Goal: Information Seeking & Learning: Learn about a topic

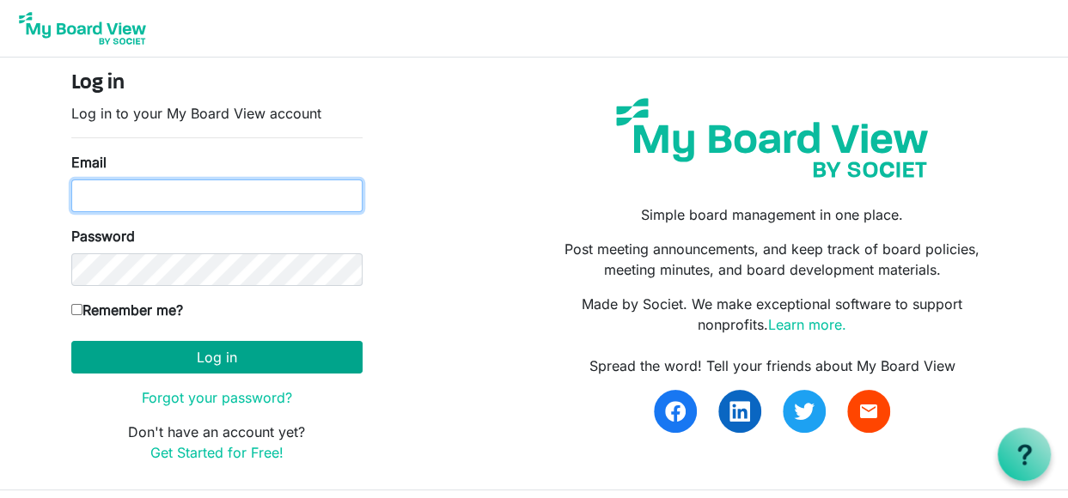
type input "[EMAIL_ADDRESS][DOMAIN_NAME]"
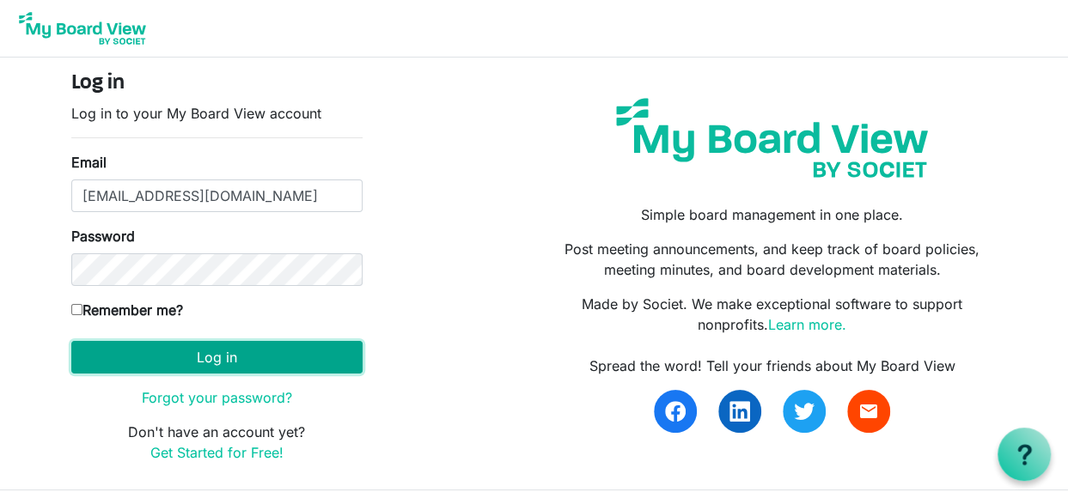
click at [239, 358] on button "Log in" at bounding box center [216, 357] width 291 height 33
click at [205, 356] on button "Log in" at bounding box center [216, 357] width 291 height 33
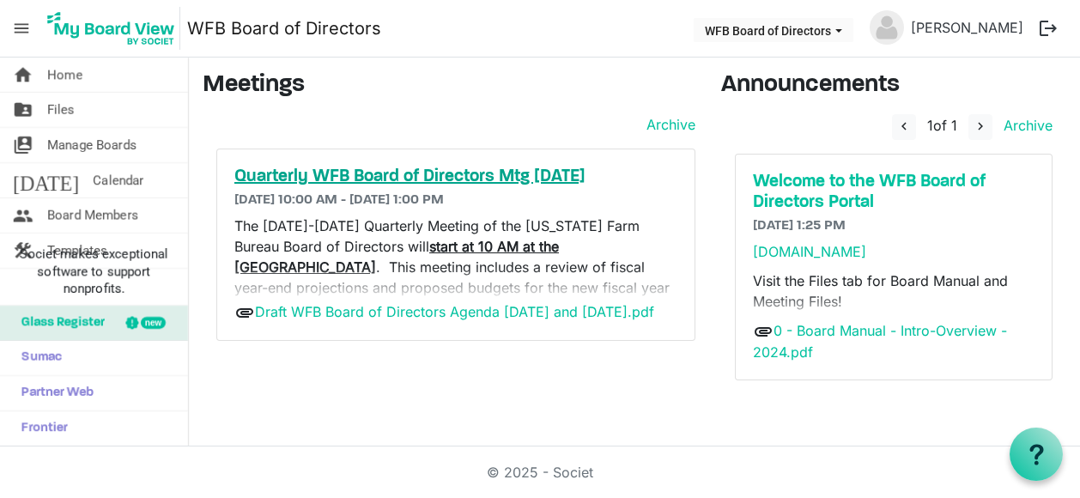
click at [356, 173] on h5 "Quarterly WFB Board of Directors Mtg Sept. 2025" at bounding box center [455, 177] width 443 height 21
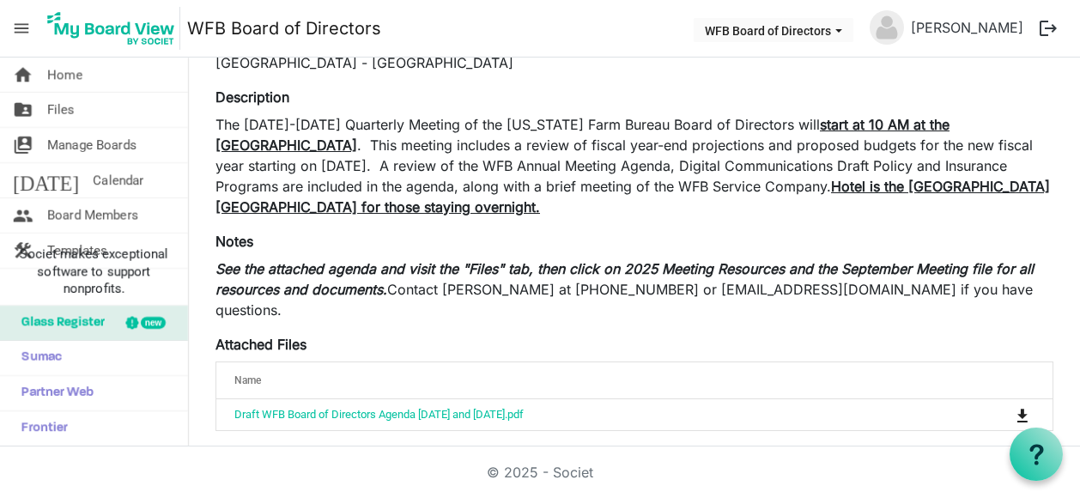
scroll to position [114, 0]
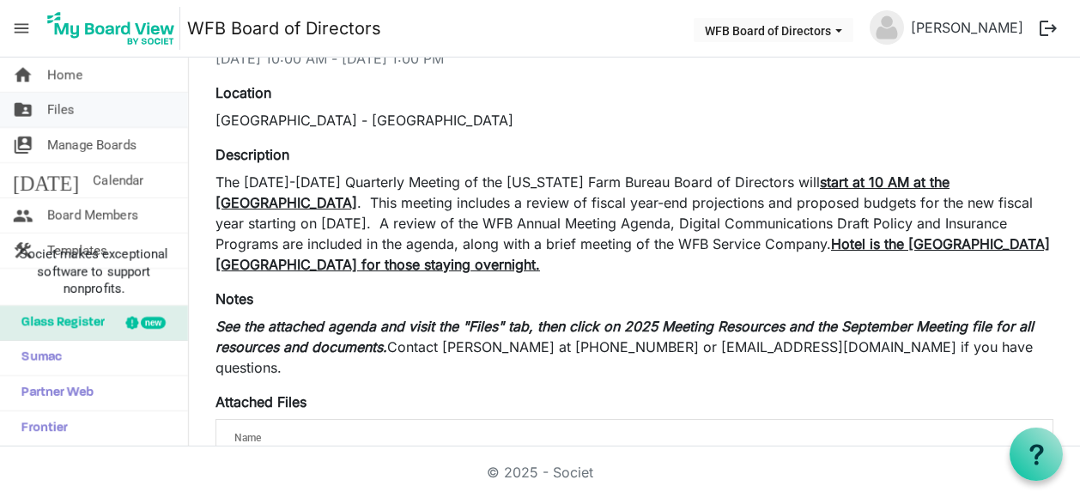
click at [57, 113] on span "Files" at bounding box center [60, 110] width 27 height 34
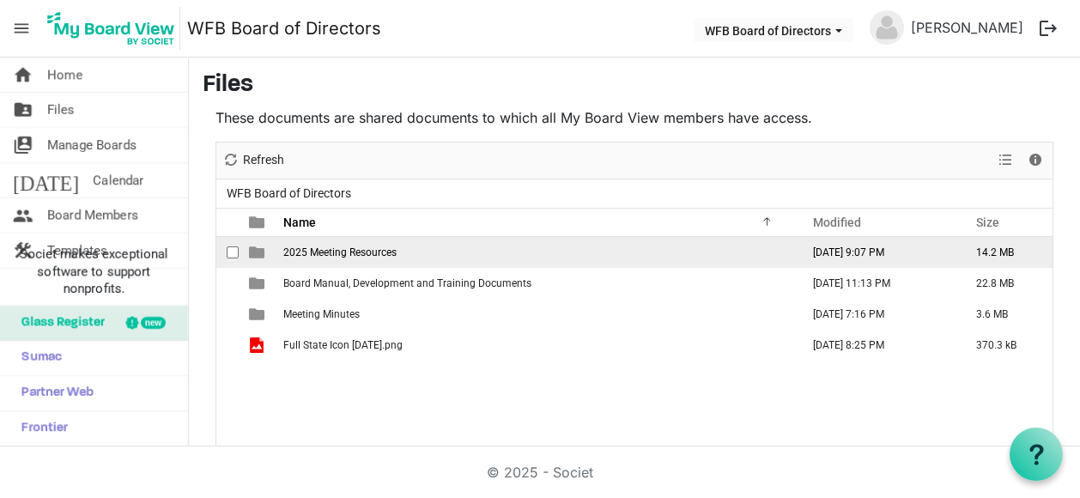
click at [310, 246] on span "2025 Meeting Resources" at bounding box center [339, 252] width 113 height 12
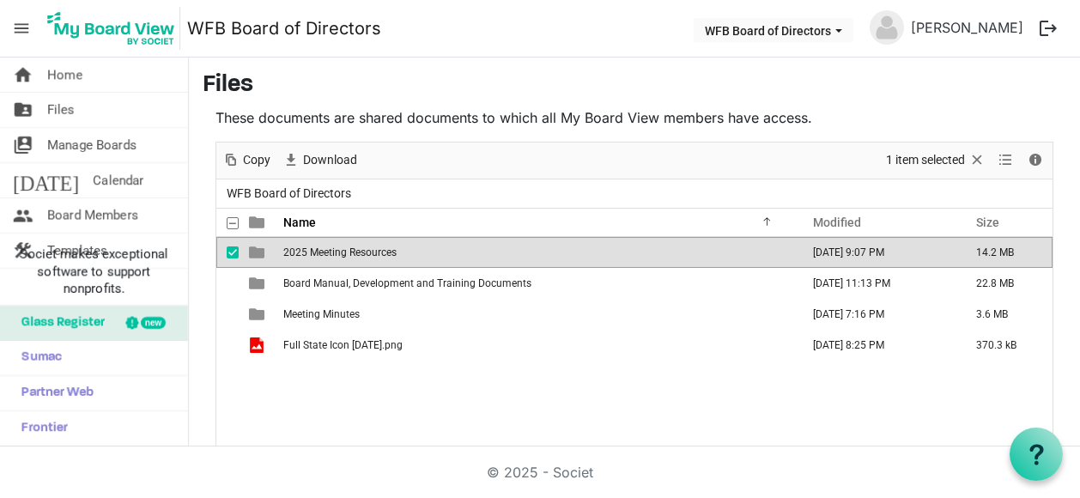
click at [196, 428] on main "Files These documents are shared documents to which all My Board View members h…" at bounding box center [634, 300] width 891 height 484
click at [301, 250] on span "2025 Meeting Resources" at bounding box center [339, 252] width 113 height 12
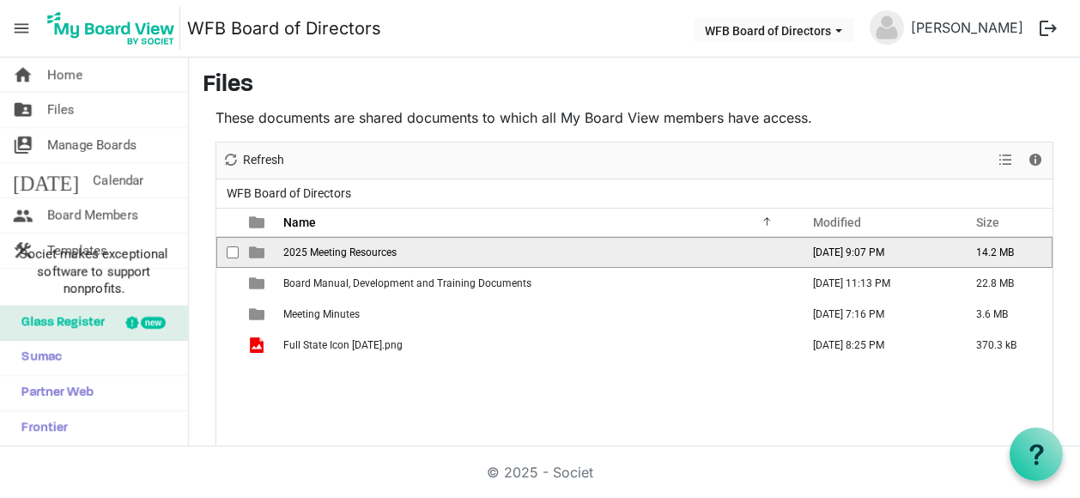
click at [301, 250] on span "2025 Meeting Resources" at bounding box center [339, 252] width 113 height 12
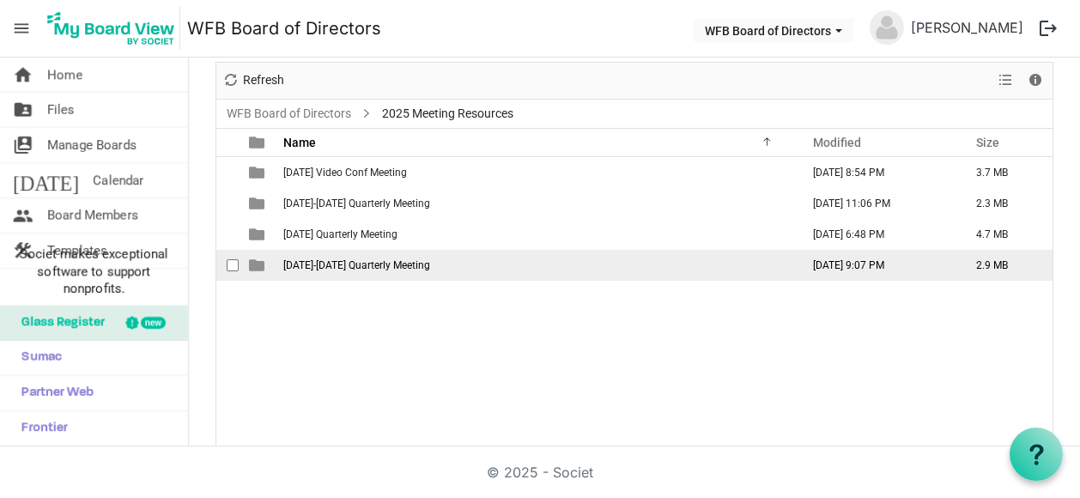
click at [317, 265] on span "September 18-19 Quarterly Meeting" at bounding box center [356, 265] width 147 height 12
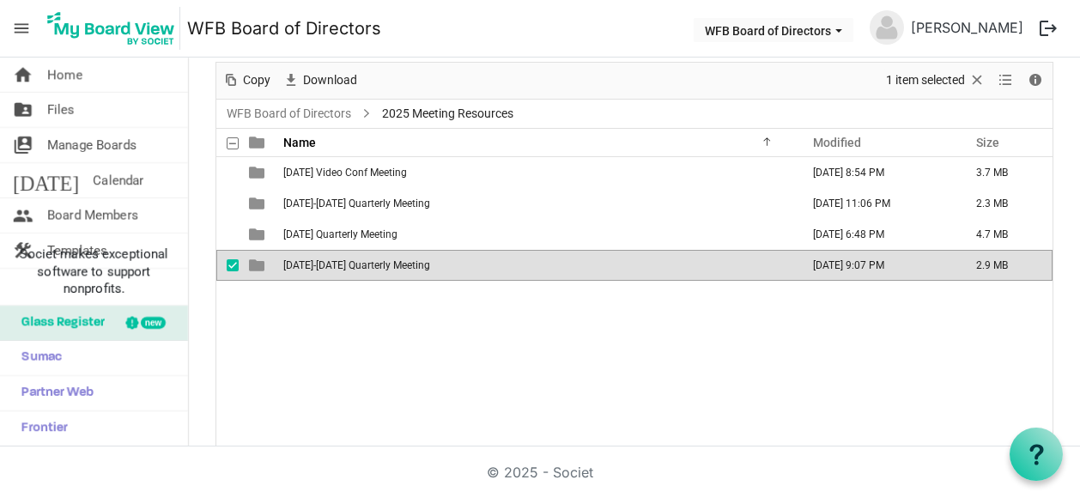
click at [317, 265] on span "September 18-19 Quarterly Meeting" at bounding box center [356, 265] width 147 height 12
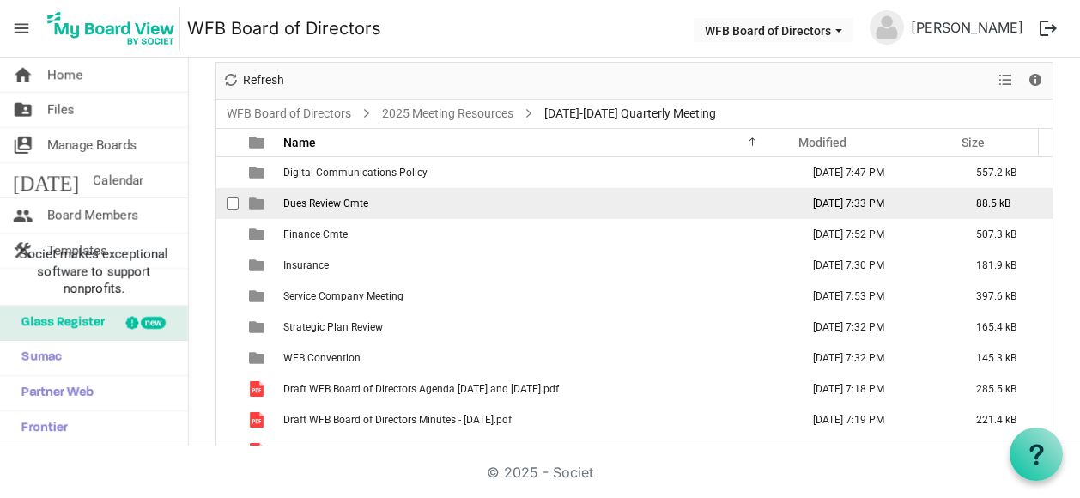
click at [319, 198] on span "Dues Review Cmte" at bounding box center [325, 204] width 85 height 12
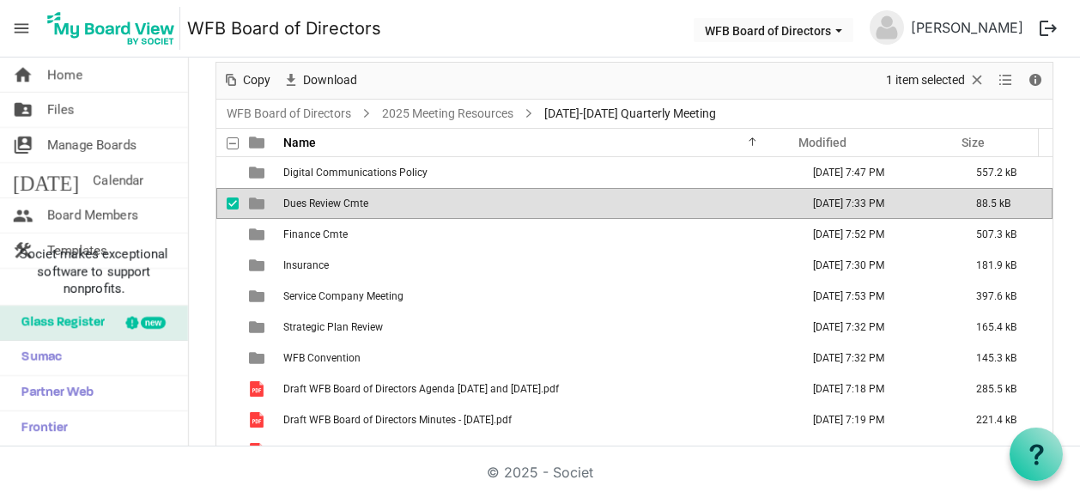
click at [319, 198] on span "Dues Review Cmte" at bounding box center [325, 204] width 85 height 12
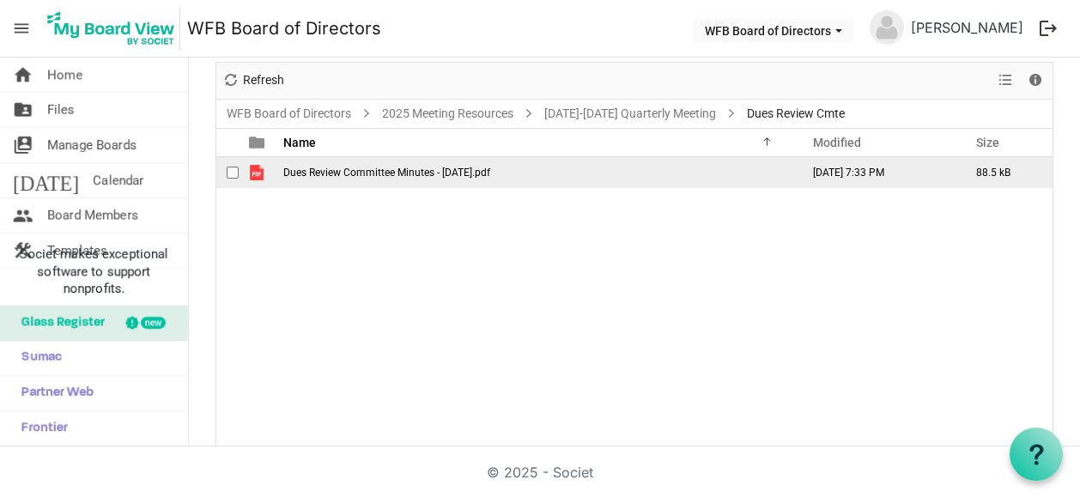
click at [301, 168] on span "Dues Review Committee Minutes - 8-11-2025.pdf" at bounding box center [386, 173] width 207 height 12
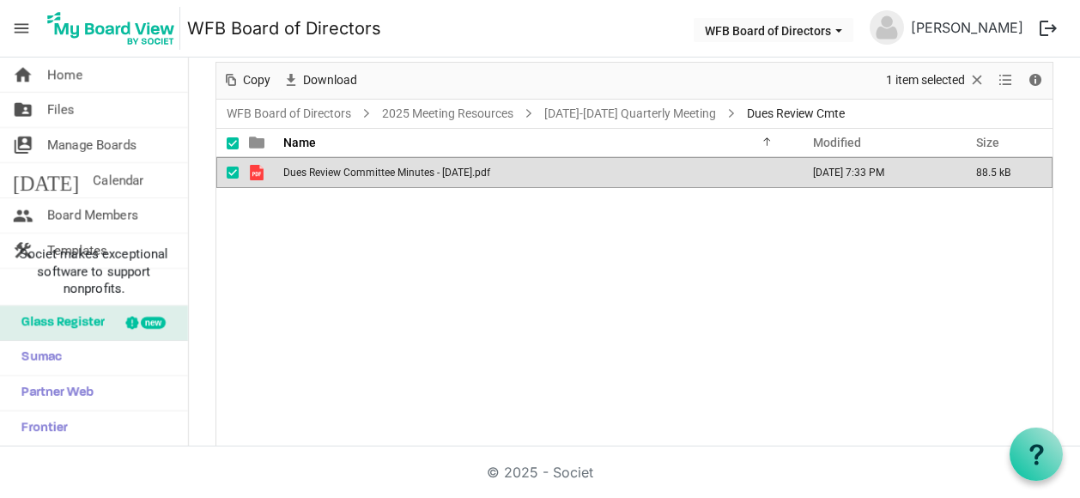
click at [304, 170] on span "Dues Review Committee Minutes - 8-11-2025.pdf" at bounding box center [386, 173] width 207 height 12
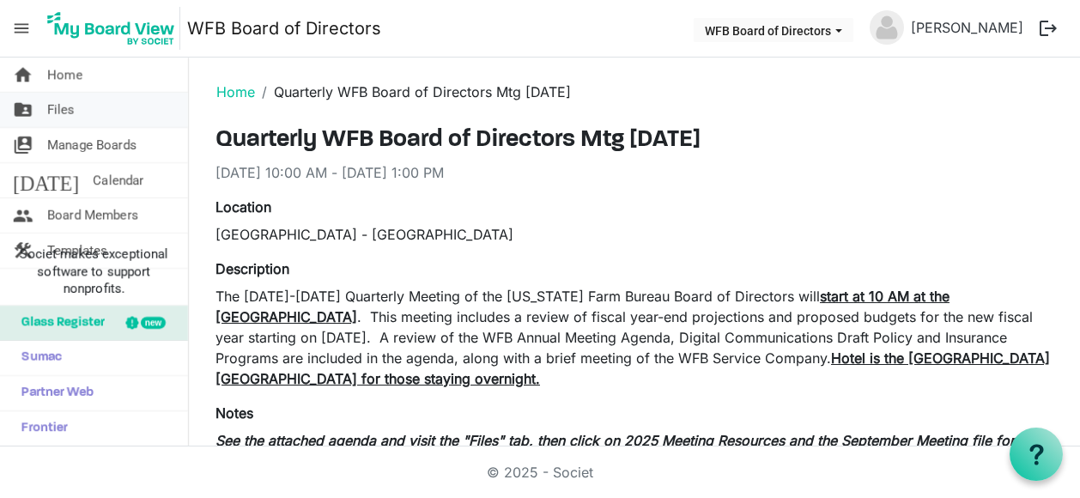
click at [58, 112] on span "Files" at bounding box center [60, 110] width 27 height 34
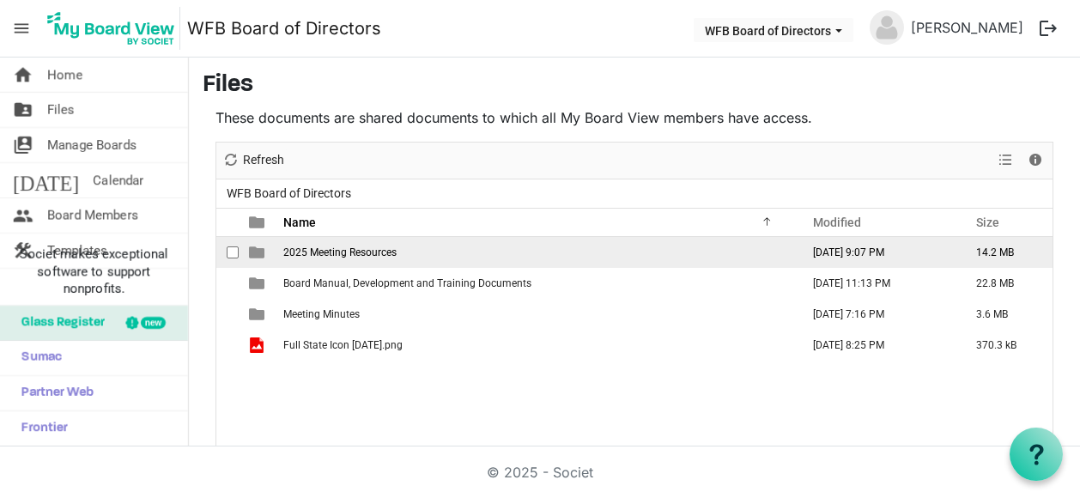
click at [323, 250] on span "2025 Meeting Resources" at bounding box center [339, 252] width 113 height 12
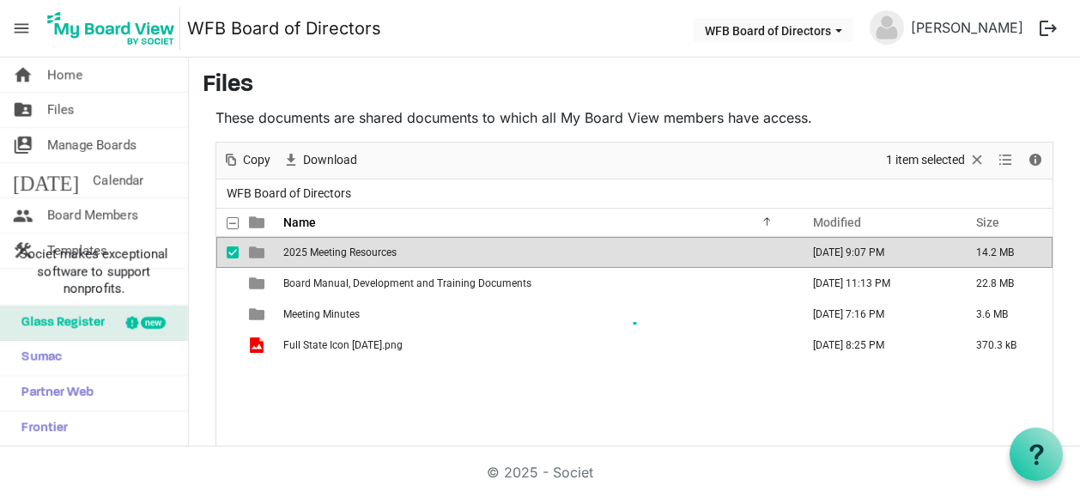
scroll to position [80, 0]
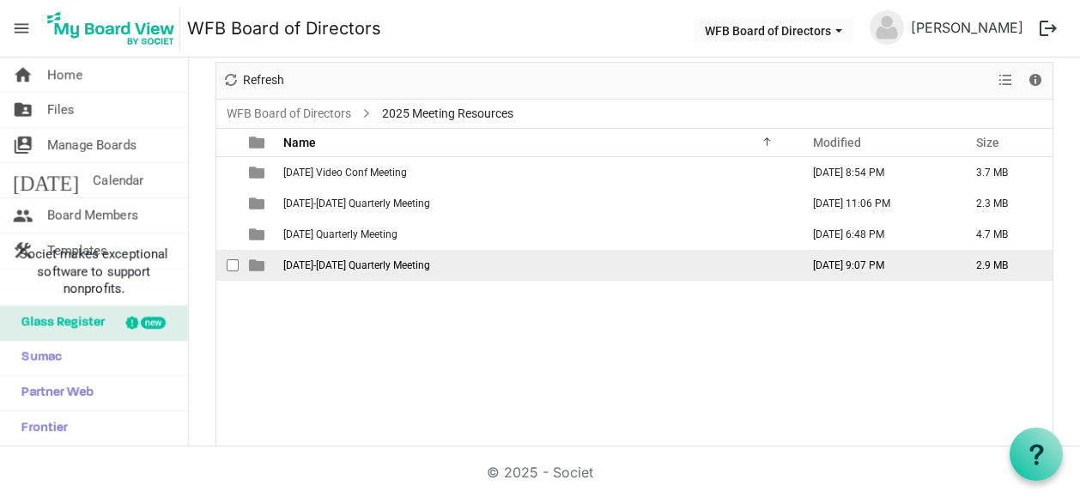
click at [336, 259] on span "September 18-19 Quarterly Meeting" at bounding box center [356, 265] width 147 height 12
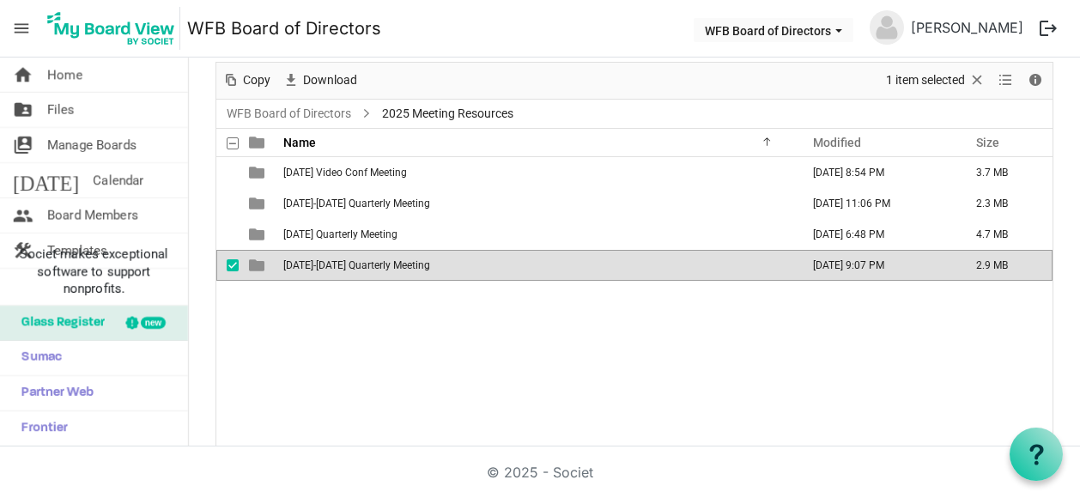
click at [336, 259] on span "September 18-19 Quarterly Meeting" at bounding box center [356, 265] width 147 height 12
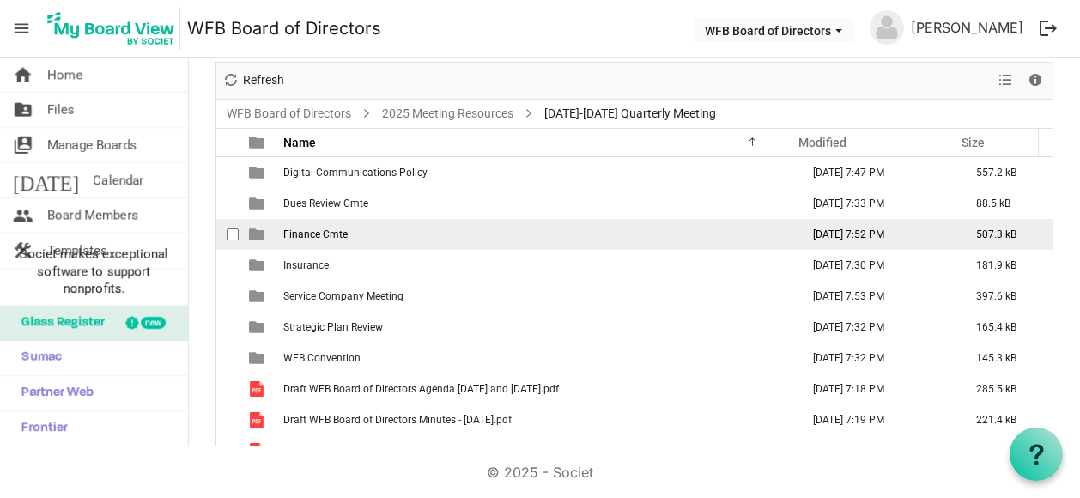
click at [318, 228] on span "Finance Cmte" at bounding box center [315, 234] width 64 height 12
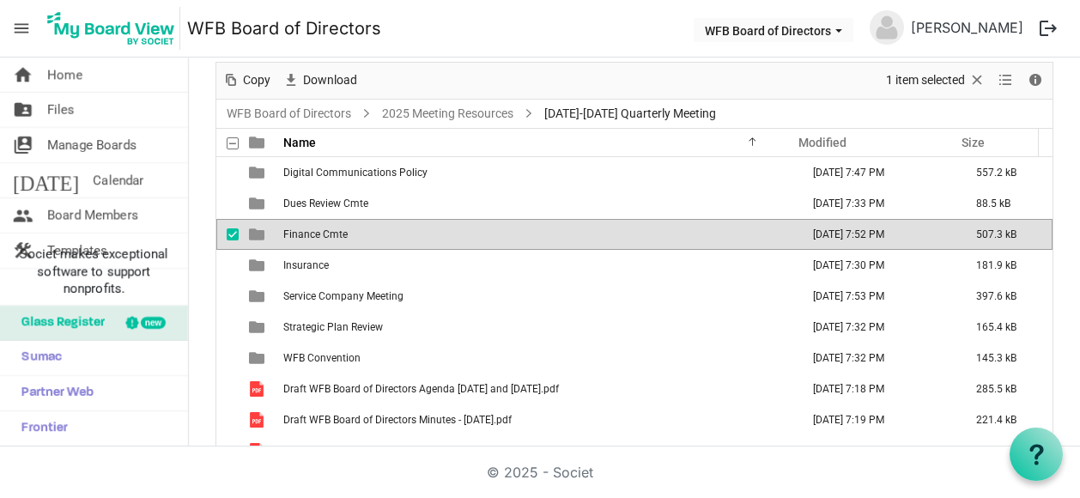
click at [318, 228] on span "Finance Cmte" at bounding box center [315, 234] width 64 height 12
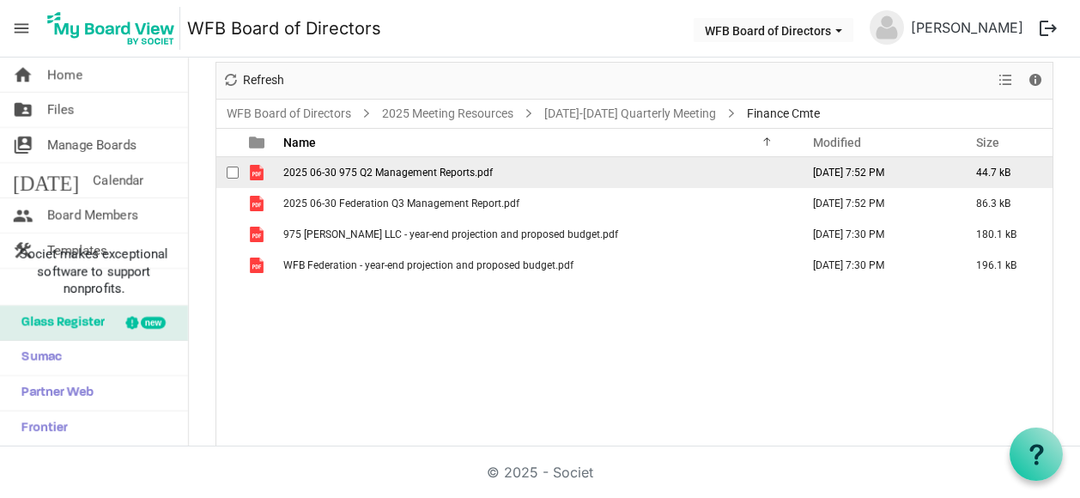
click at [343, 167] on span "2025 06-30 975 Q2 Management Reports.pdf" at bounding box center [388, 173] width 210 height 12
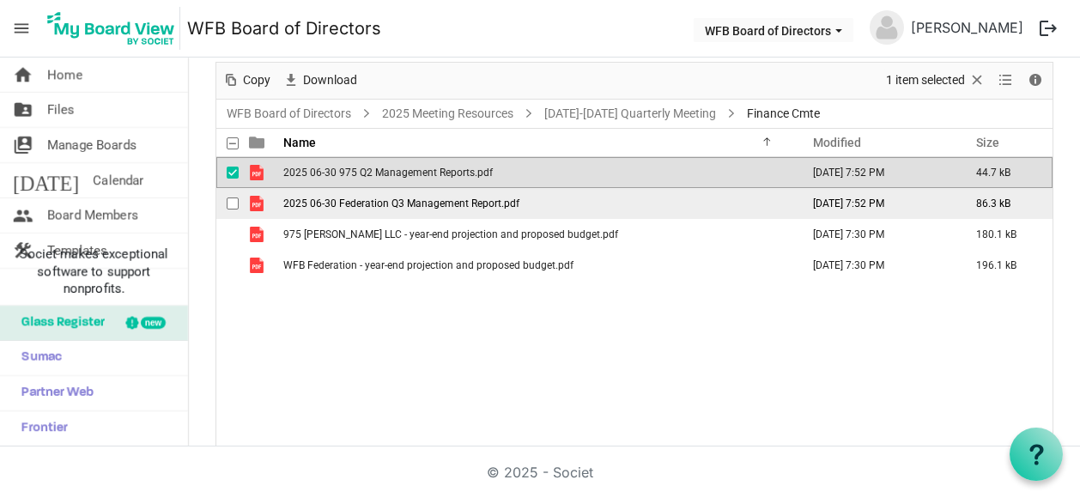
click at [350, 198] on span "2025 06-30 Federation Q3 Management Report.pdf" at bounding box center [401, 204] width 236 height 12
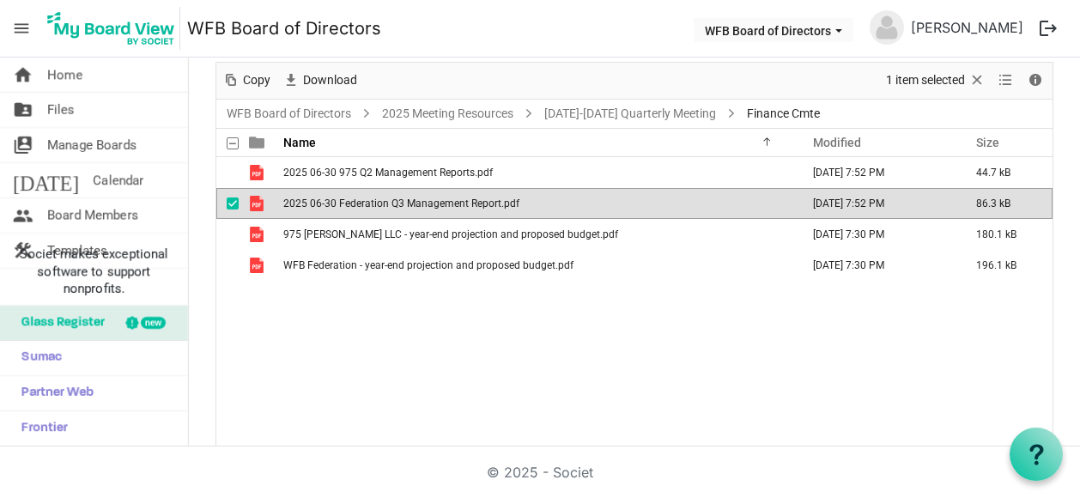
click at [350, 198] on span "2025 06-30 Federation Q3 Management Report.pdf" at bounding box center [401, 204] width 236 height 12
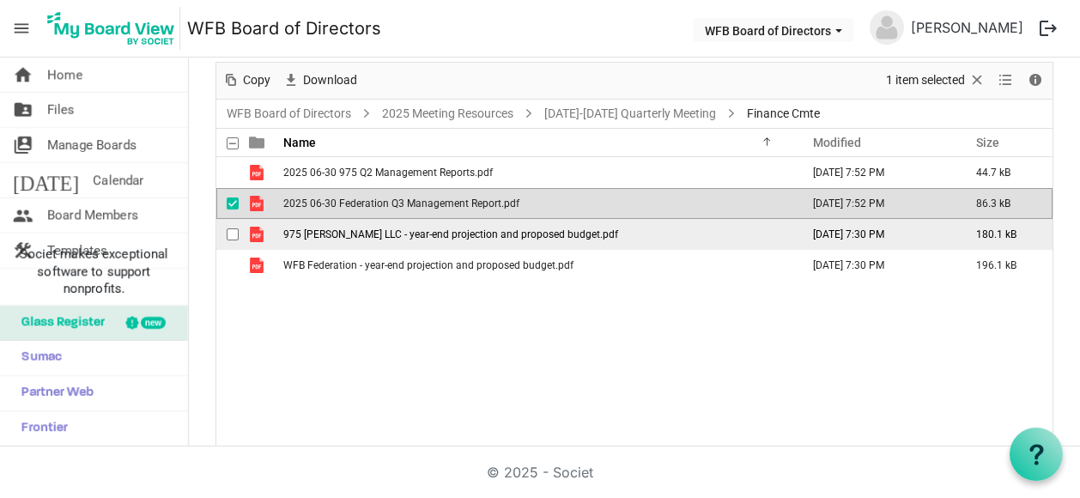
click at [362, 229] on span "975 Carpenter Rd LLC - year-end projection and proposed budget.pdf" at bounding box center [450, 234] width 335 height 12
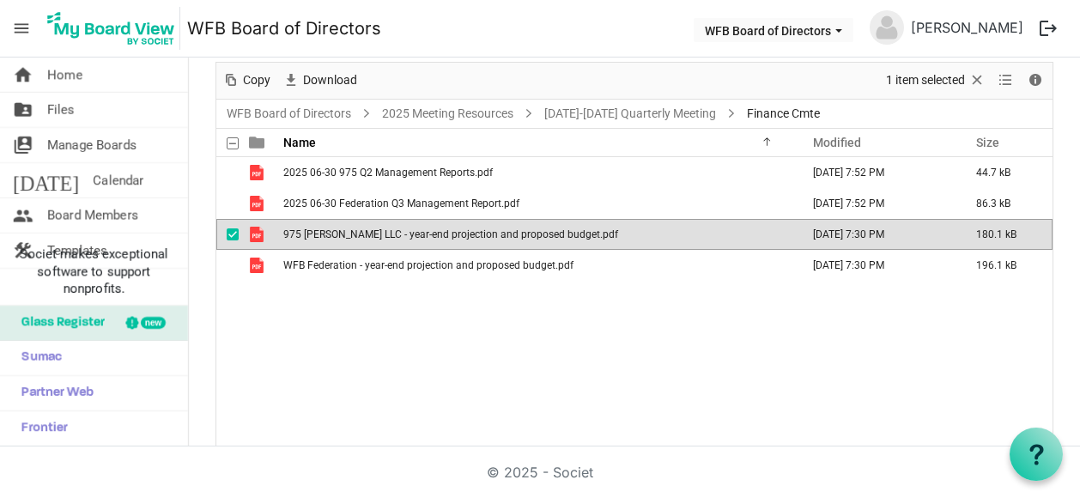
click at [362, 229] on span "975 Carpenter Rd LLC - year-end projection and proposed budget.pdf" at bounding box center [450, 234] width 335 height 12
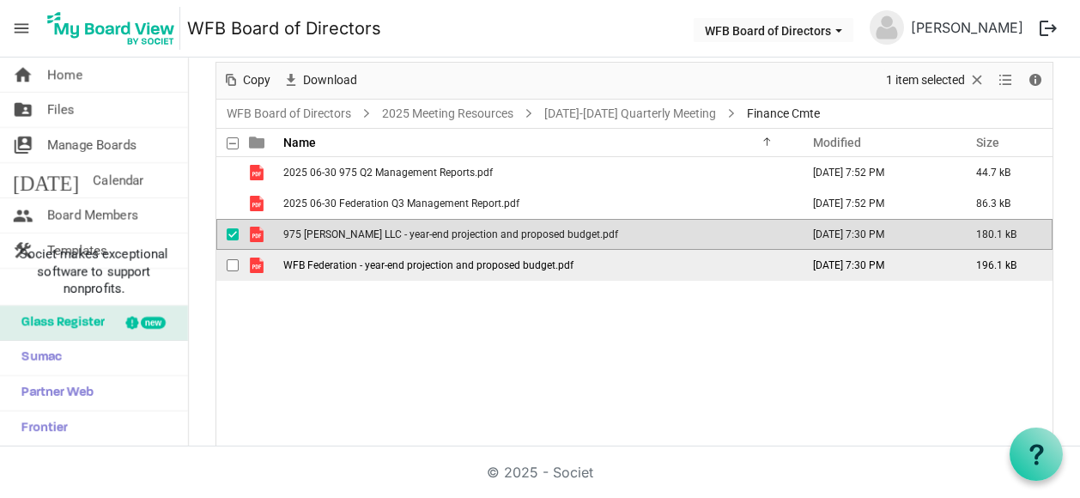
click at [336, 259] on span "WFB Federation - year-end projection and proposed budget.pdf" at bounding box center [428, 265] width 290 height 12
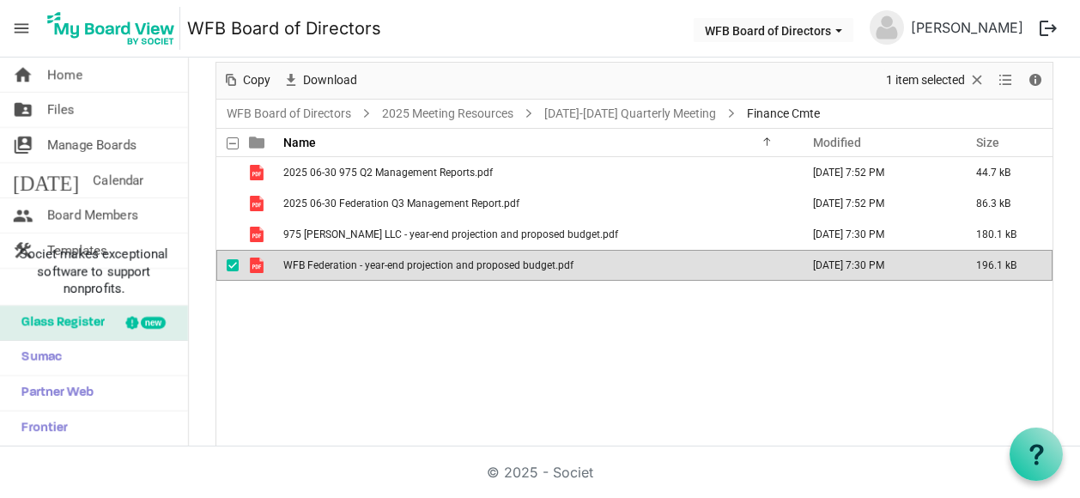
click at [336, 259] on span "WFB Federation - year-end projection and proposed budget.pdf" at bounding box center [428, 265] width 290 height 12
click at [56, 107] on span "Files" at bounding box center [60, 110] width 27 height 34
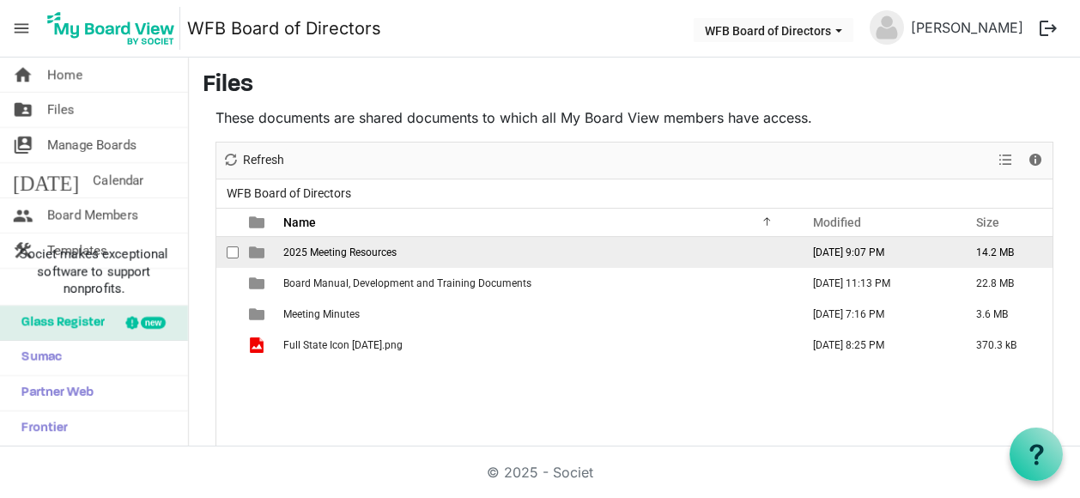
click at [314, 248] on span "2025 Meeting Resources" at bounding box center [339, 252] width 113 height 12
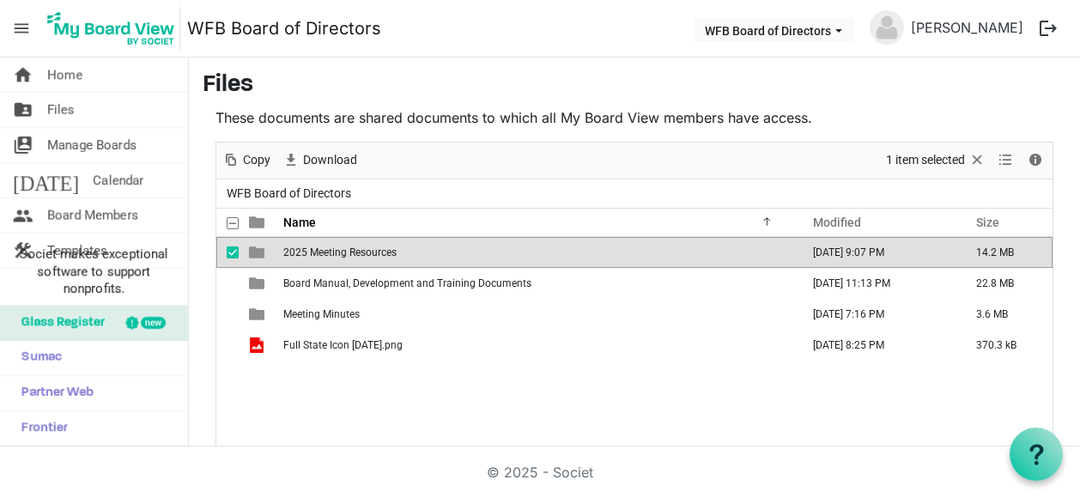
click at [349, 252] on span "2025 Meeting Resources" at bounding box center [339, 252] width 113 height 12
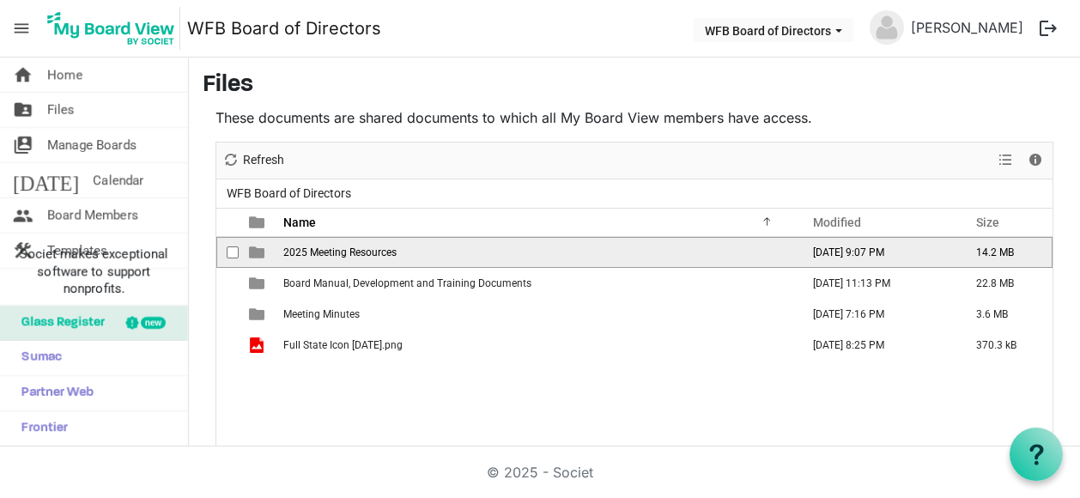
click at [349, 252] on span "2025 Meeting Resources" at bounding box center [339, 252] width 113 height 12
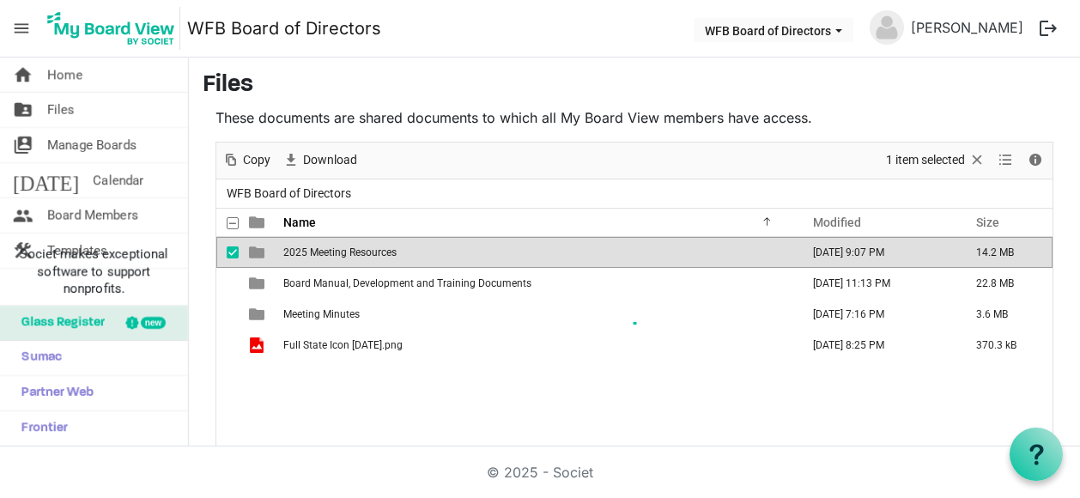
scroll to position [80, 0]
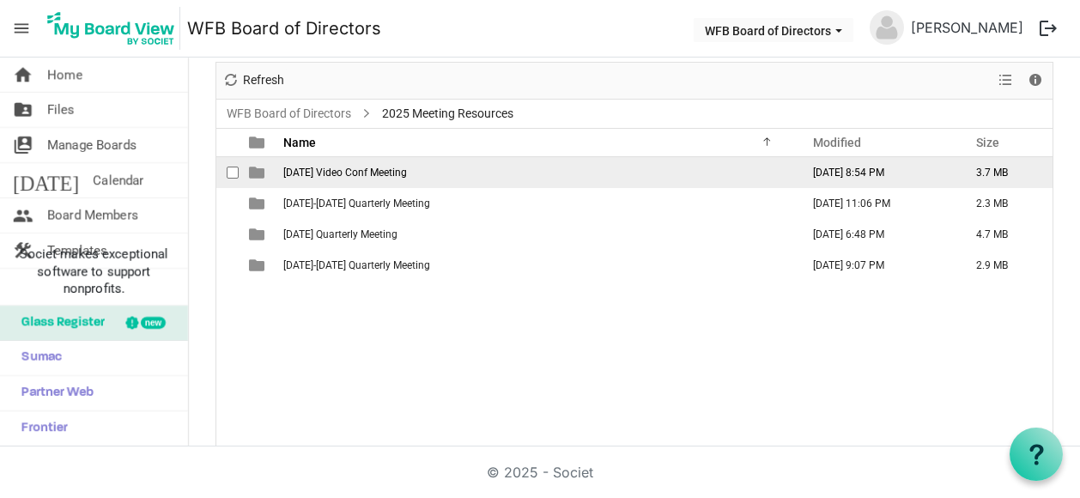
click at [325, 167] on span "[DATE] Video Conf Meeting" at bounding box center [345, 173] width 124 height 12
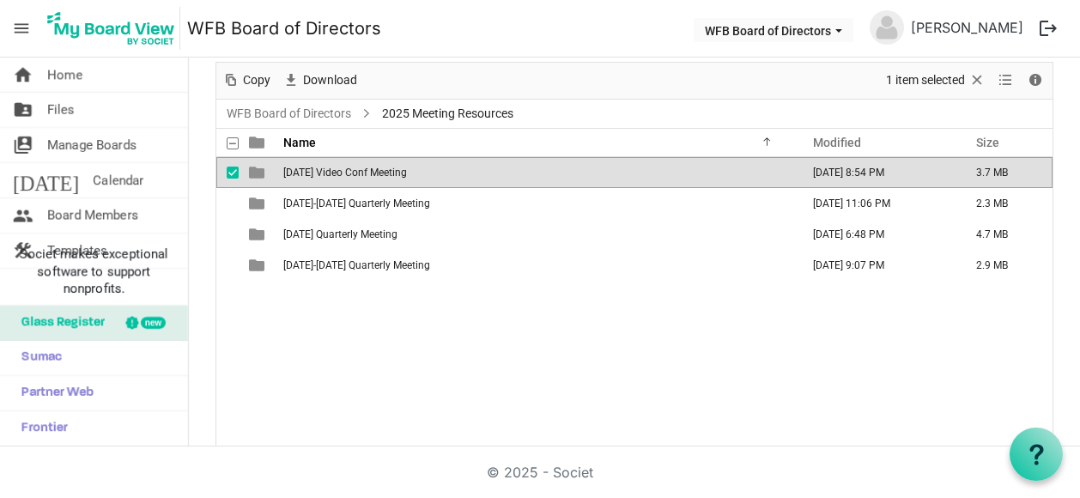
click at [325, 167] on span "[DATE] Video Conf Meeting" at bounding box center [345, 173] width 124 height 12
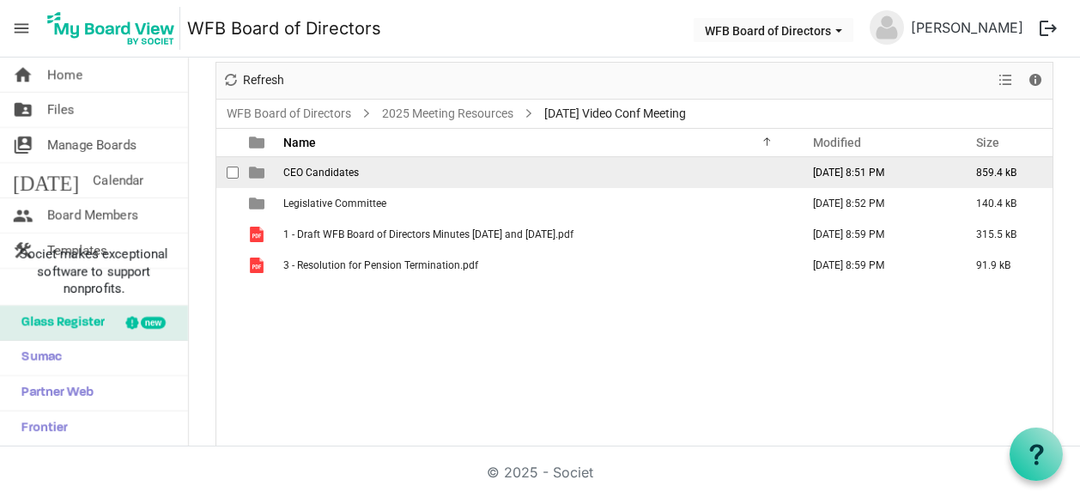
click at [329, 167] on span "CEO Candidates" at bounding box center [321, 173] width 76 height 12
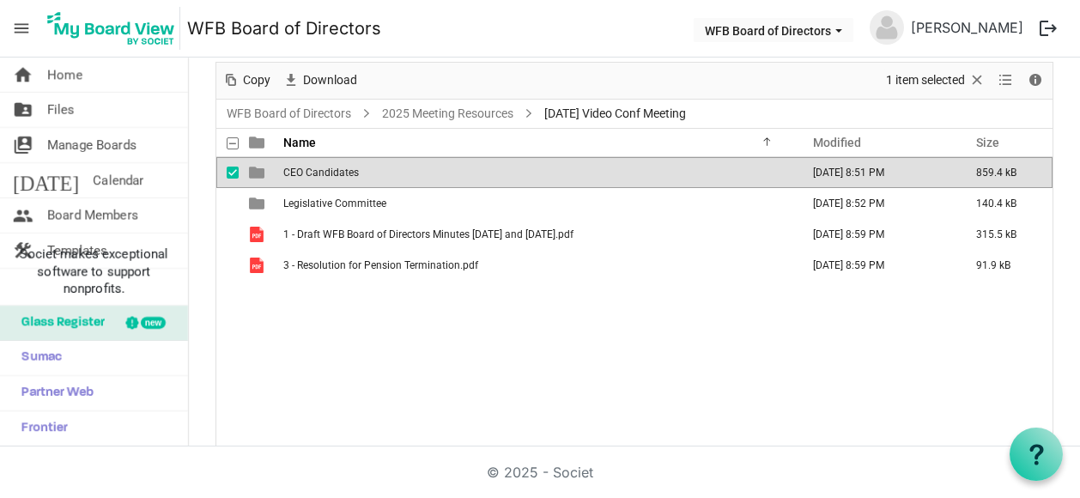
click at [329, 167] on span "CEO Candidates" at bounding box center [321, 173] width 76 height 12
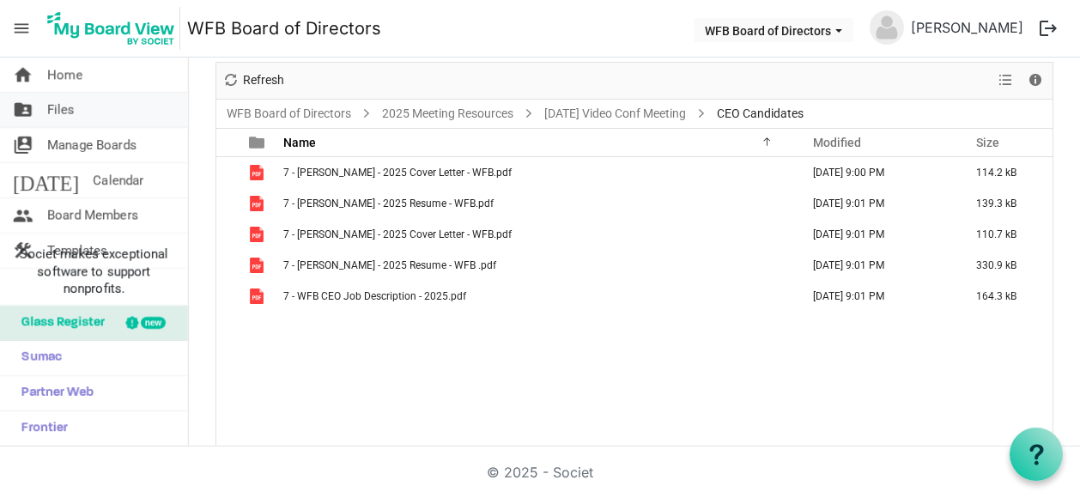
click at [70, 109] on span "Files" at bounding box center [60, 110] width 27 height 34
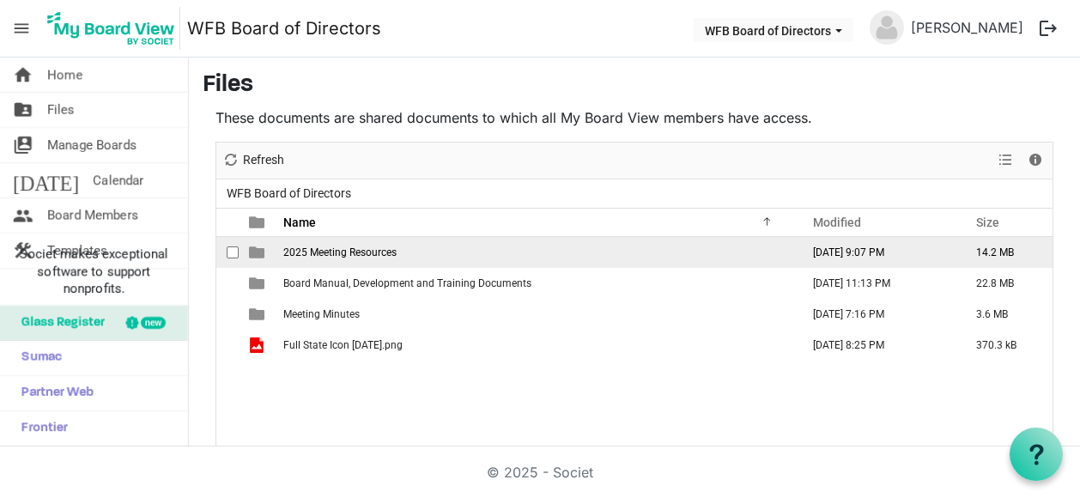
click at [322, 250] on span "2025 Meeting Resources" at bounding box center [339, 252] width 113 height 12
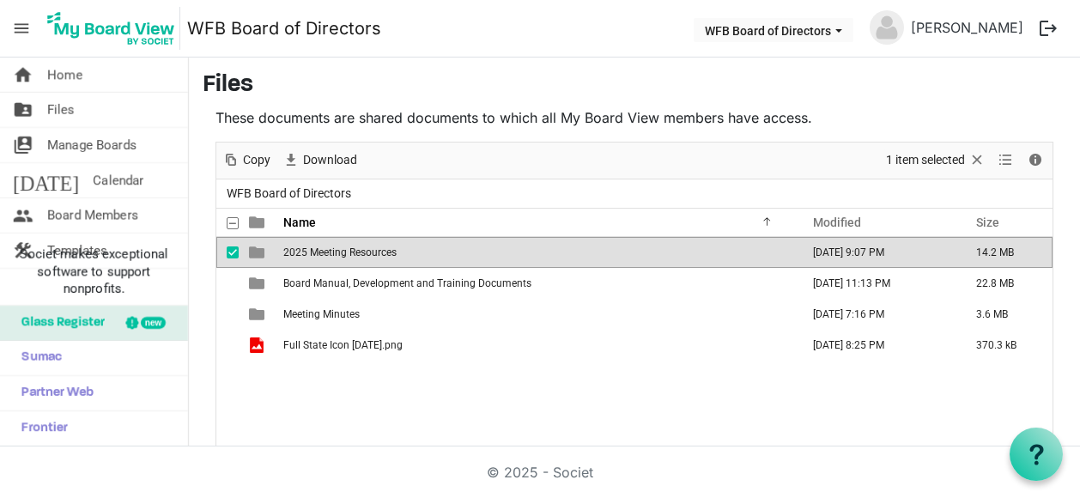
click at [322, 250] on span "2025 Meeting Resources" at bounding box center [339, 252] width 113 height 12
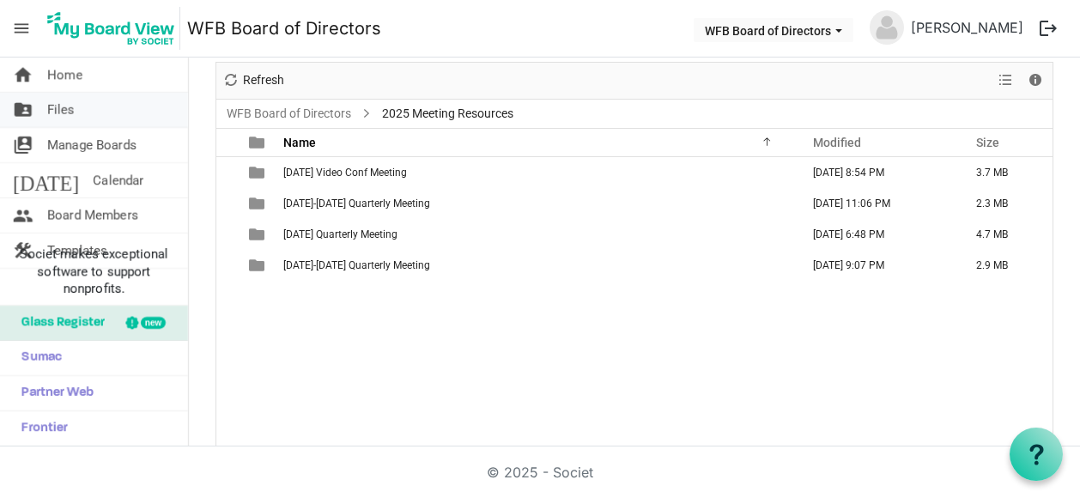
click at [63, 107] on span "Files" at bounding box center [60, 110] width 27 height 34
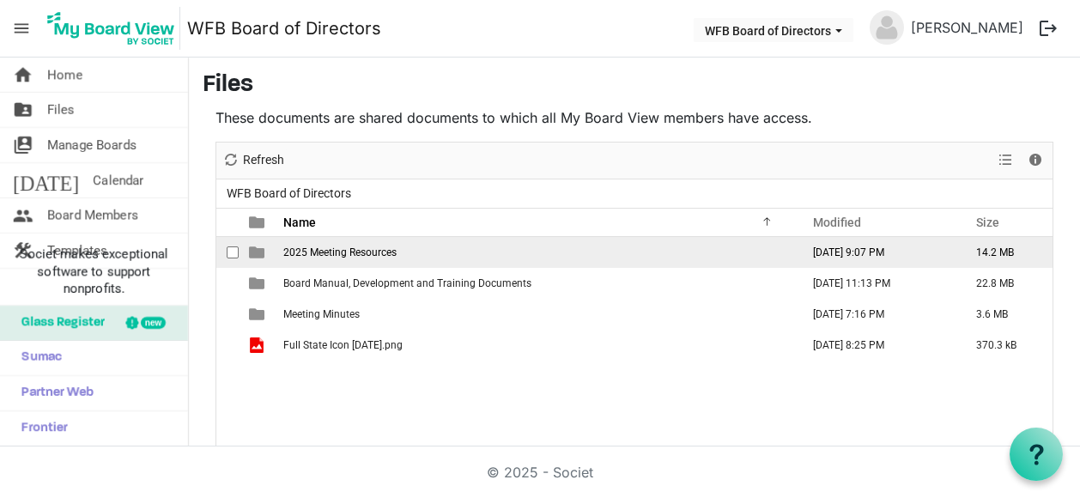
click at [326, 248] on span "2025 Meeting Resources" at bounding box center [339, 252] width 113 height 12
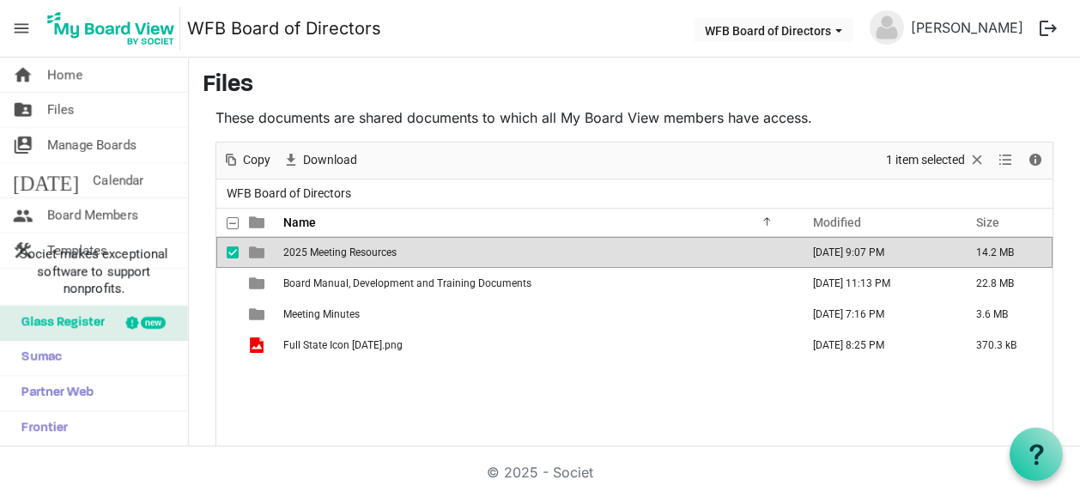
click at [326, 248] on span "2025 Meeting Resources" at bounding box center [339, 252] width 113 height 12
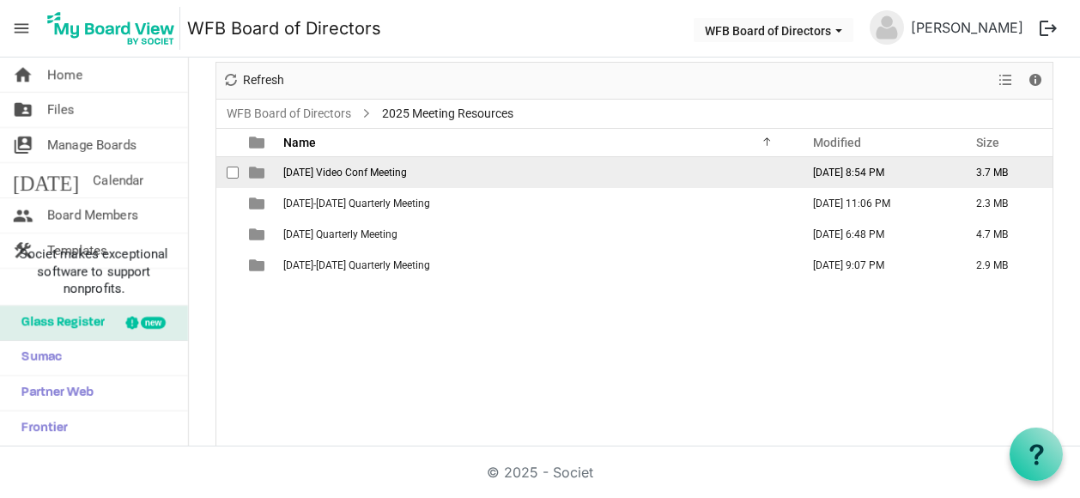
click at [333, 169] on span "[DATE] Video Conf Meeting" at bounding box center [345, 173] width 124 height 12
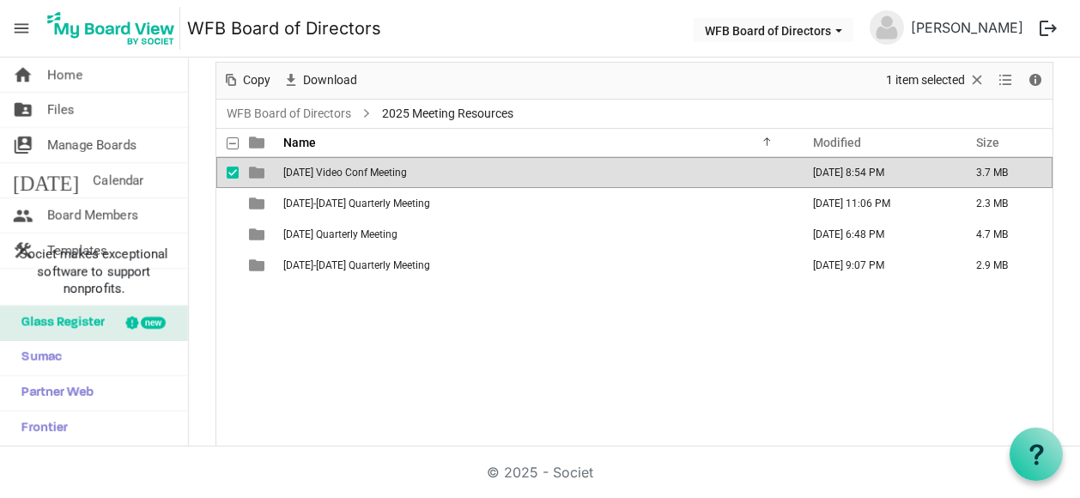
click at [333, 169] on span "[DATE] Video Conf Meeting" at bounding box center [345, 173] width 124 height 12
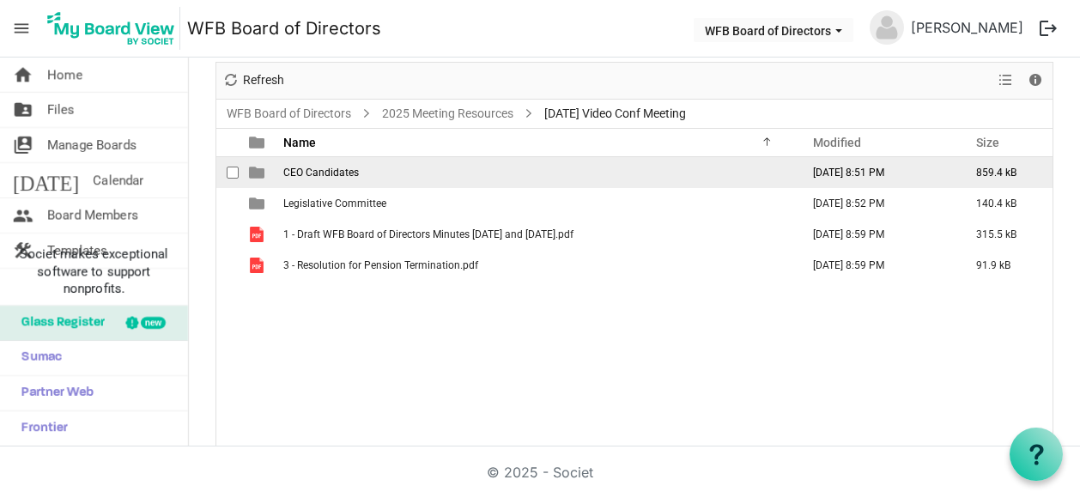
click at [317, 173] on span "CEO Candidates" at bounding box center [321, 173] width 76 height 12
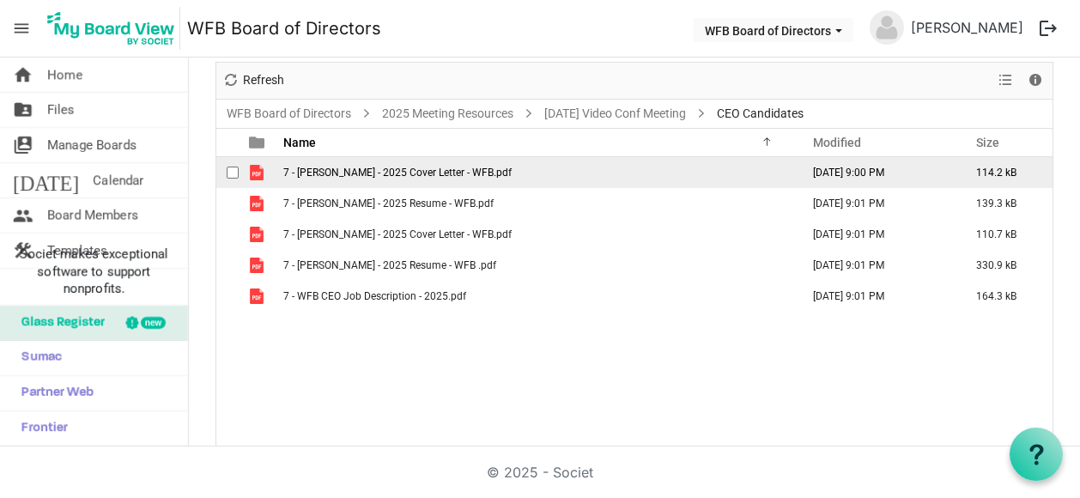
click at [328, 167] on span "7 - Brody Miller - 2025 Cover Letter - WFB.pdf" at bounding box center [397, 173] width 228 height 12
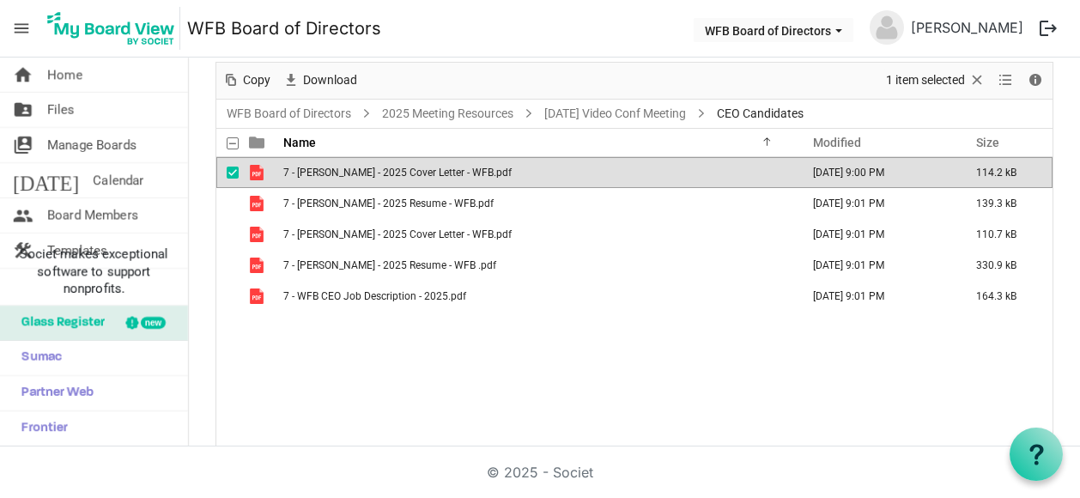
click at [328, 167] on span "7 - Brody Miller - 2025 Cover Letter - WFB.pdf" at bounding box center [397, 173] width 228 height 12
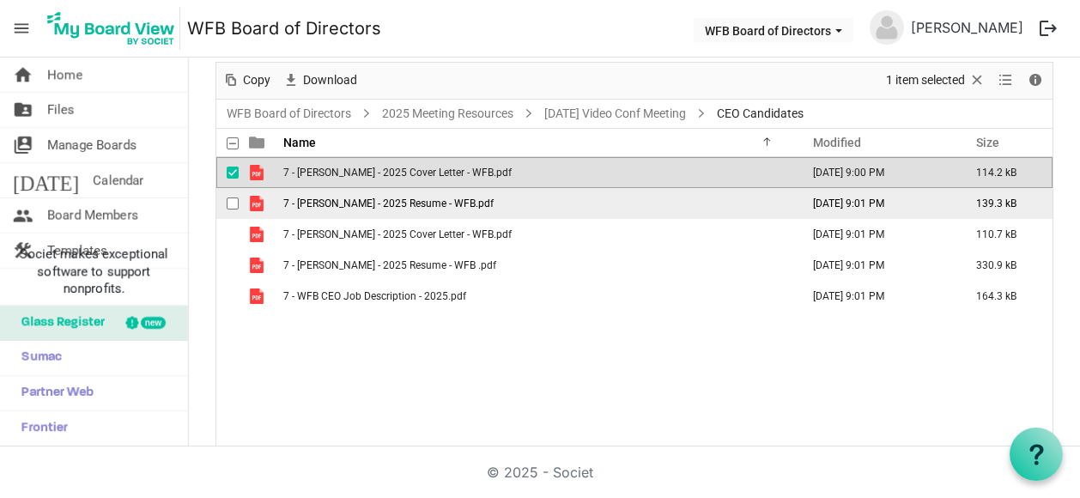
click at [319, 200] on span "7 - Brody Miller - 2025 Resume - WFB.pdf" at bounding box center [388, 204] width 210 height 12
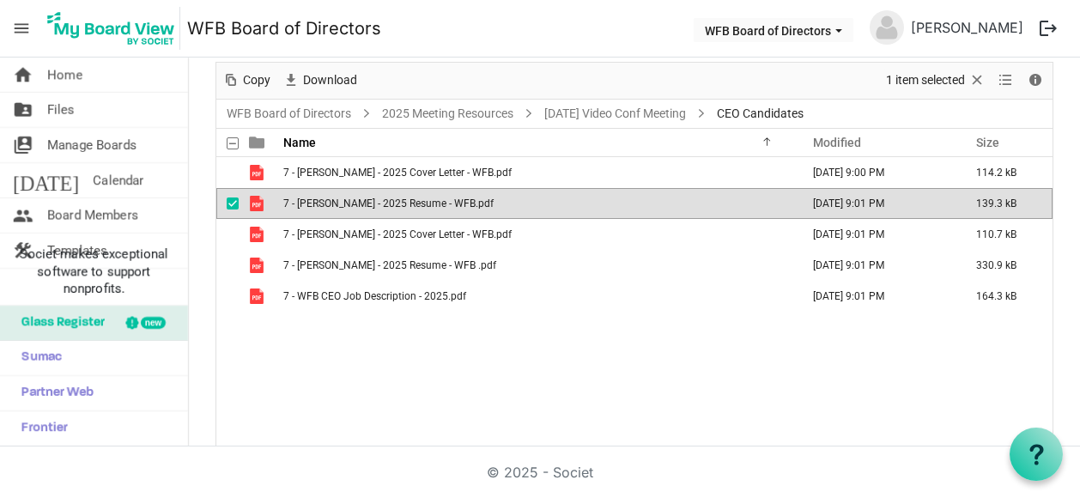
click at [319, 200] on span "7 - Brody Miller - 2025 Resume - WFB.pdf" at bounding box center [388, 204] width 210 height 12
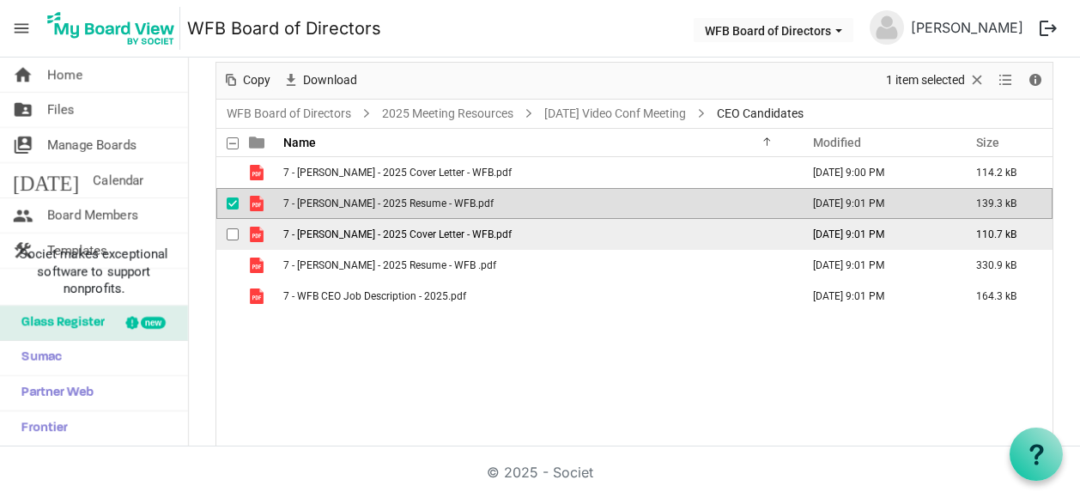
click at [326, 232] on span "7 - Wesley Swanzy - 2025 Cover Letter - WFB.pdf" at bounding box center [397, 234] width 228 height 12
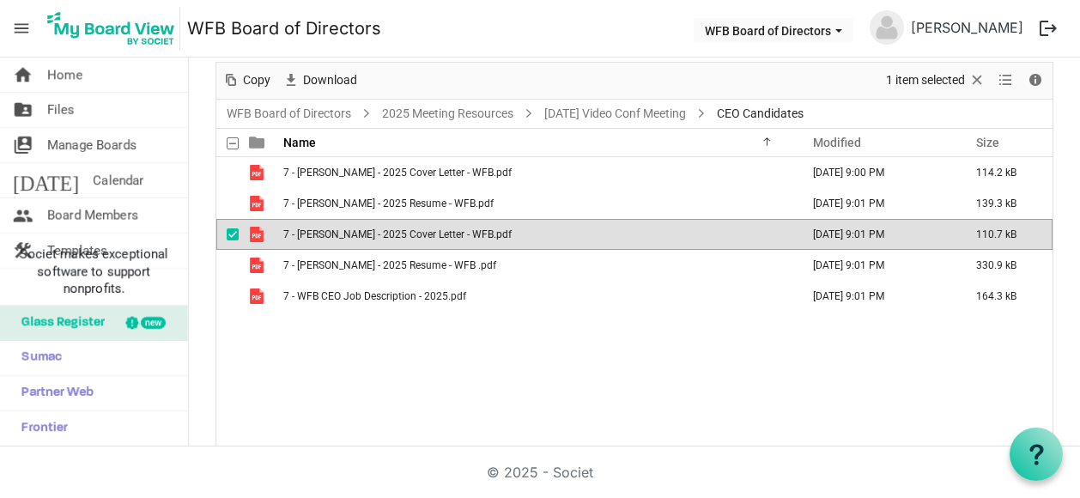
click at [326, 232] on span "7 - Wesley Swanzy - 2025 Cover Letter - WFB.pdf" at bounding box center [397, 234] width 228 height 12
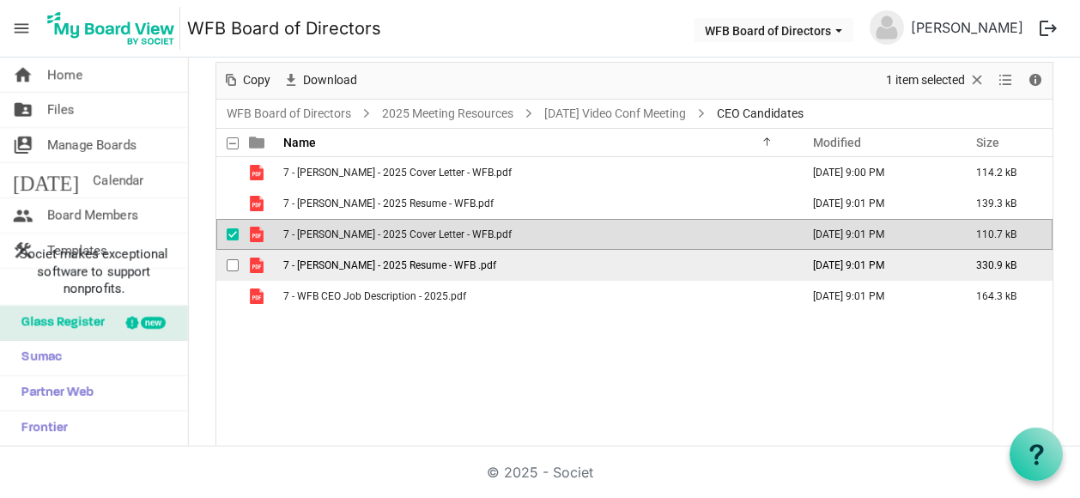
click at [333, 265] on span "7 - Wesley Swanzy - 2025 Resume - WFB .pdf" at bounding box center [389, 265] width 213 height 12
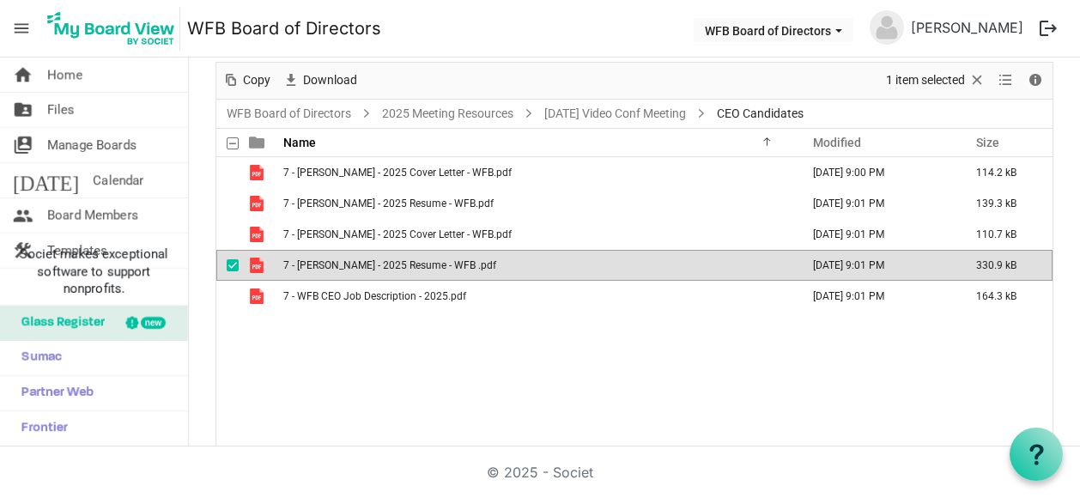
click at [335, 264] on span "7 - Wesley Swanzy - 2025 Resume - WFB .pdf" at bounding box center [389, 265] width 213 height 12
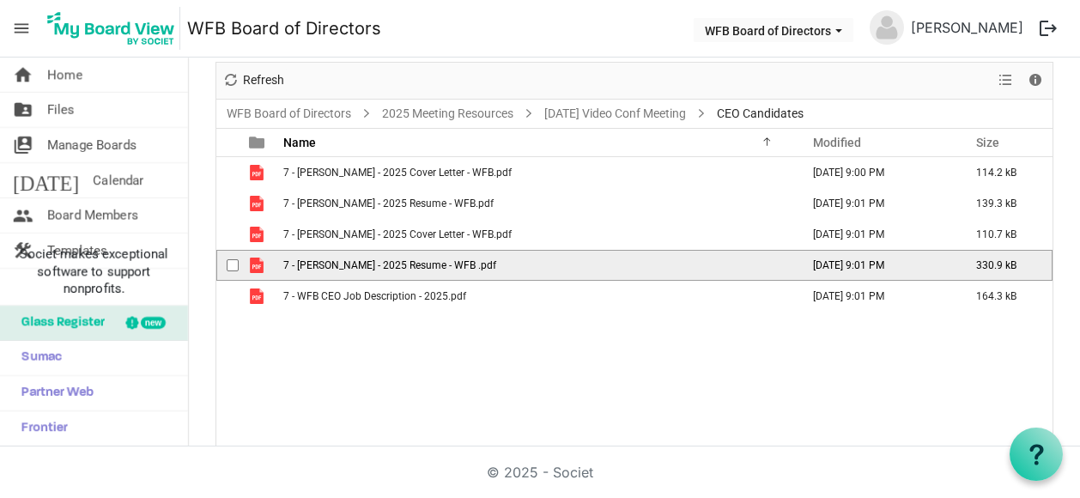
click at [342, 259] on span "7 - Wesley Swanzy - 2025 Resume - WFB .pdf" at bounding box center [389, 265] width 213 height 12
click at [346, 260] on span "7 - Wesley Swanzy - 2025 Resume - WFB .pdf" at bounding box center [389, 265] width 213 height 12
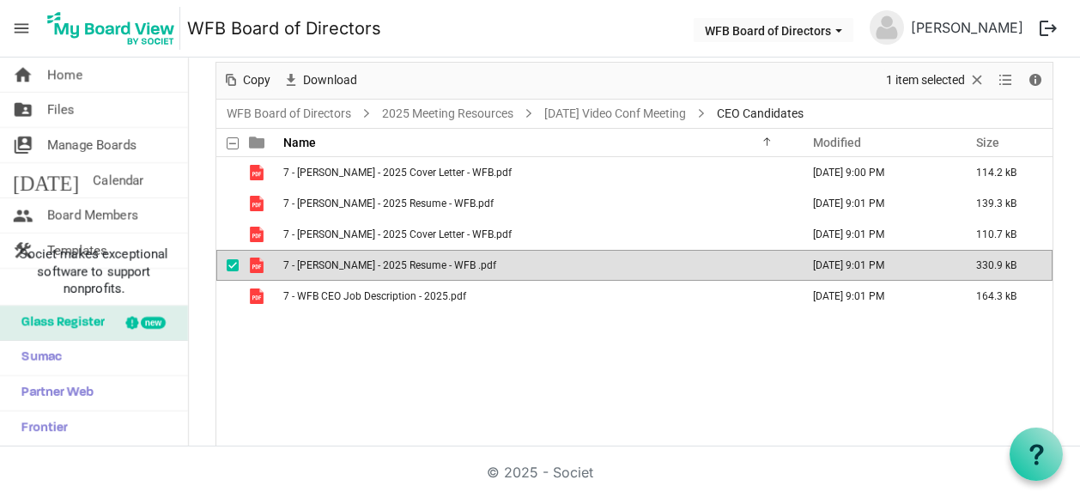
click at [346, 260] on span "7 - Wesley Swanzy - 2025 Resume - WFB .pdf" at bounding box center [389, 265] width 213 height 12
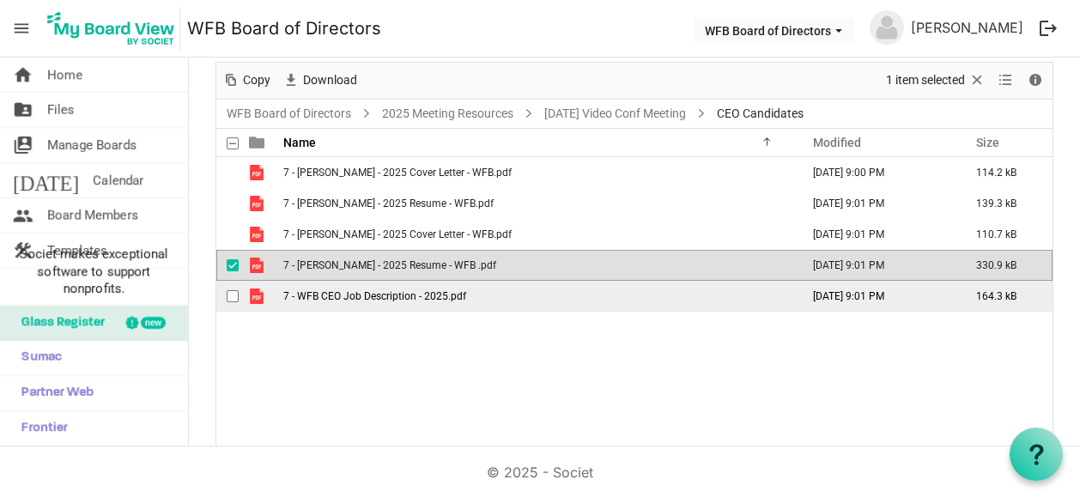
click at [338, 293] on span "7 - WFB CEO Job Description - 2025.pdf" at bounding box center [374, 296] width 183 height 12
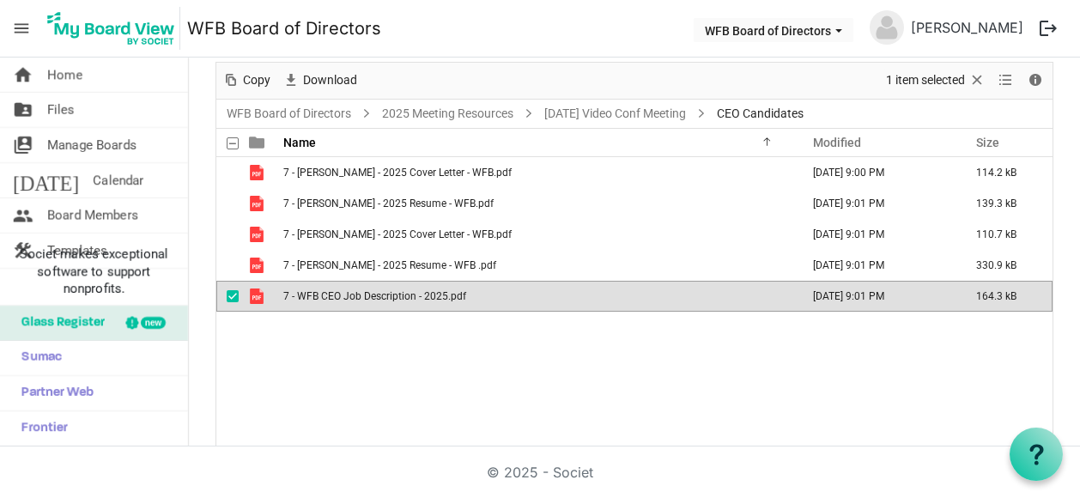
click at [338, 293] on span "7 - WFB CEO Job Description - 2025.pdf" at bounding box center [374, 296] width 183 height 12
click at [60, 110] on span "Files" at bounding box center [60, 110] width 27 height 34
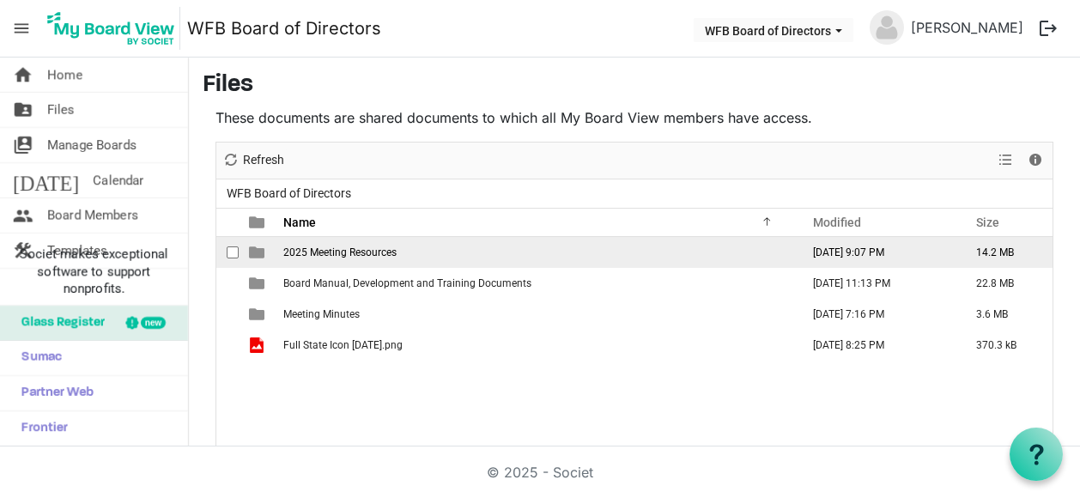
click at [314, 246] on span "2025 Meeting Resources" at bounding box center [339, 252] width 113 height 12
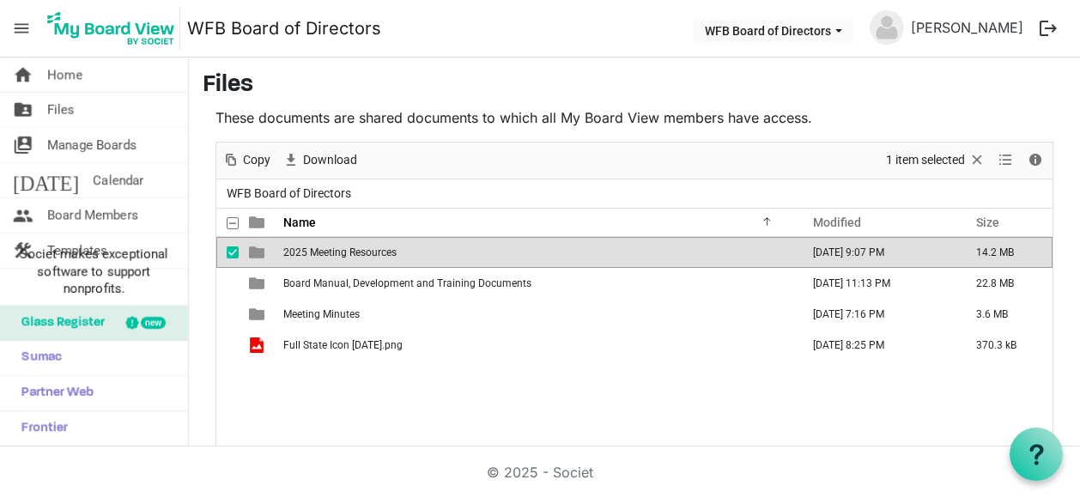
click at [314, 246] on span "2025 Meeting Resources" at bounding box center [339, 252] width 113 height 12
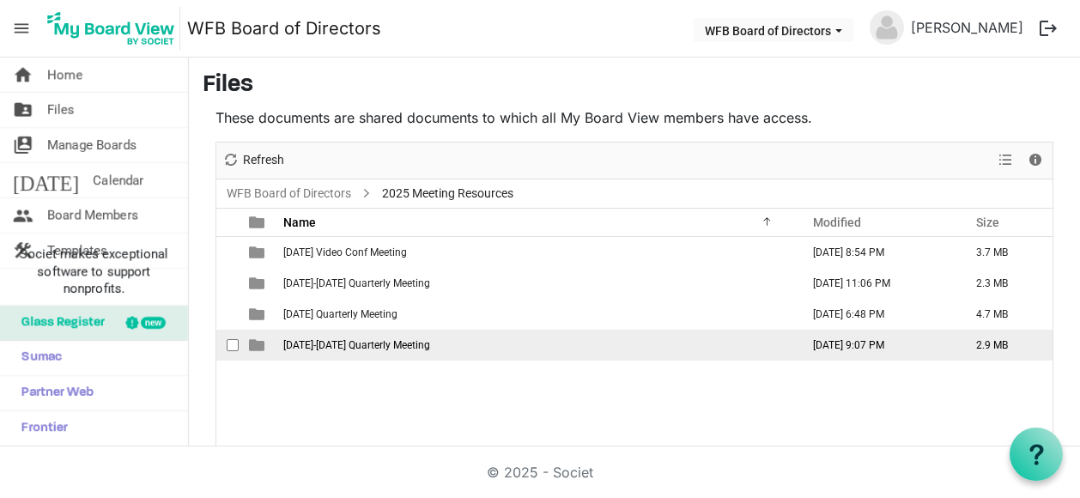
click at [336, 339] on span "[DATE]-[DATE] Quarterly Meeting" at bounding box center [356, 345] width 147 height 12
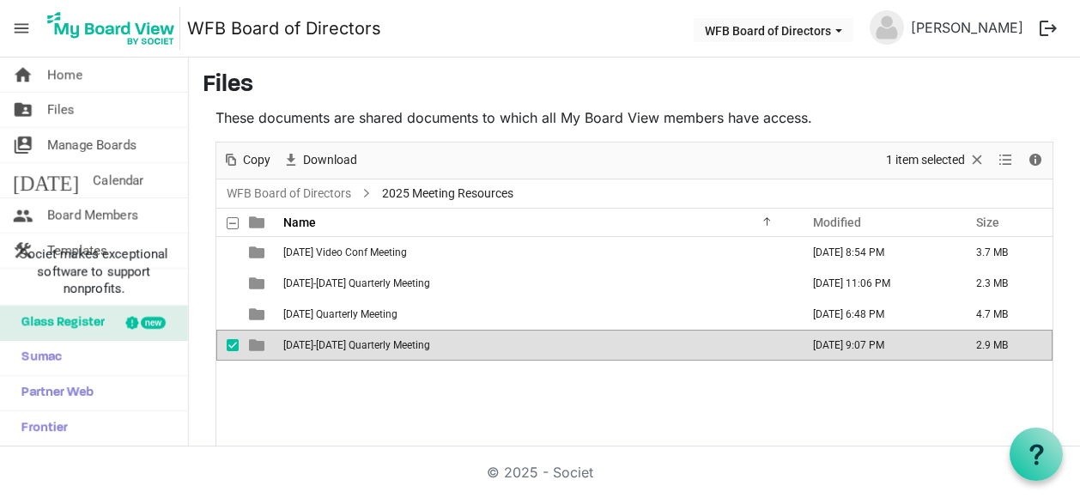
click at [336, 339] on span "[DATE]-[DATE] Quarterly Meeting" at bounding box center [356, 345] width 147 height 12
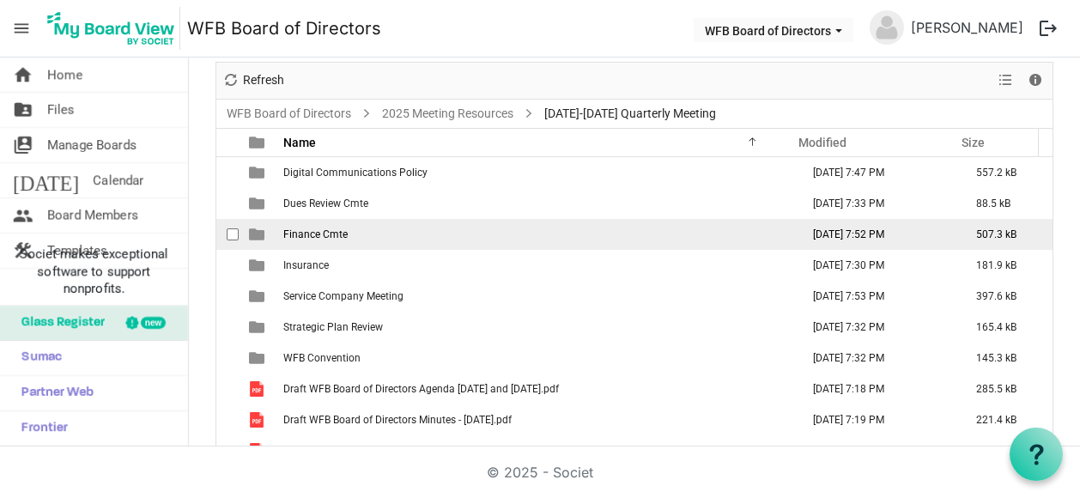
click at [301, 231] on span "Finance Cmte" at bounding box center [315, 234] width 64 height 12
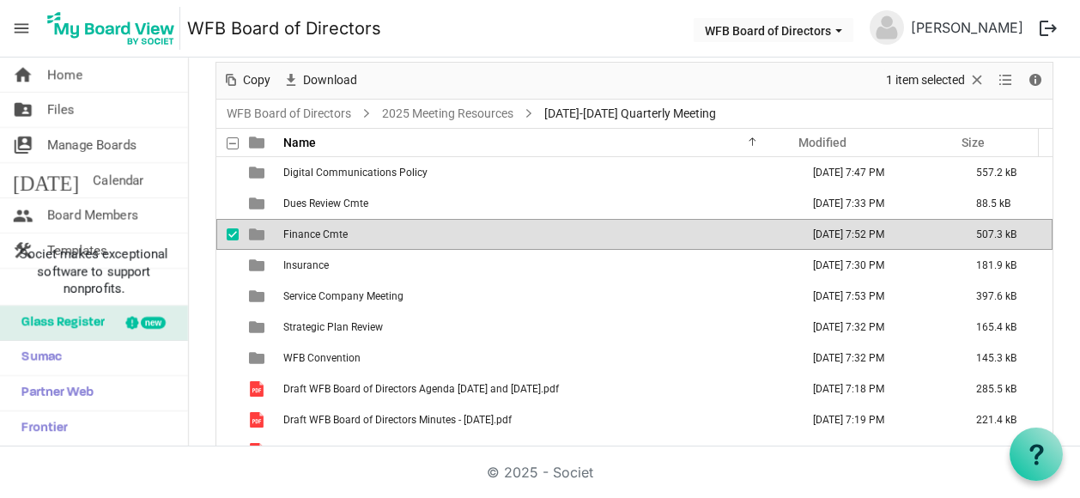
click at [301, 231] on span "Finance Cmte" at bounding box center [315, 234] width 64 height 12
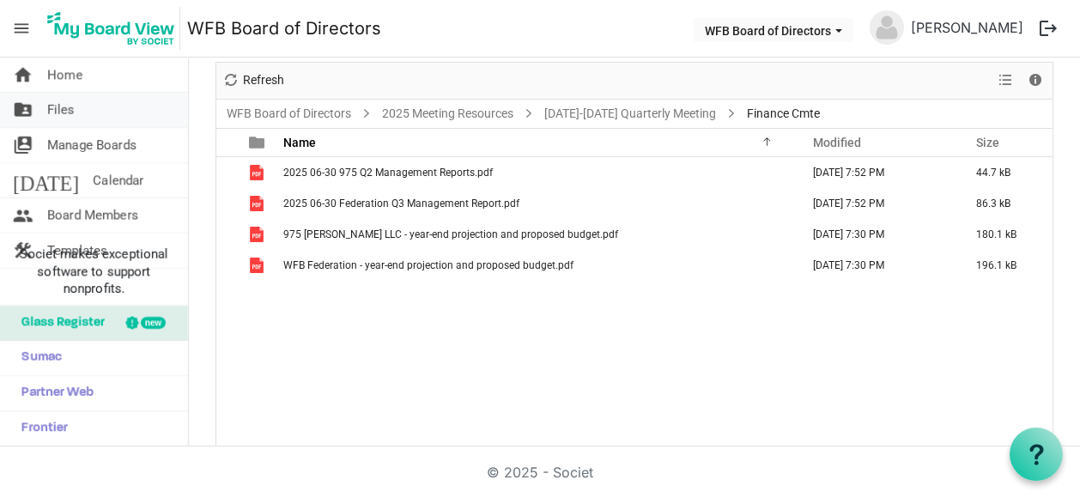
click at [55, 109] on span "Files" at bounding box center [60, 110] width 27 height 34
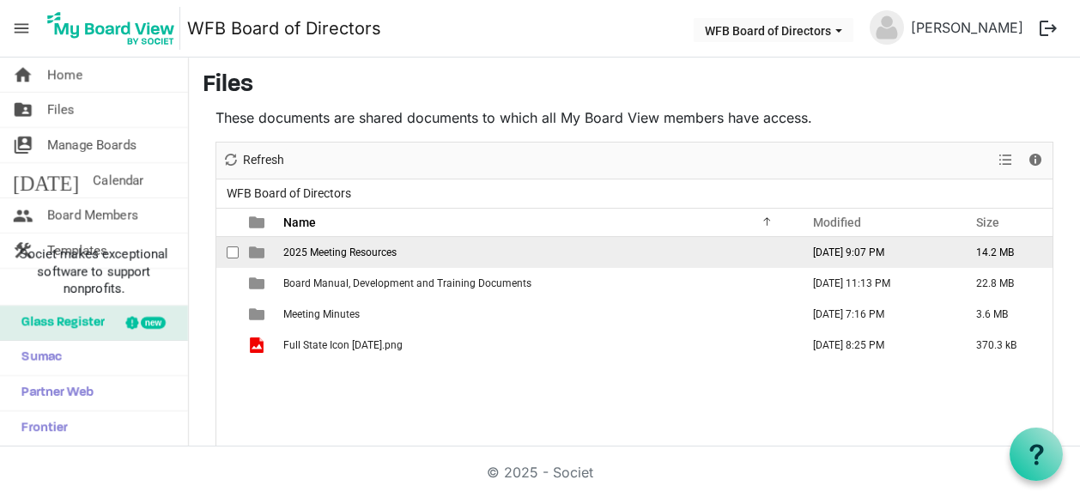
click at [318, 249] on span "2025 Meeting Resources" at bounding box center [339, 252] width 113 height 12
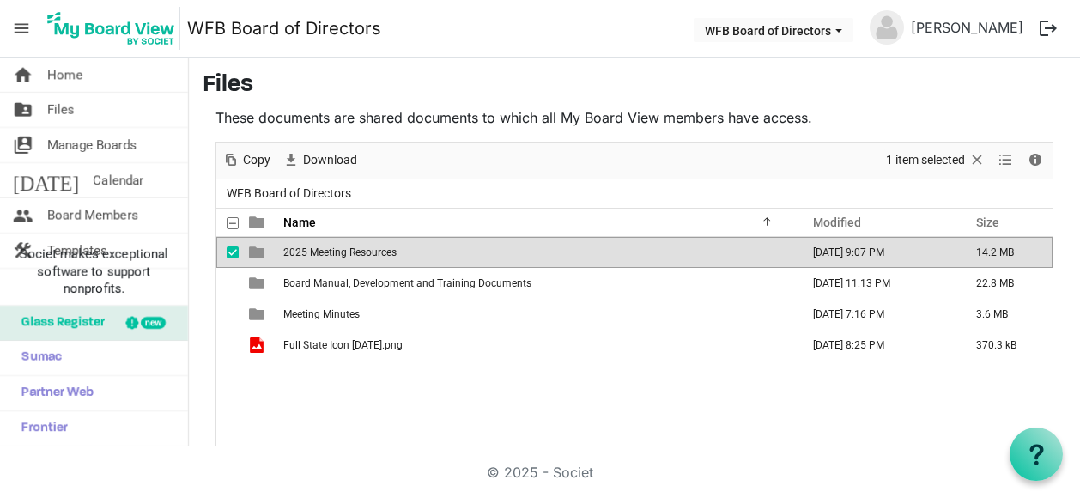
click at [324, 249] on span "2025 Meeting Resources" at bounding box center [339, 252] width 113 height 12
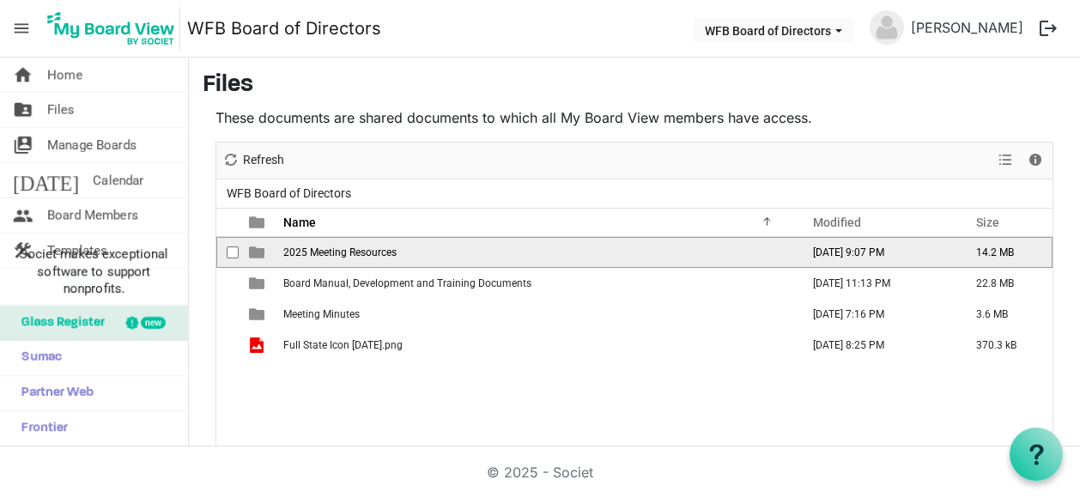
click at [324, 249] on span "2025 Meeting Resources" at bounding box center [339, 252] width 113 height 12
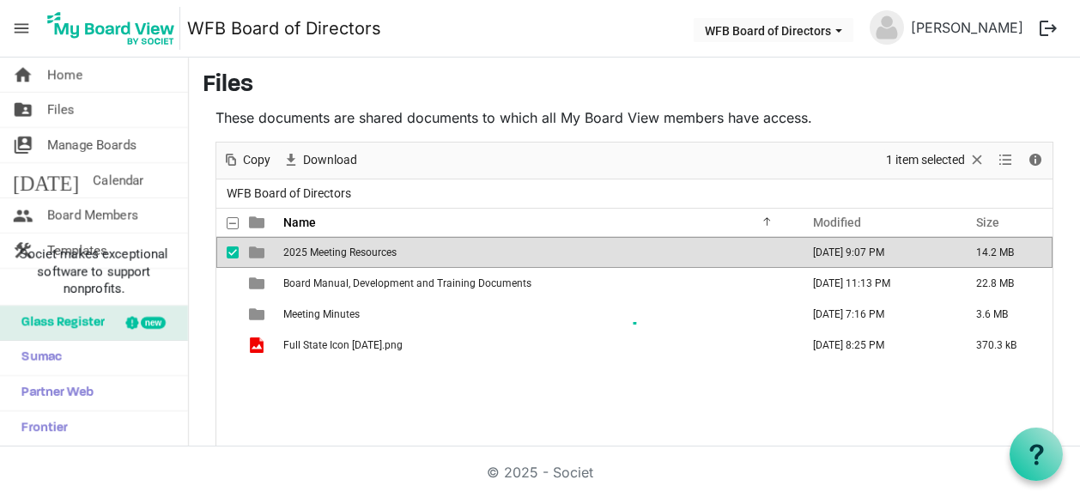
scroll to position [80, 0]
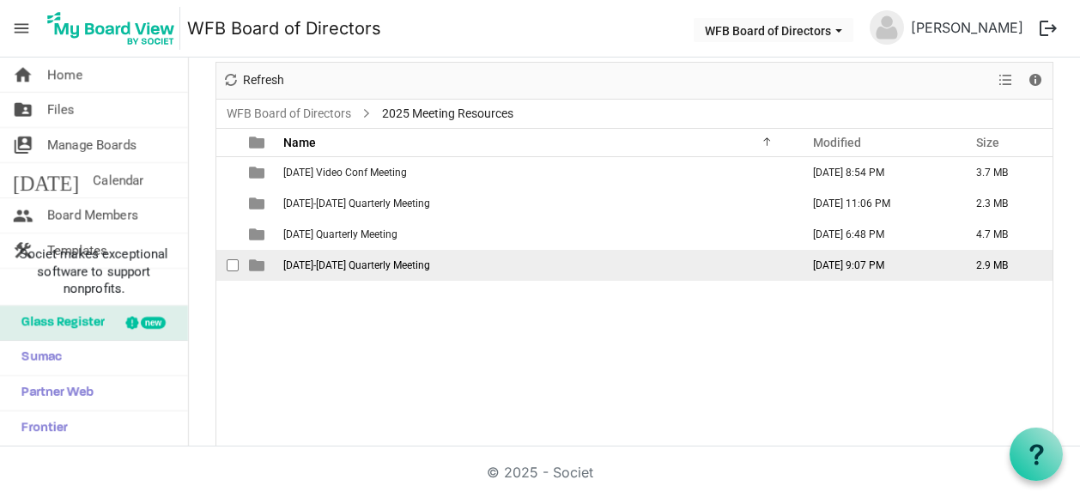
click at [332, 262] on span "[DATE]-[DATE] Quarterly Meeting" at bounding box center [356, 265] width 147 height 12
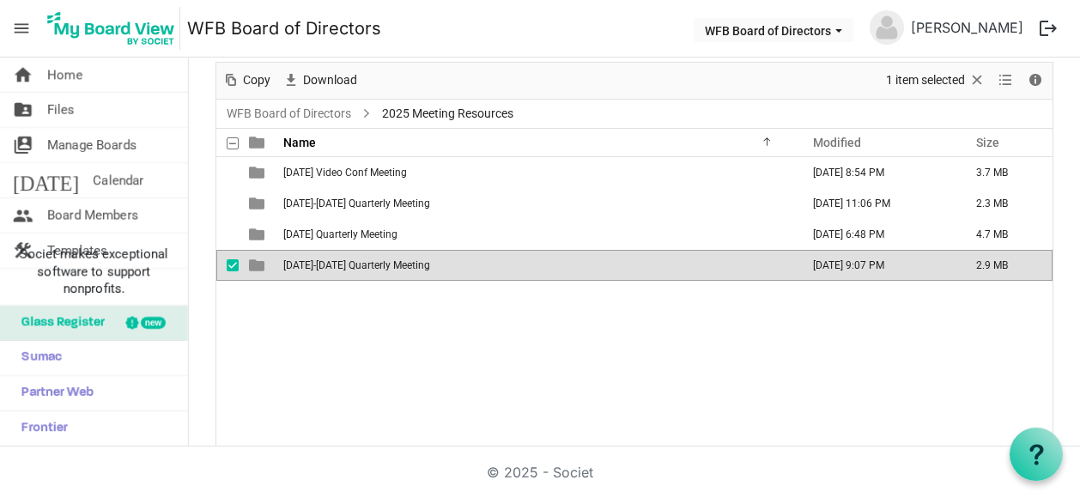
click at [332, 262] on span "[DATE]-[DATE] Quarterly Meeting" at bounding box center [356, 265] width 147 height 12
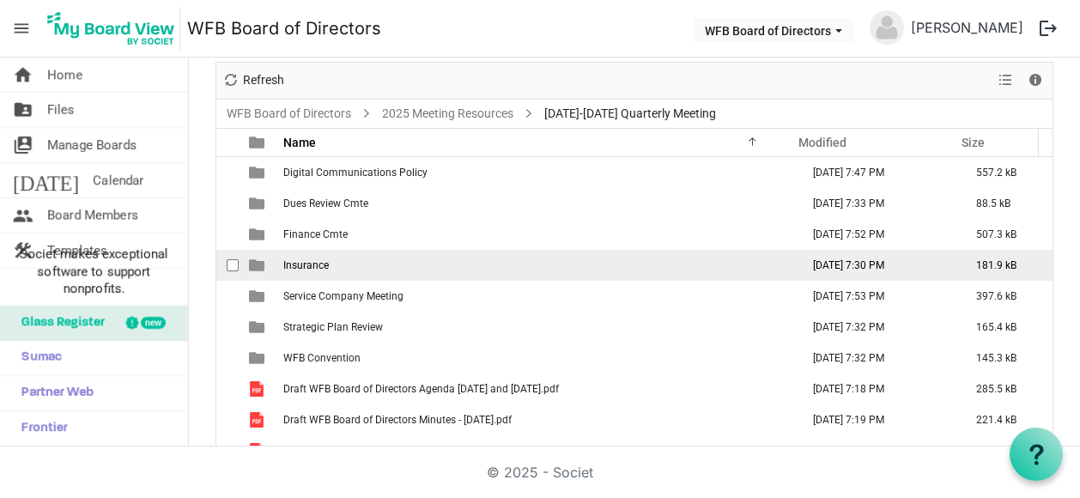
click at [305, 262] on span "Insurance" at bounding box center [306, 265] width 46 height 12
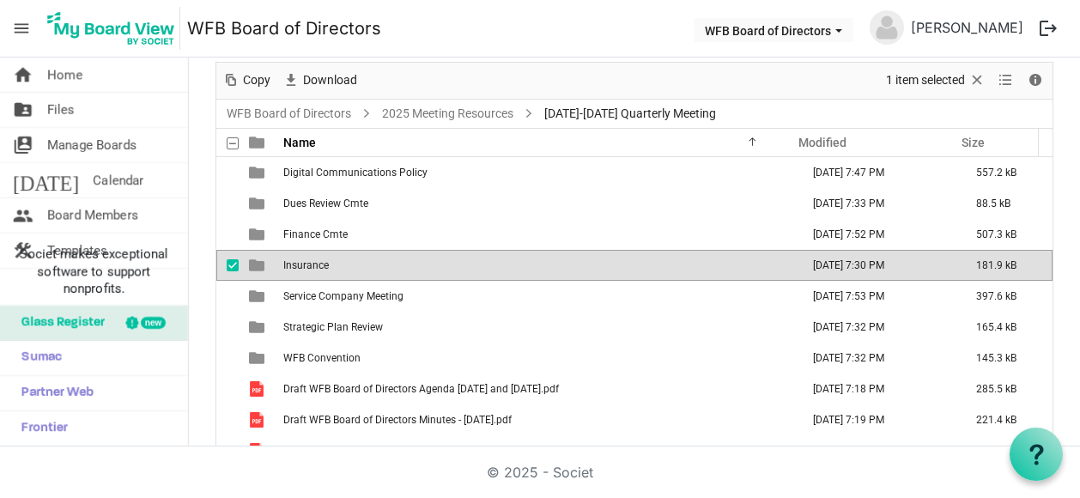
click at [305, 262] on span "Insurance" at bounding box center [306, 265] width 46 height 12
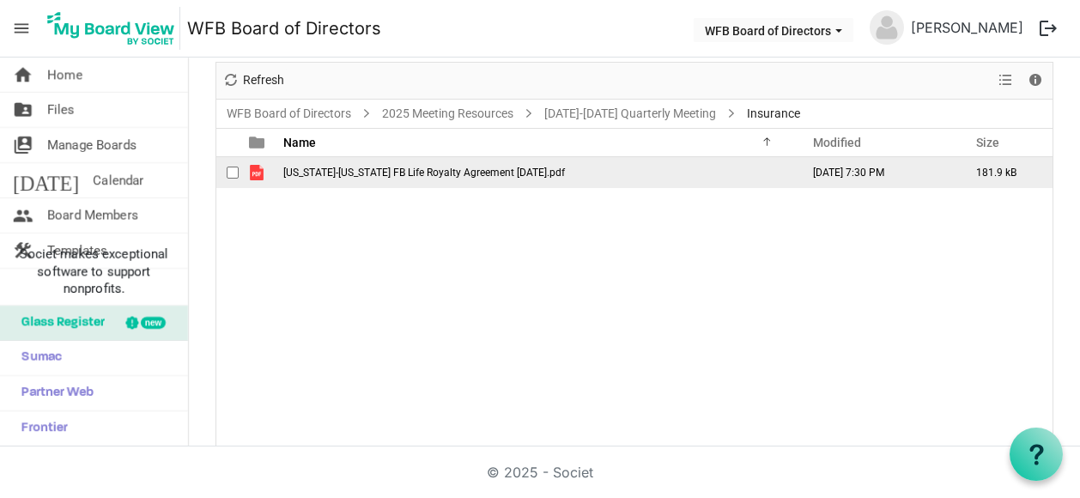
click at [351, 169] on span "[US_STATE]-[US_STATE] FB Life Royalty Agreement [DATE].pdf" at bounding box center [424, 173] width 282 height 12
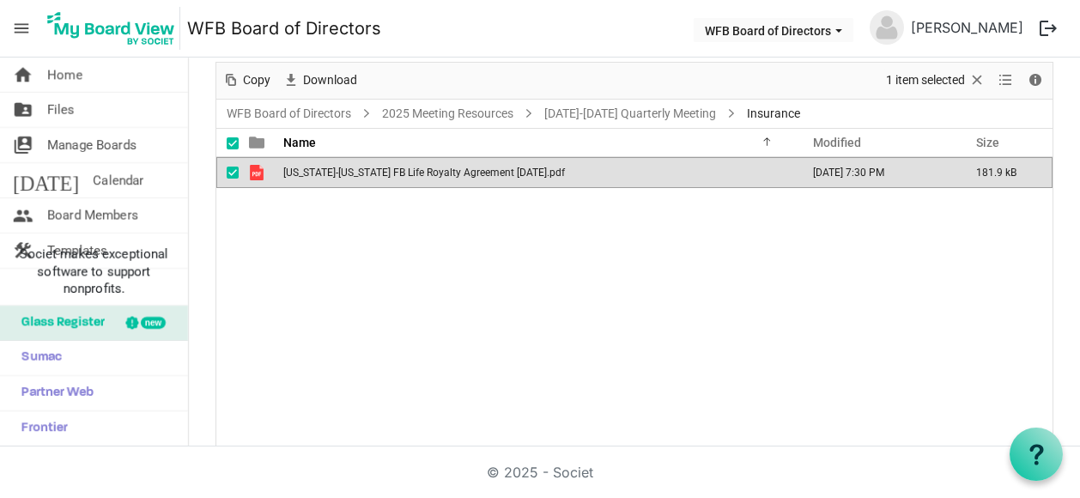
click at [351, 169] on span "[US_STATE]-[US_STATE] FB Life Royalty Agreement [DATE].pdf" at bounding box center [424, 173] width 282 height 12
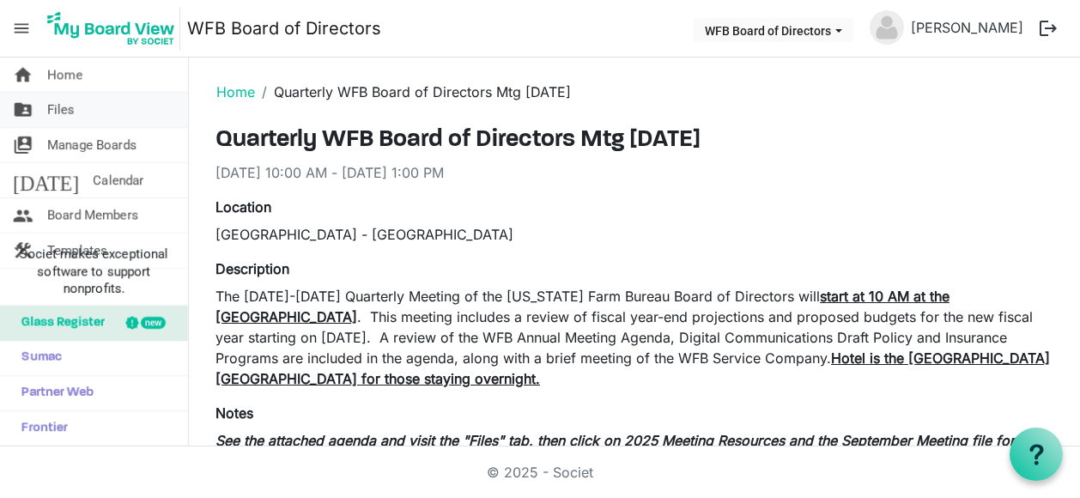
click at [65, 110] on span "Files" at bounding box center [60, 110] width 27 height 34
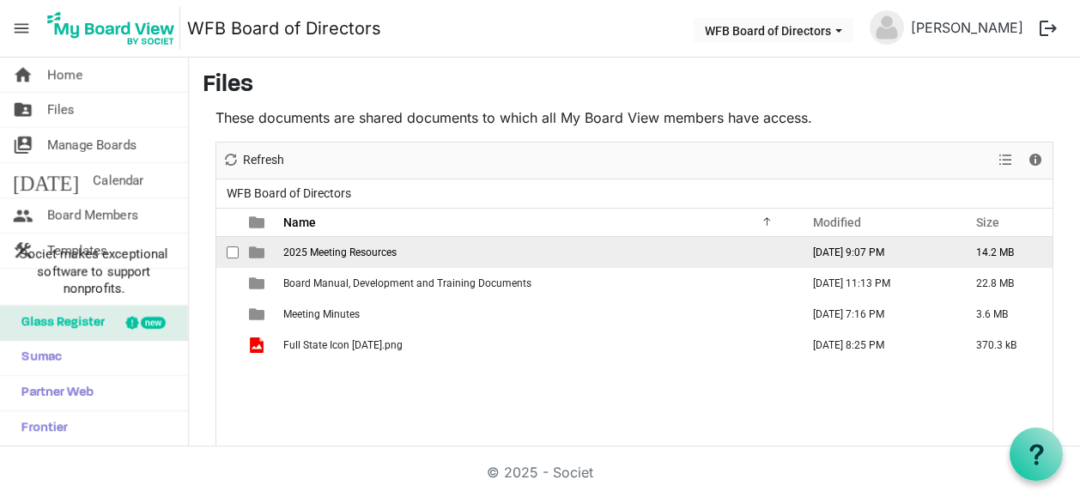
click at [317, 248] on span "2025 Meeting Resources" at bounding box center [339, 252] width 113 height 12
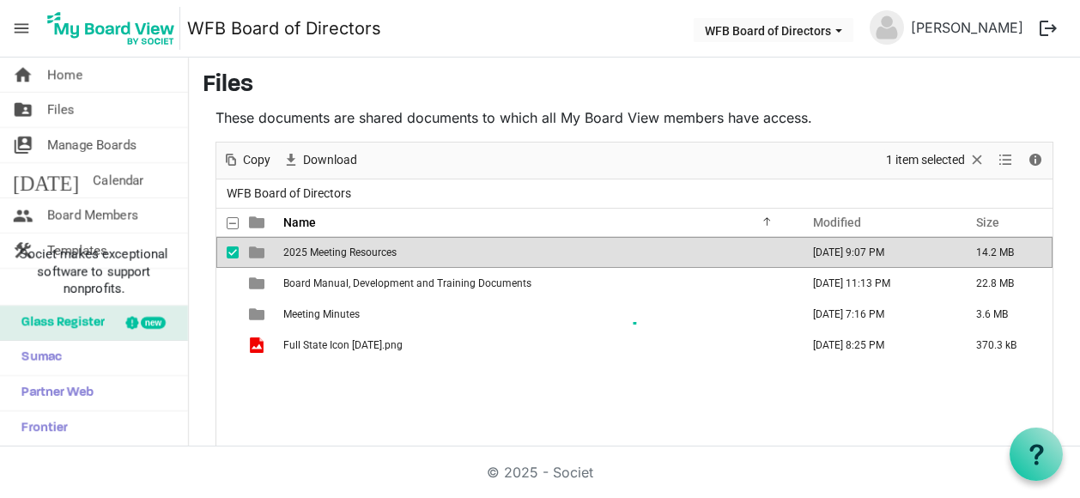
scroll to position [80, 0]
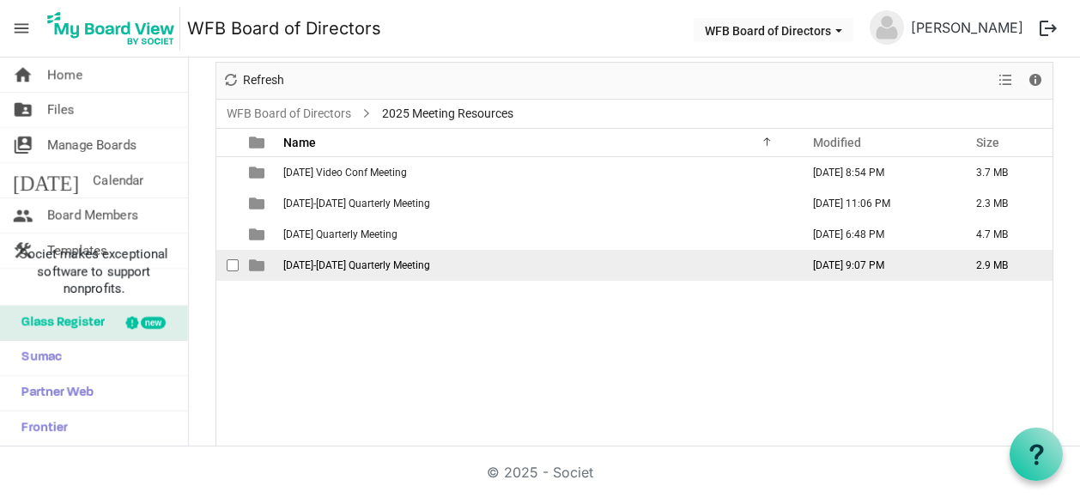
click at [330, 264] on span "[DATE]-[DATE] Quarterly Meeting" at bounding box center [356, 265] width 147 height 12
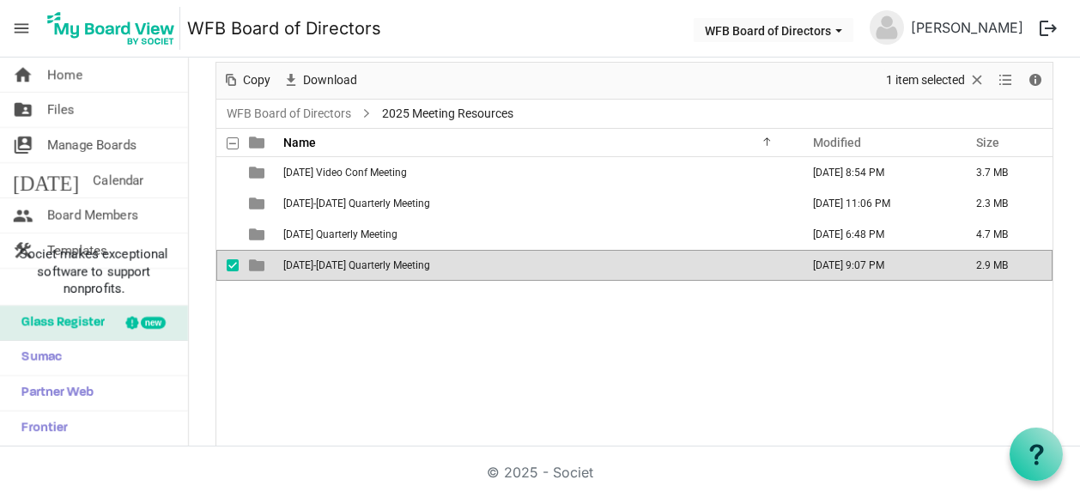
click at [330, 264] on span "[DATE]-[DATE] Quarterly Meeting" at bounding box center [356, 265] width 147 height 12
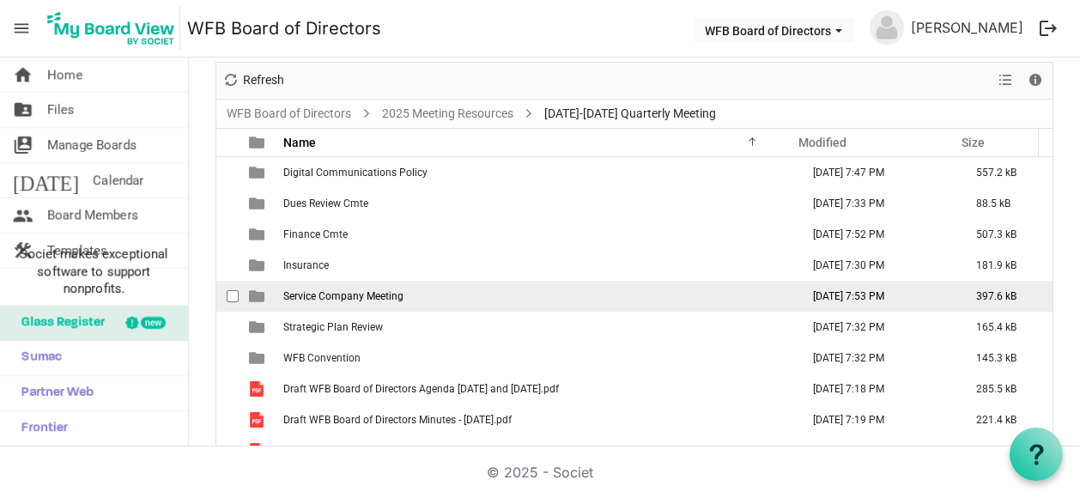
click at [335, 293] on span "Service Company Meeting" at bounding box center [343, 296] width 120 height 12
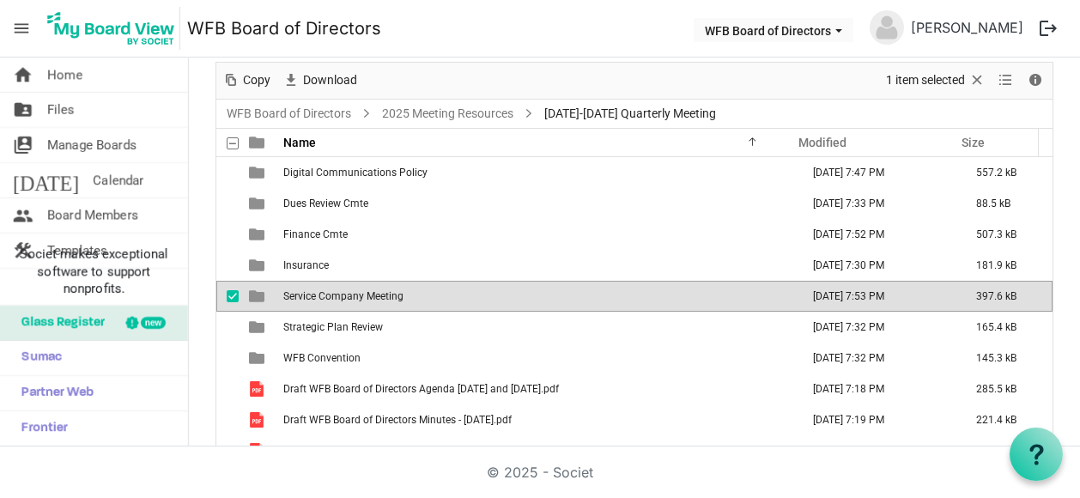
click at [335, 293] on span "Service Company Meeting" at bounding box center [343, 296] width 120 height 12
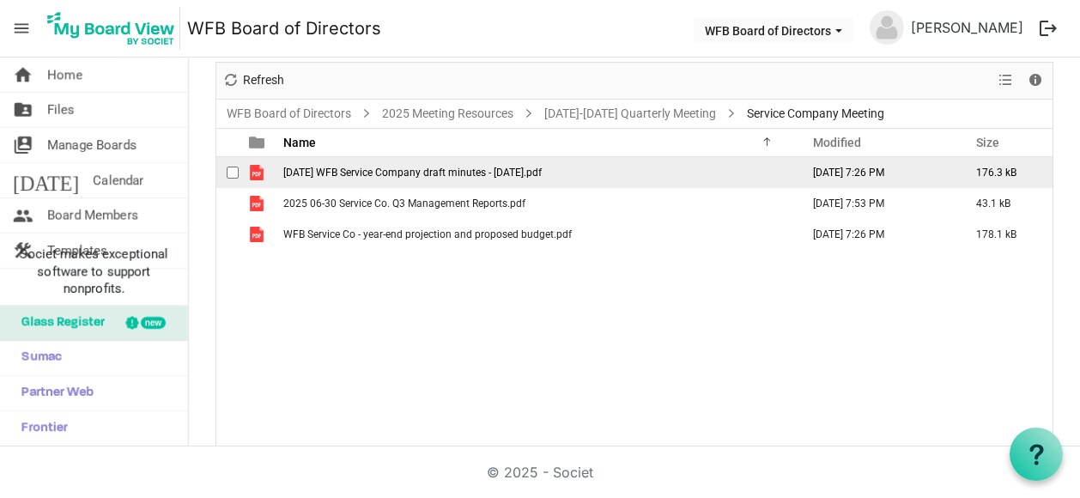
click at [398, 170] on span "11-21-2024 WFB Service Company draft minutes - 11-21-2024.pdf" at bounding box center [412, 173] width 259 height 12
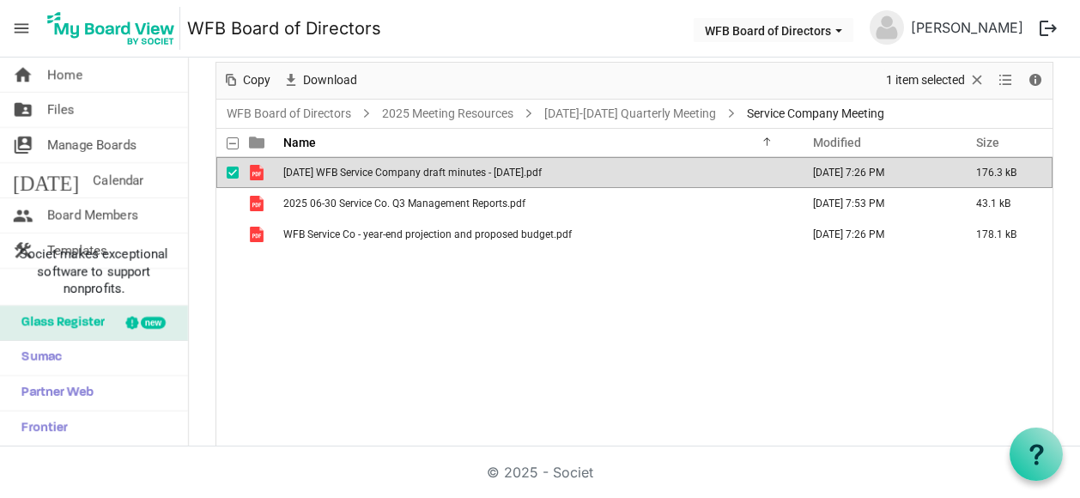
click at [398, 170] on span "11-21-2024 WFB Service Company draft minutes - 11-21-2024.pdf" at bounding box center [412, 173] width 259 height 12
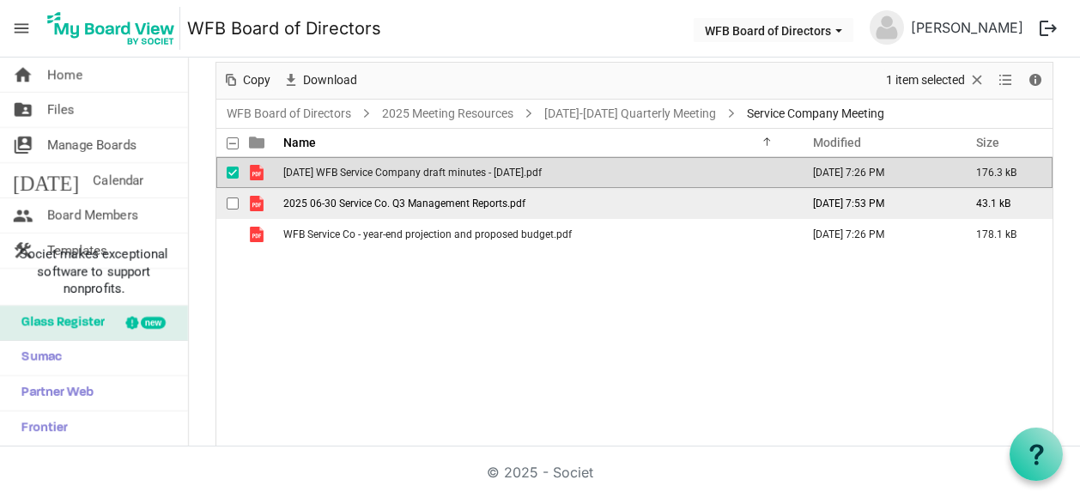
click at [350, 198] on span "2025 06-30 Service Co. Q3 Management Reports.pdf" at bounding box center [404, 204] width 242 height 12
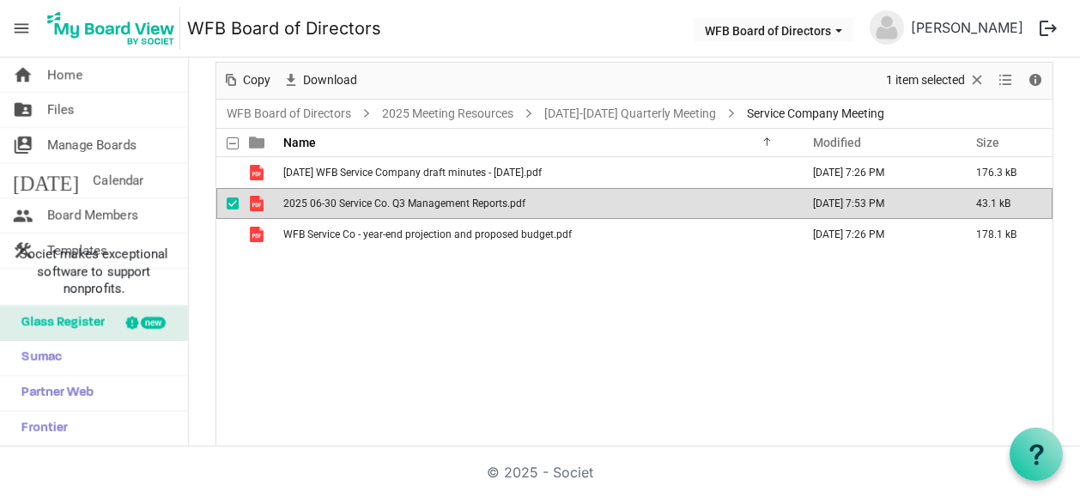
click at [350, 198] on span "2025 06-30 Service Co. Q3 Management Reports.pdf" at bounding box center [404, 204] width 242 height 12
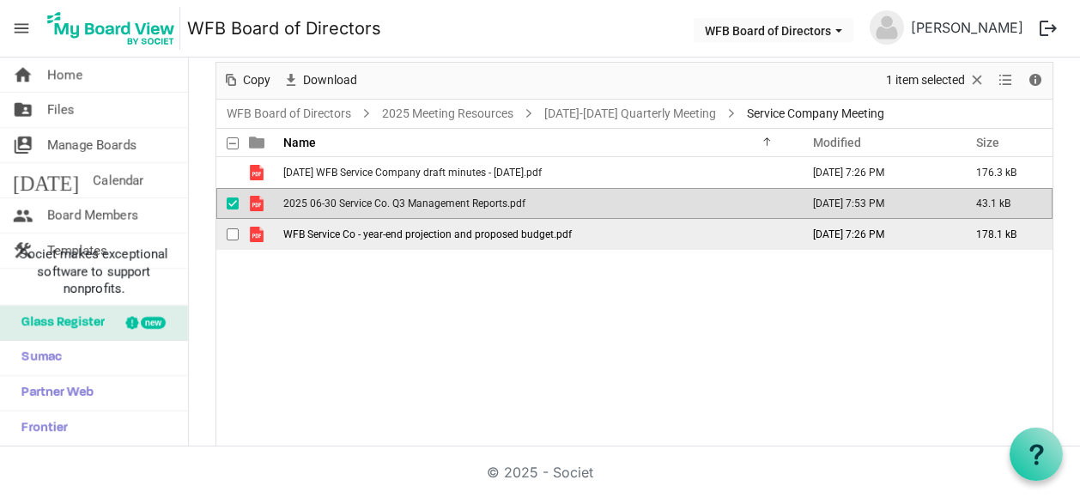
click at [371, 233] on span "WFB Service Co - year-end projection and proposed budget.pdf" at bounding box center [427, 234] width 289 height 12
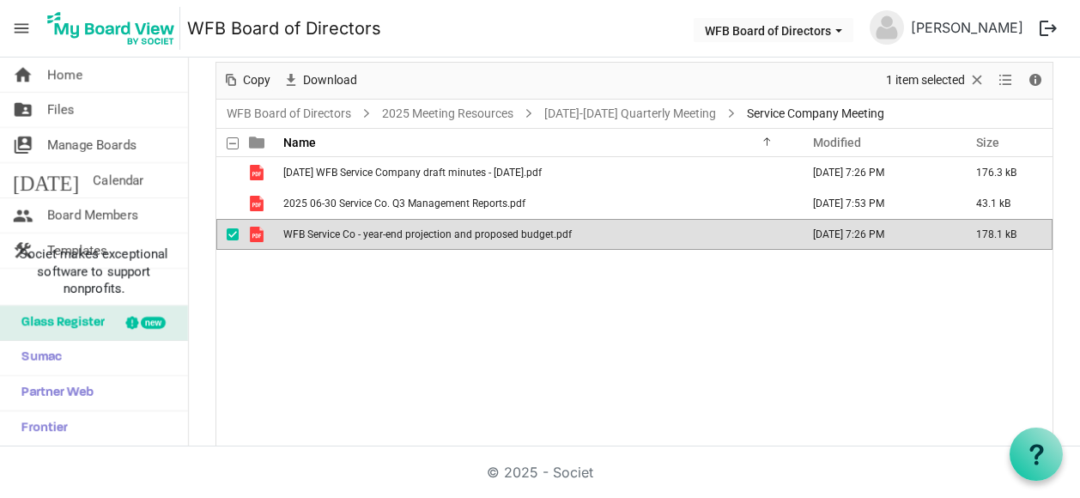
click at [371, 233] on span "WFB Service Co - year-end projection and proposed budget.pdf" at bounding box center [427, 234] width 289 height 12
click at [62, 107] on span "Files" at bounding box center [60, 110] width 27 height 34
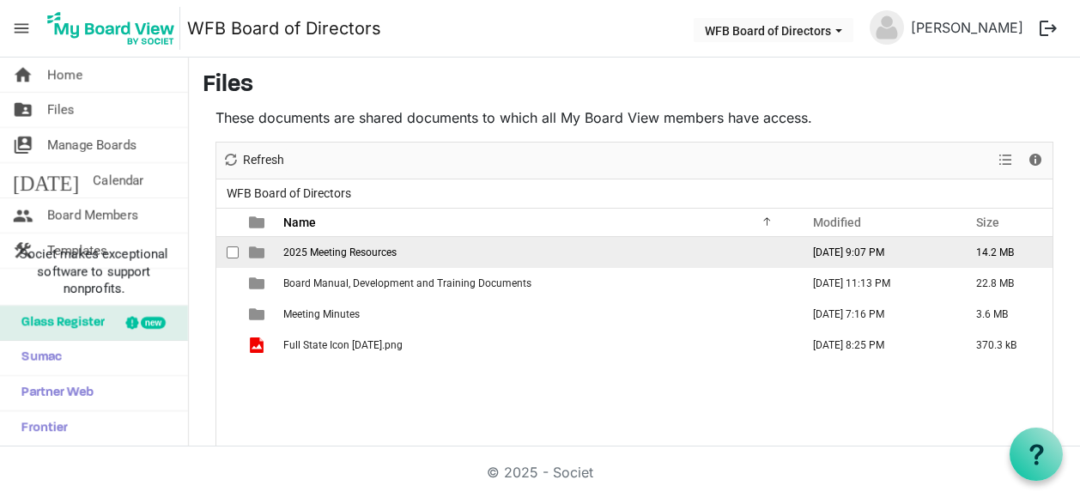
click at [331, 246] on span "2025 Meeting Resources" at bounding box center [339, 252] width 113 height 12
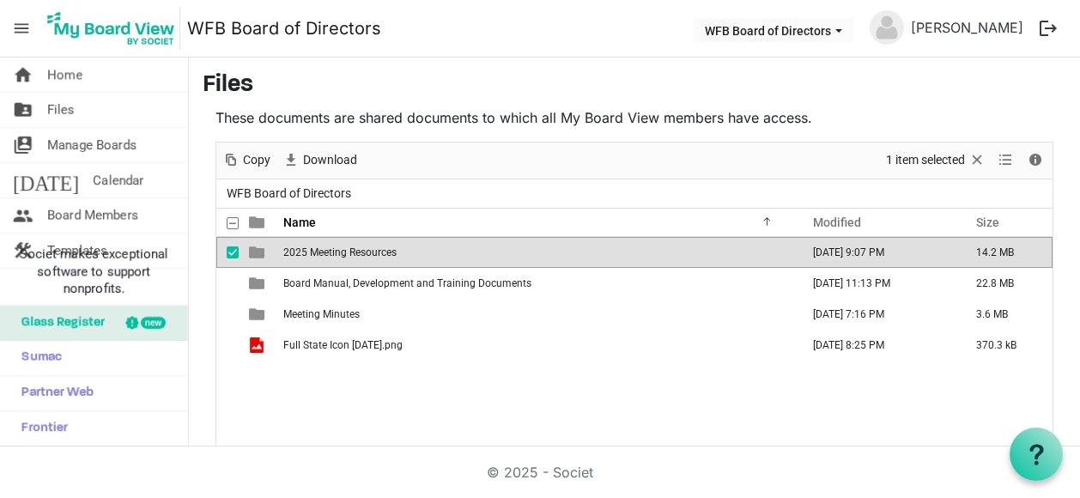
click at [331, 246] on span "2025 Meeting Resources" at bounding box center [339, 252] width 113 height 12
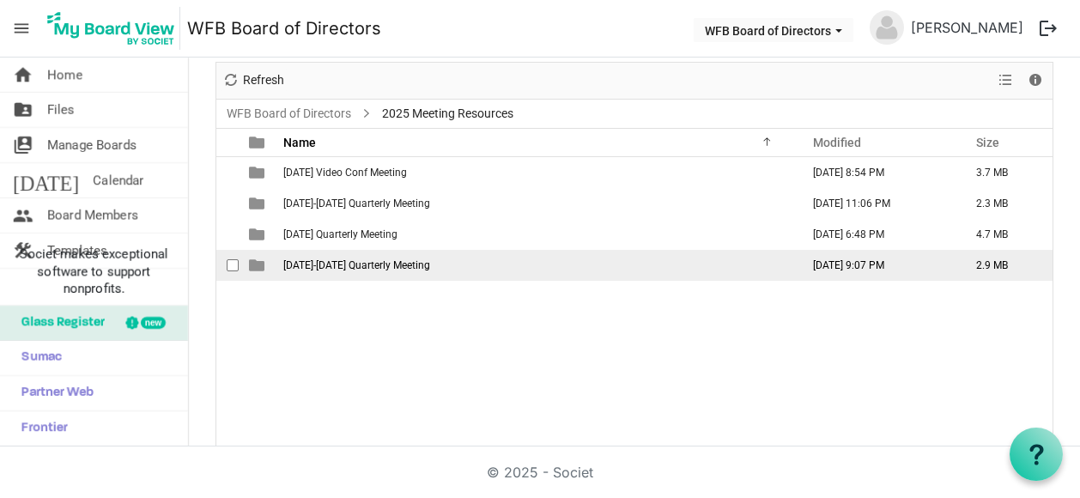
click at [318, 261] on span "[DATE]-[DATE] Quarterly Meeting" at bounding box center [356, 265] width 147 height 12
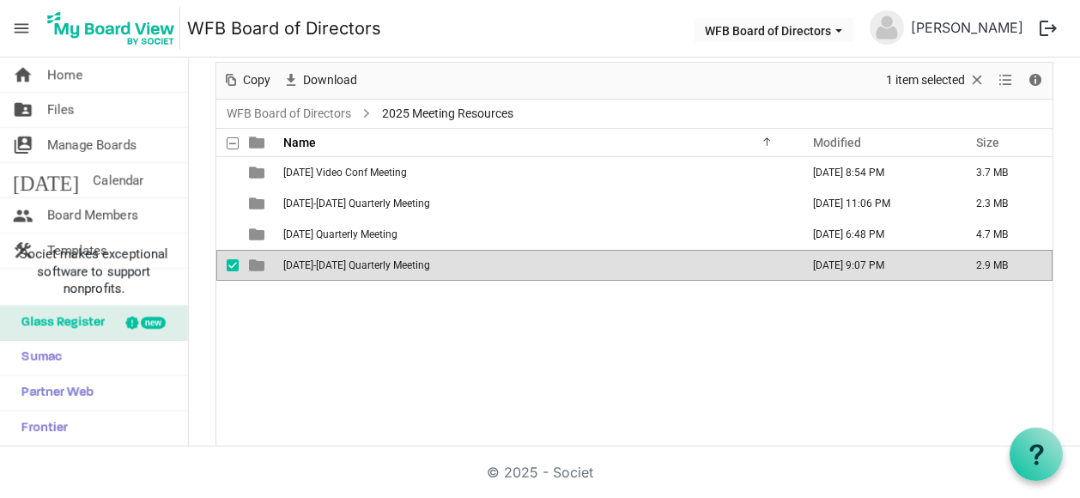
click at [318, 261] on span "[DATE]-[DATE] Quarterly Meeting" at bounding box center [356, 265] width 147 height 12
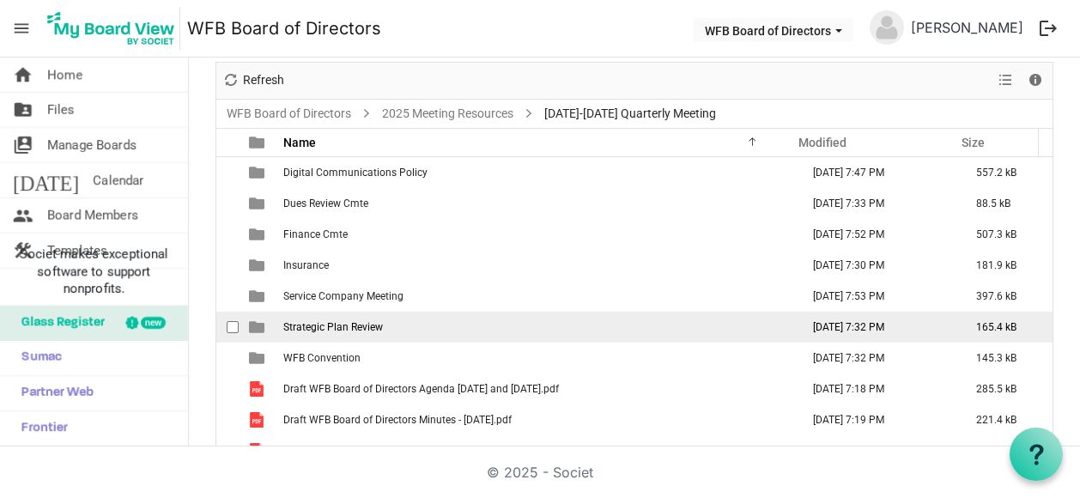
click at [316, 326] on span "Strategic Plan Review" at bounding box center [333, 327] width 100 height 12
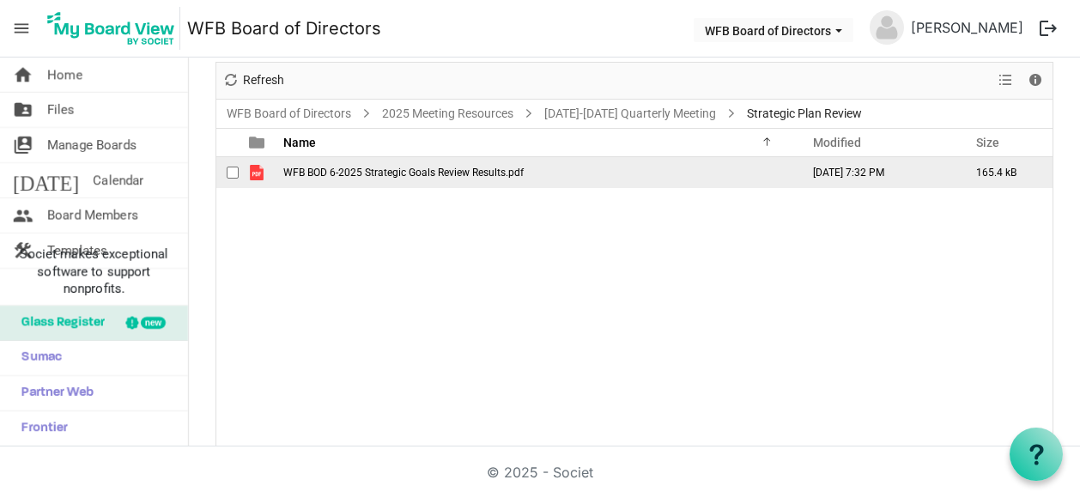
click at [368, 167] on span "WFB BOD 6-2025 Strategic Goals Review Results.pdf" at bounding box center [403, 173] width 240 height 12
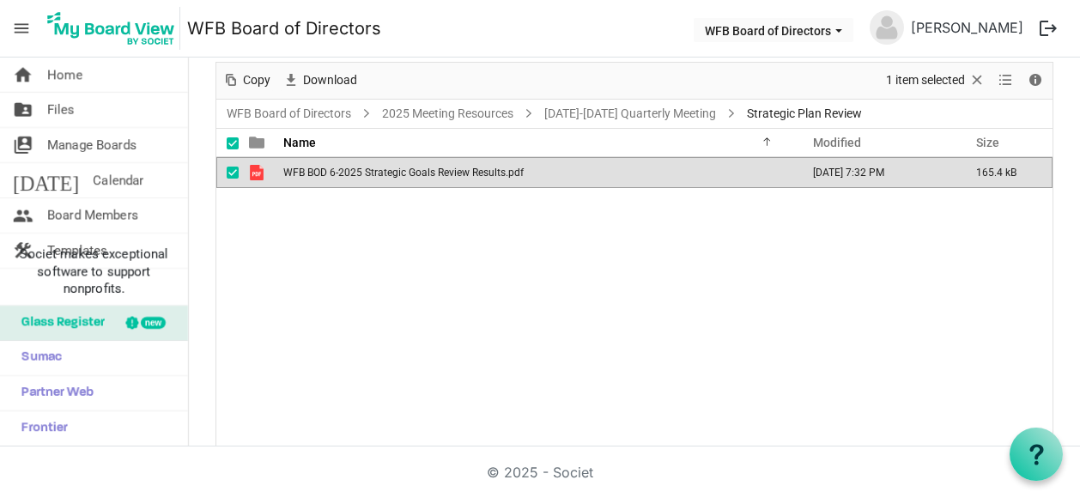
click at [368, 167] on span "WFB BOD 6-2025 Strategic Goals Review Results.pdf" at bounding box center [403, 173] width 240 height 12
click at [70, 112] on span "Files" at bounding box center [60, 110] width 27 height 34
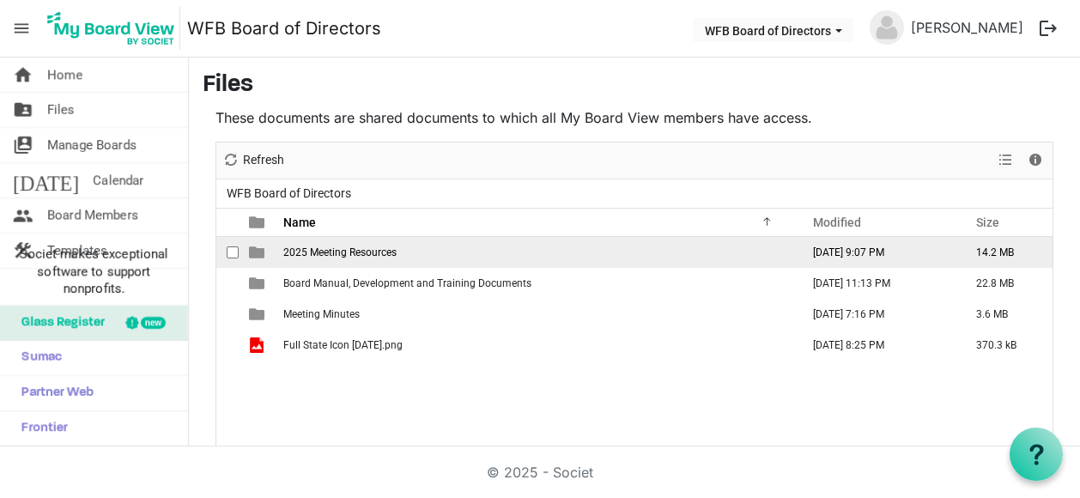
click at [310, 250] on span "2025 Meeting Resources" at bounding box center [339, 252] width 113 height 12
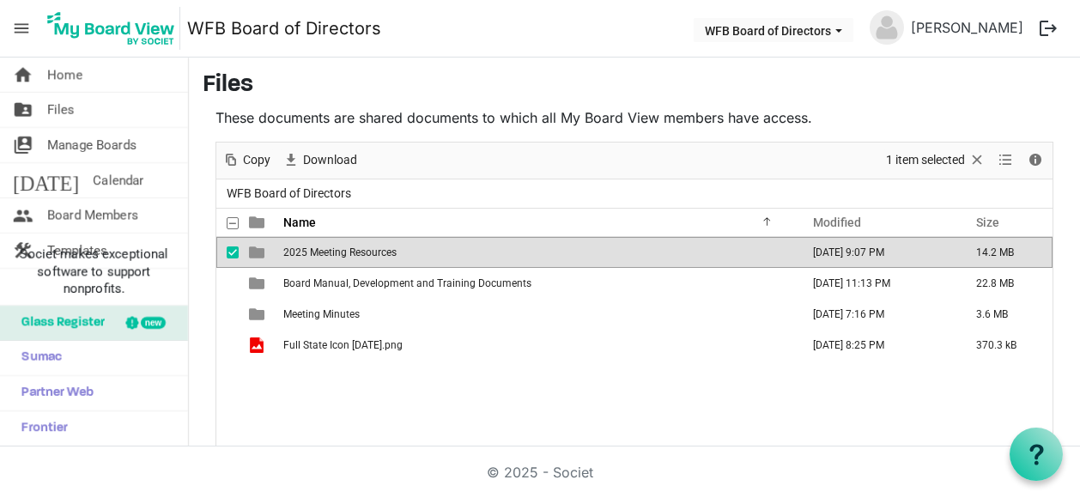
click at [310, 250] on span "2025 Meeting Resources" at bounding box center [339, 252] width 113 height 12
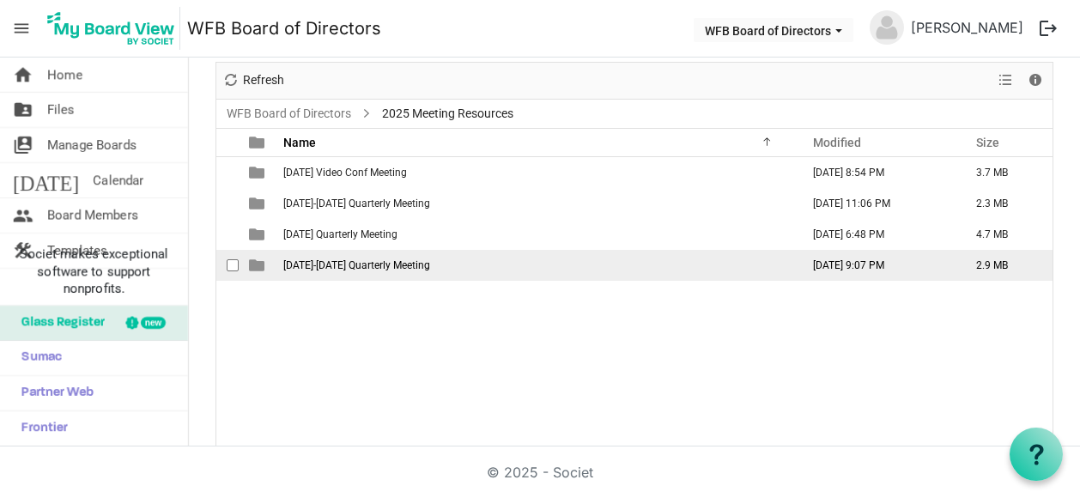
click at [329, 265] on span "September 18-19 Quarterly Meeting" at bounding box center [356, 265] width 147 height 12
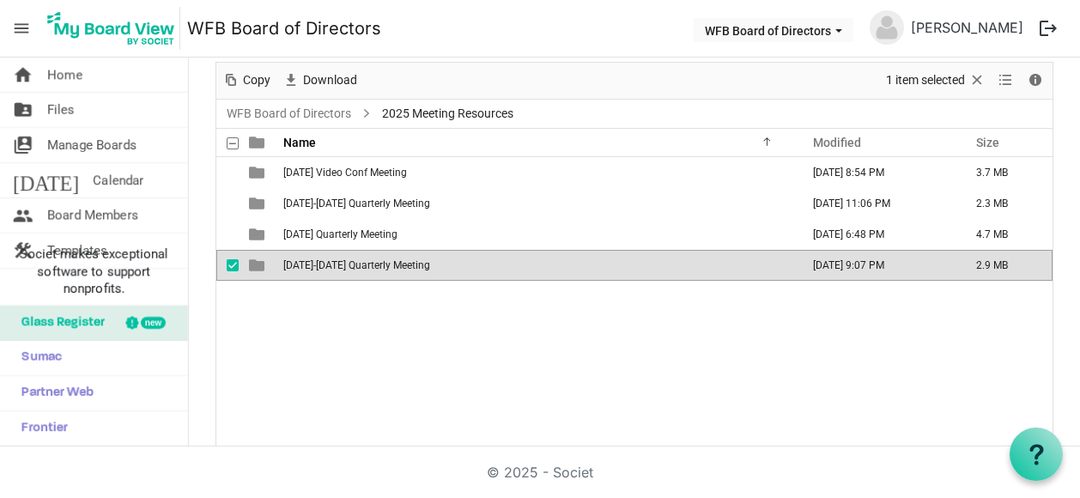
click at [329, 265] on span "September 18-19 Quarterly Meeting" at bounding box center [356, 265] width 147 height 12
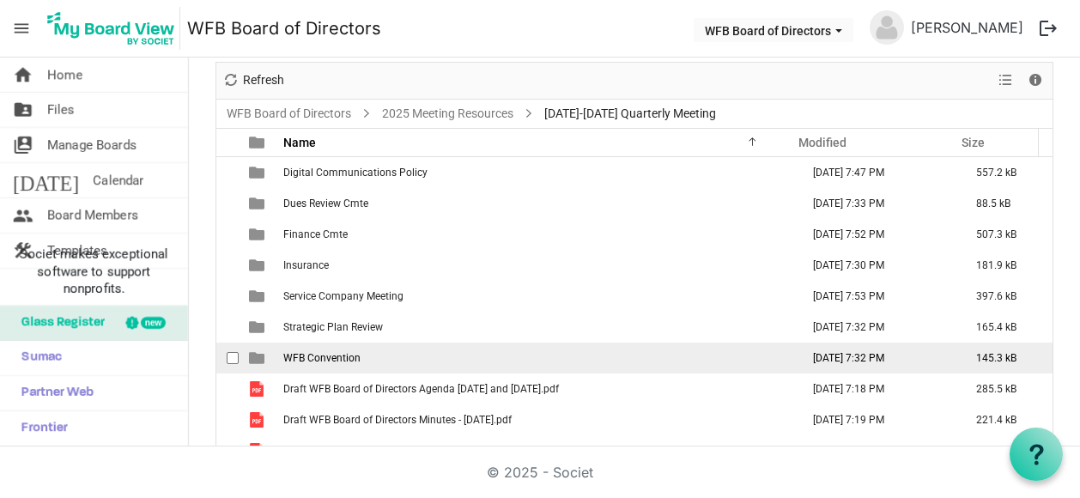
click at [301, 353] on span "WFB Convention" at bounding box center [321, 358] width 77 height 12
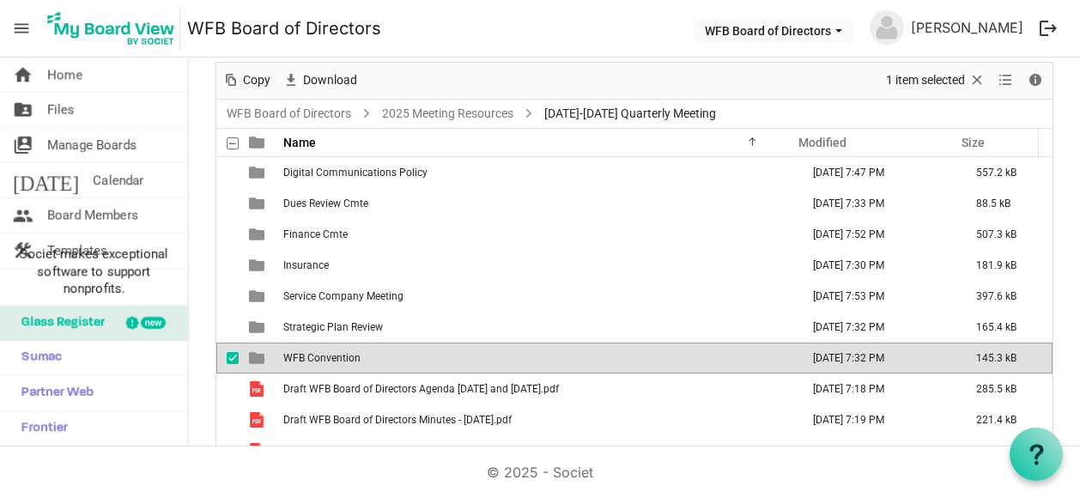
click at [301, 353] on span "WFB Convention" at bounding box center [321, 358] width 77 height 12
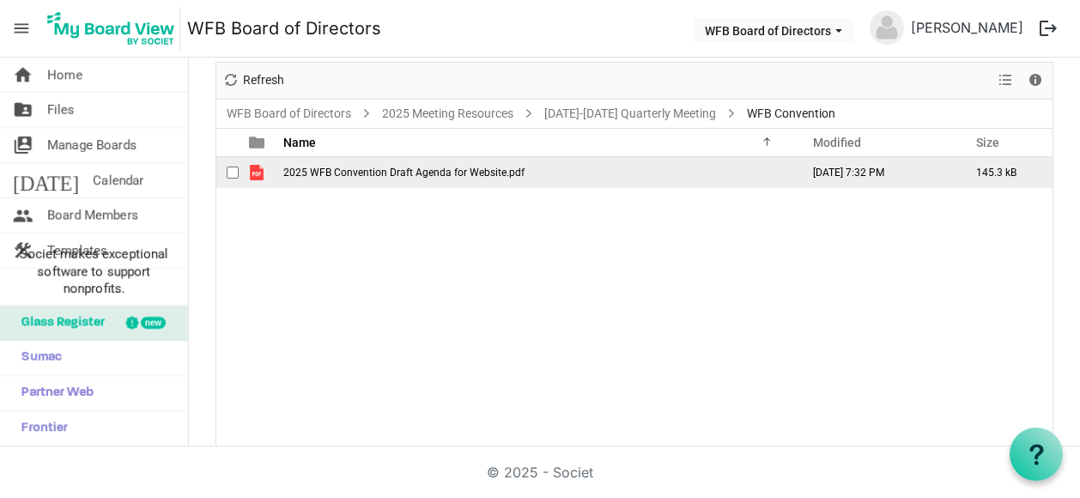
click at [371, 169] on span "2025 WFB Convention Draft Agenda for Website.pdf" at bounding box center [403, 173] width 241 height 12
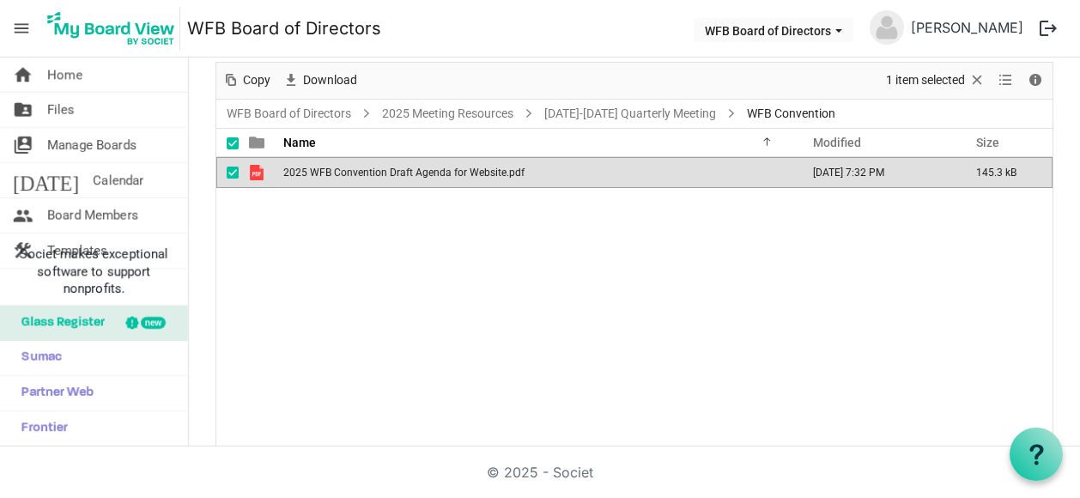
click at [371, 169] on span "2025 WFB Convention Draft Agenda for Website.pdf" at bounding box center [403, 173] width 241 height 12
click at [62, 106] on span "Files" at bounding box center [60, 110] width 27 height 34
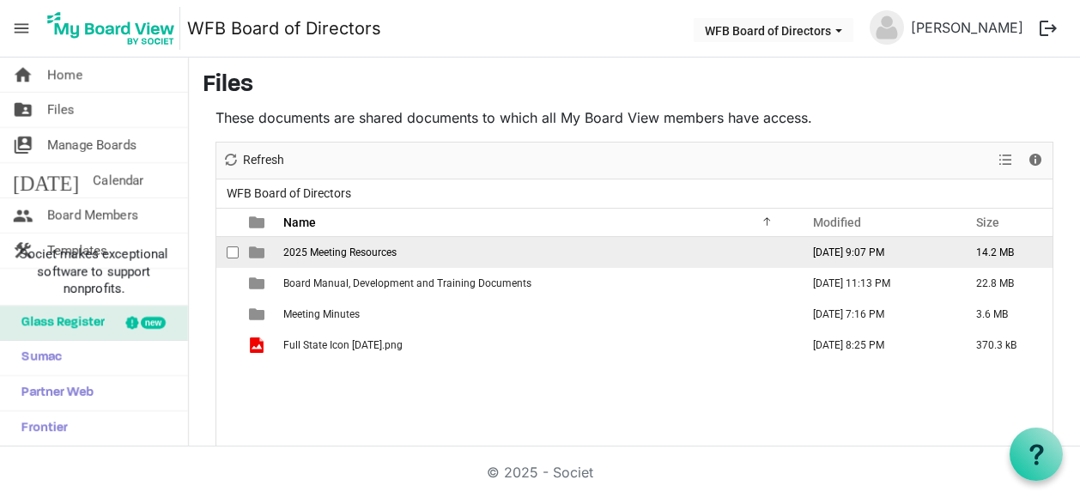
click at [326, 246] on span "2025 Meeting Resources" at bounding box center [339, 252] width 113 height 12
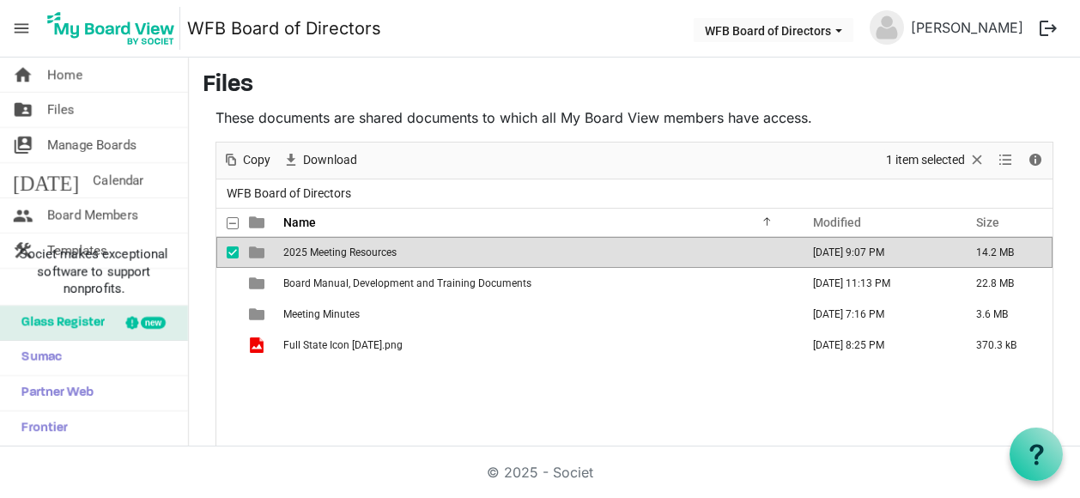
click at [326, 246] on span "2025 Meeting Resources" at bounding box center [339, 252] width 113 height 12
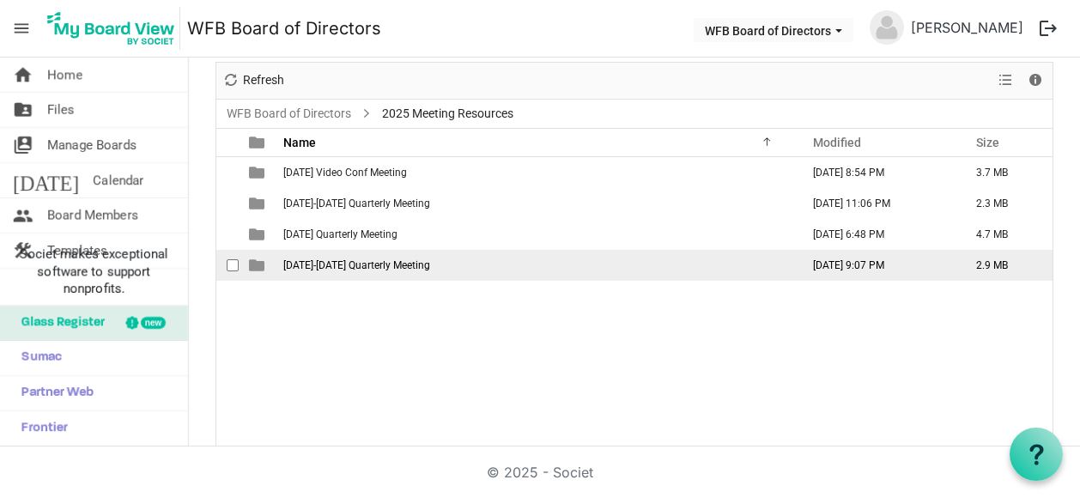
click at [326, 259] on span "[DATE]-[DATE] Quarterly Meeting" at bounding box center [356, 265] width 147 height 12
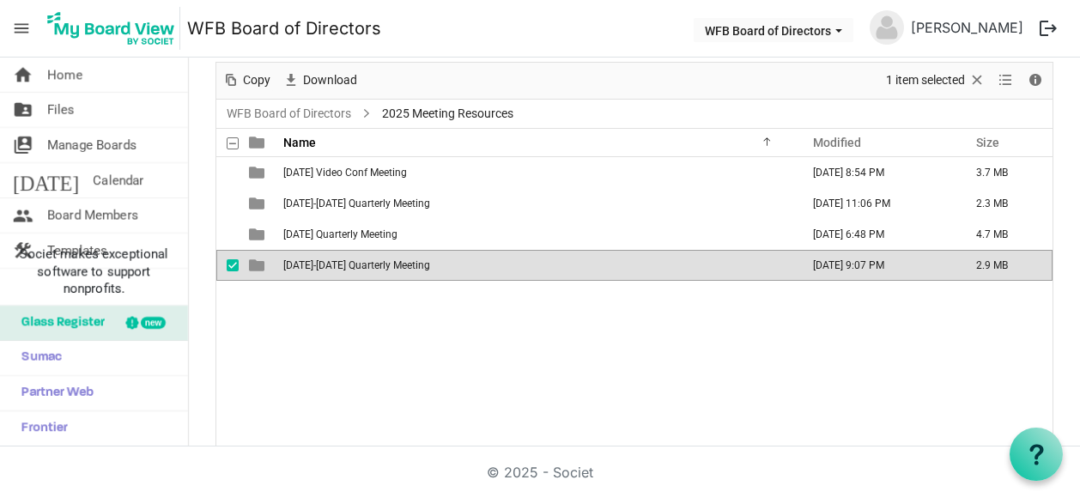
click at [326, 259] on span "[DATE]-[DATE] Quarterly Meeting" at bounding box center [356, 265] width 147 height 12
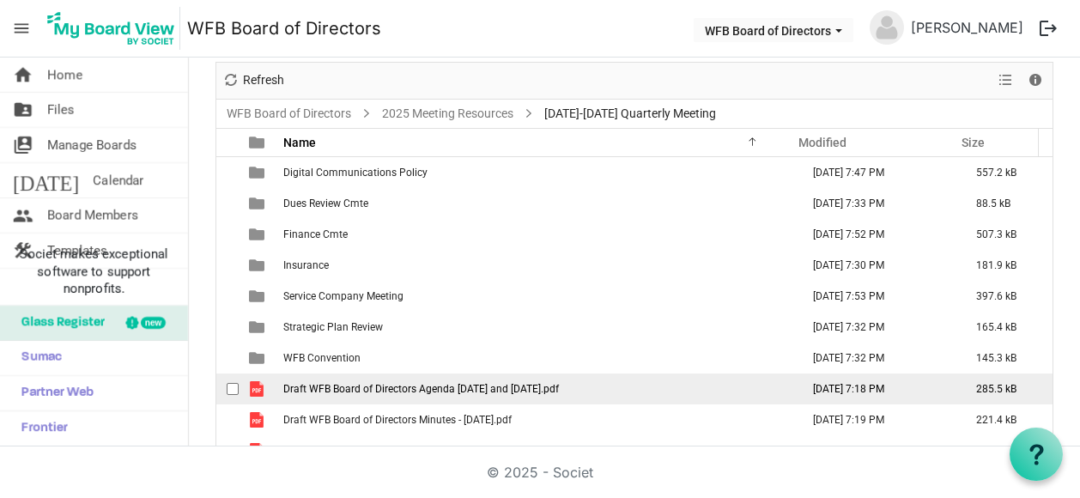
click at [341, 386] on span "Draft WFB Board of Directors Agenda [DATE] and [DATE].pdf" at bounding box center [421, 389] width 276 height 12
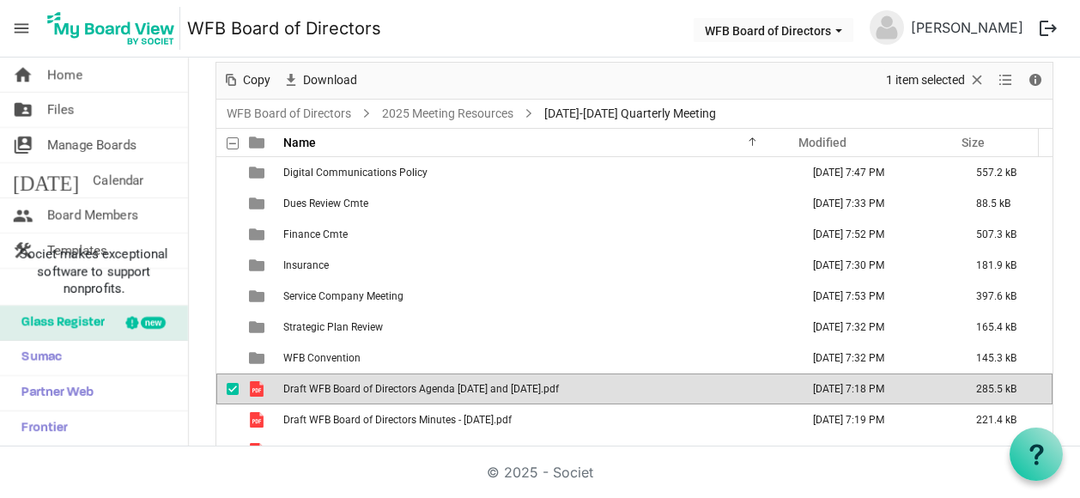
click at [341, 386] on span "Draft WFB Board of Directors Agenda [DATE] and [DATE].pdf" at bounding box center [421, 389] width 276 height 12
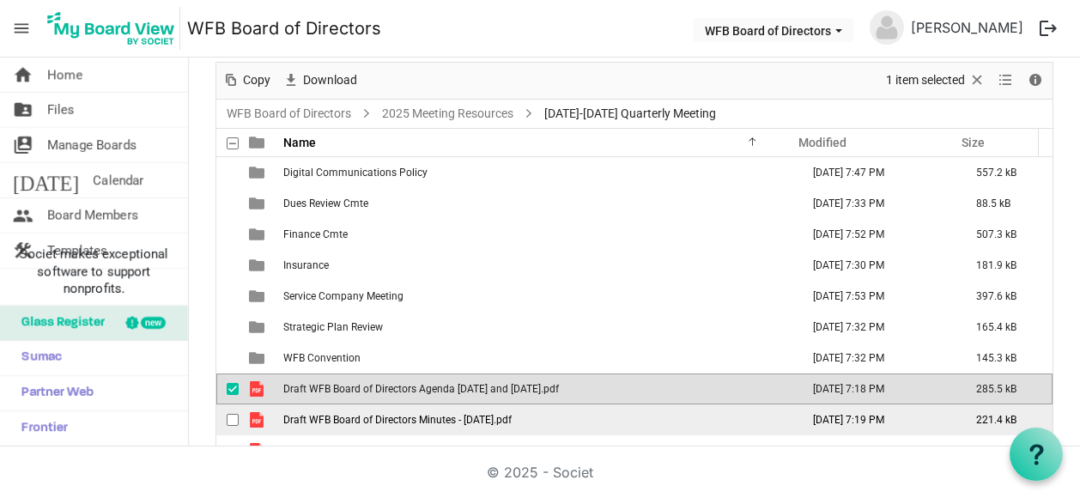
click at [359, 416] on span "Draft WFB Board of Directors Minutes - [DATE].pdf" at bounding box center [397, 420] width 228 height 12
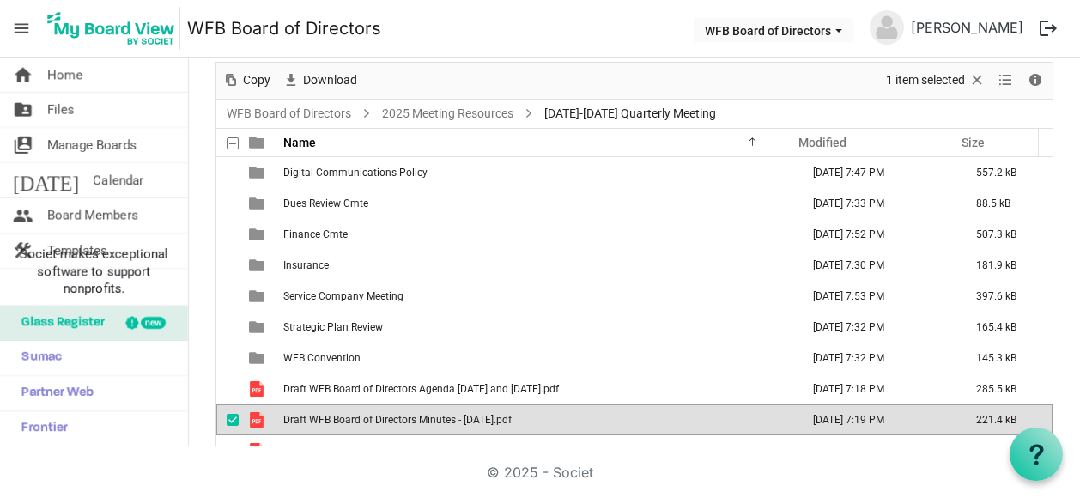
click at [359, 416] on span "Draft WFB Board of Directors Minutes - 7-29-2025.pdf" at bounding box center [397, 420] width 228 height 12
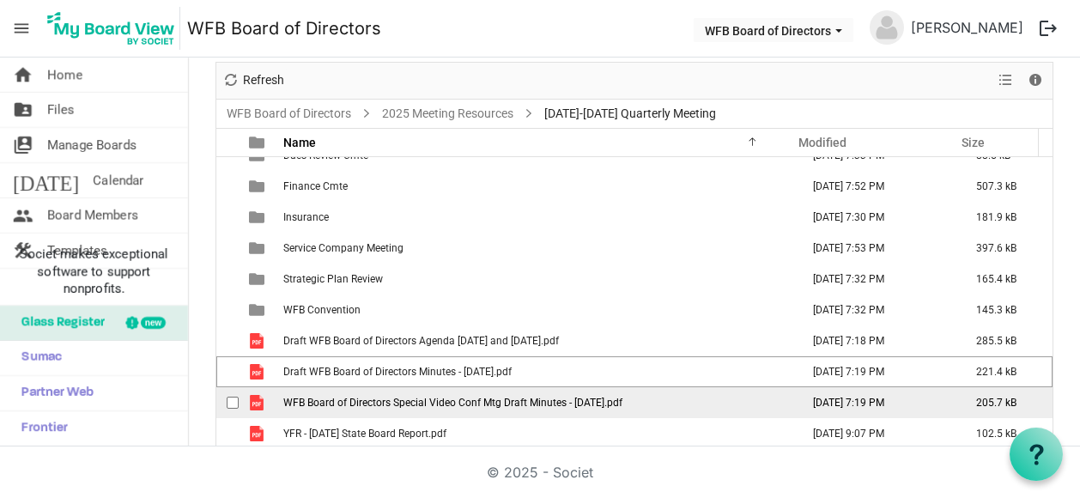
click at [339, 399] on span "WFB Board of Directors Special Video Conf Mtg Draft Minutes - 8-19-2025.pdf" at bounding box center [452, 403] width 339 height 12
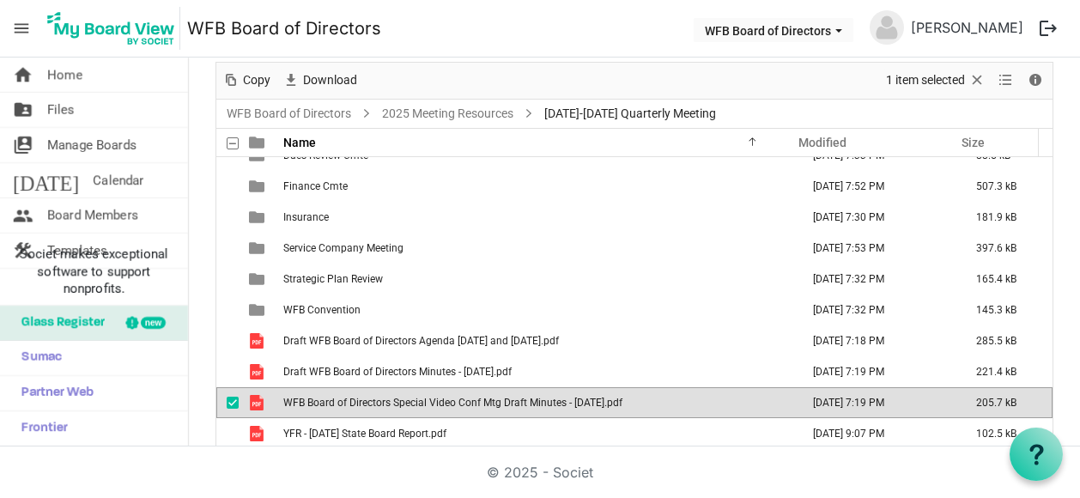
click at [339, 399] on span "WFB Board of Directors Special Video Conf Mtg Draft Minutes - 8-19-2025.pdf" at bounding box center [452, 403] width 339 height 12
click at [1036, 434] on div at bounding box center [1036, 454] width 53 height 53
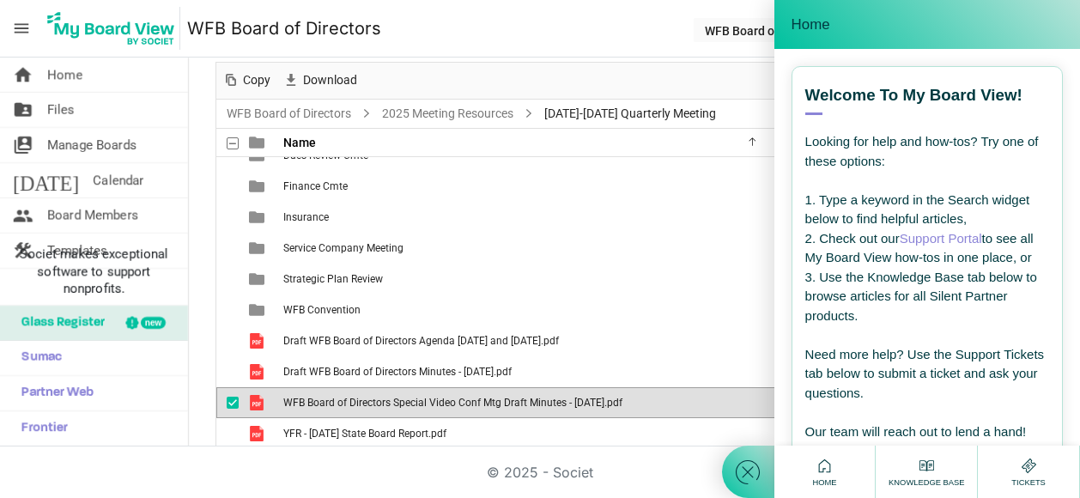
click at [654, 469] on div "© 2025 - Societ" at bounding box center [540, 473] width 979 height 52
click at [1062, 27] on div "Home" at bounding box center [927, 24] width 271 height 23
click at [807, 27] on span "Home" at bounding box center [811, 24] width 39 height 17
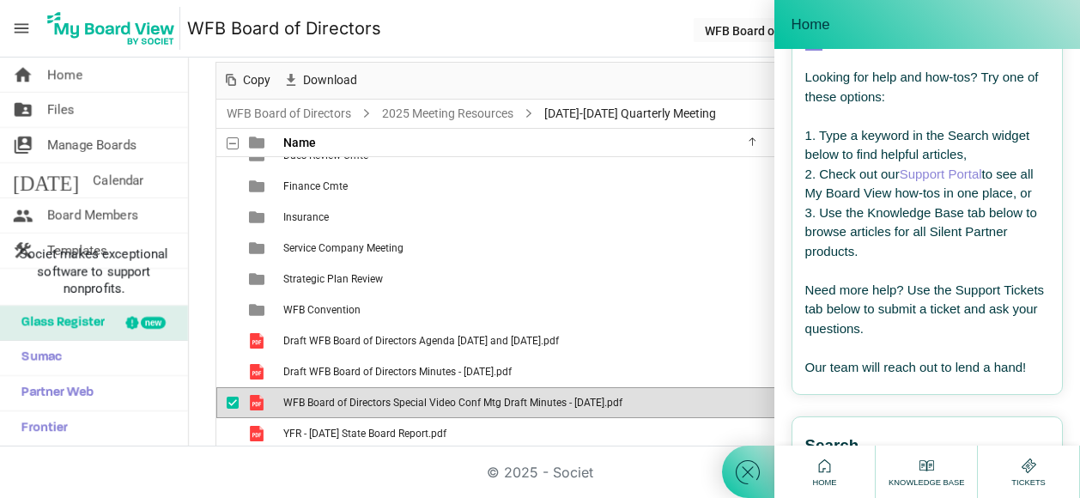
scroll to position [0, 0]
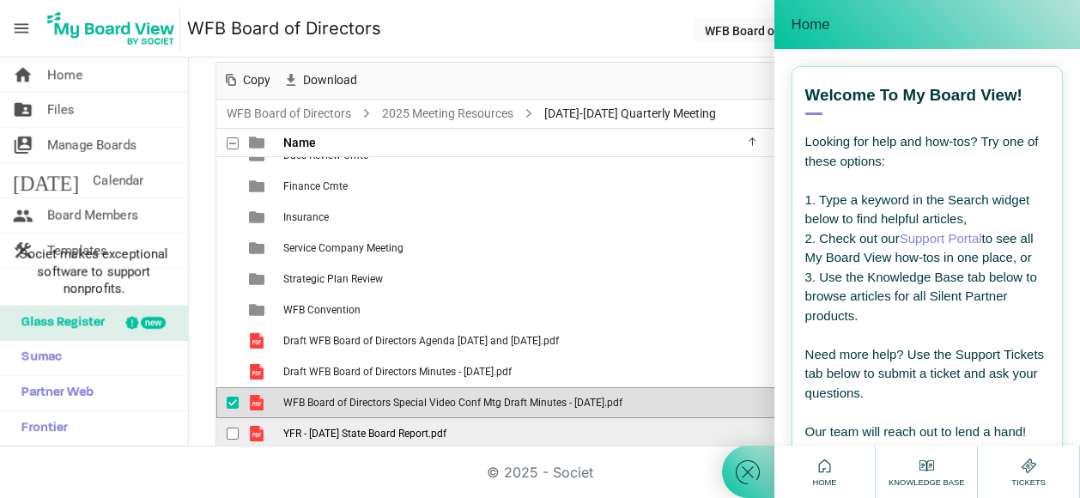
click at [357, 428] on span "YFR - September 2025 State Board Report.pdf" at bounding box center [364, 434] width 163 height 12
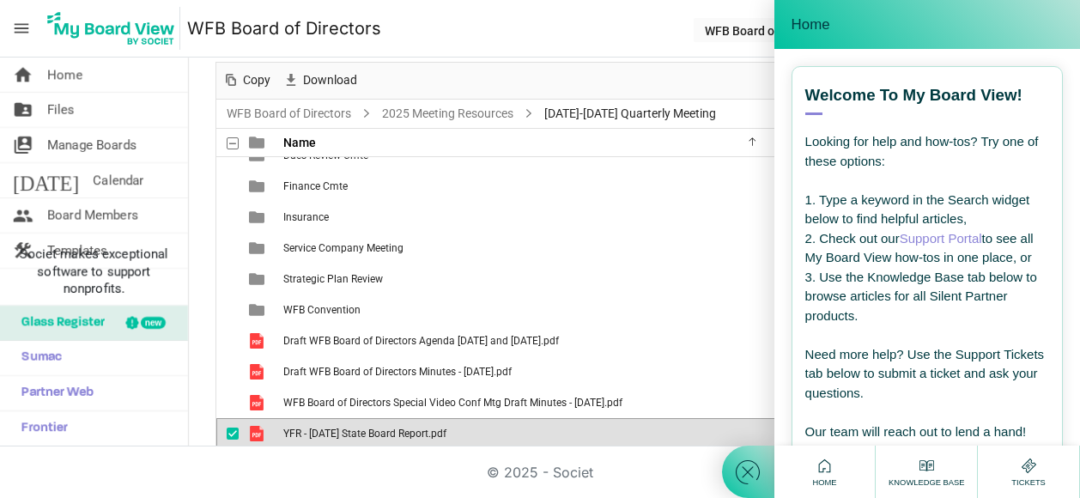
click at [357, 428] on span "YFR - September 2025 State Board Report.pdf" at bounding box center [364, 434] width 163 height 12
click at [826, 465] on icon at bounding box center [824, 465] width 21 height 21
click at [827, 465] on icon at bounding box center [824, 465] width 21 height 21
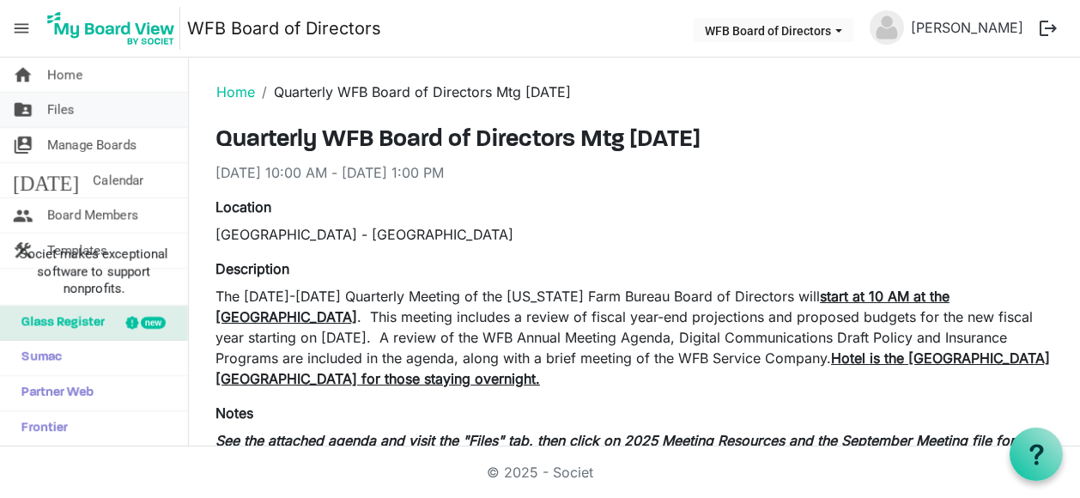
click at [64, 109] on span "Files" at bounding box center [60, 110] width 27 height 34
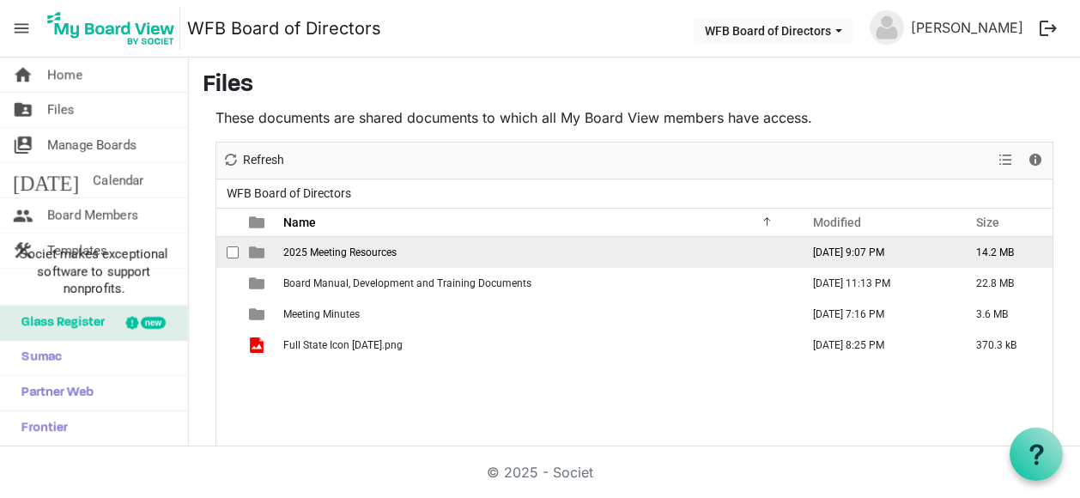
click at [336, 246] on span "2025 Meeting Resources" at bounding box center [339, 252] width 113 height 12
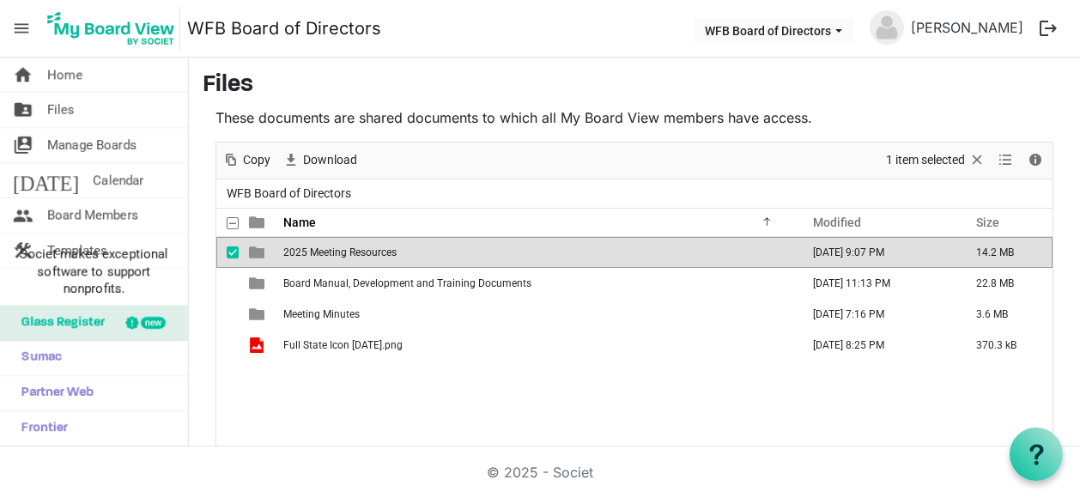
click at [336, 246] on span "2025 Meeting Resources" at bounding box center [339, 252] width 113 height 12
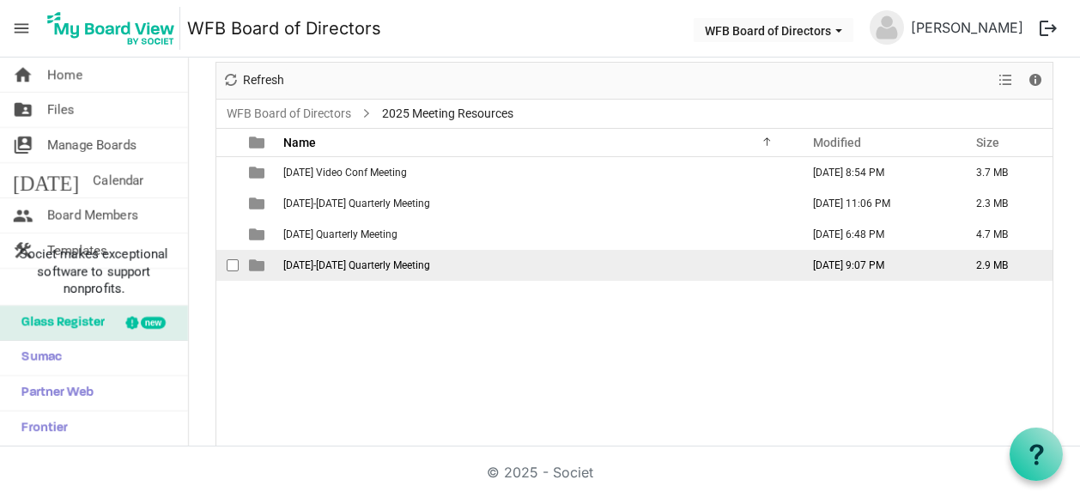
click at [340, 260] on span "September 18-19 Quarterly Meeting" at bounding box center [356, 265] width 147 height 12
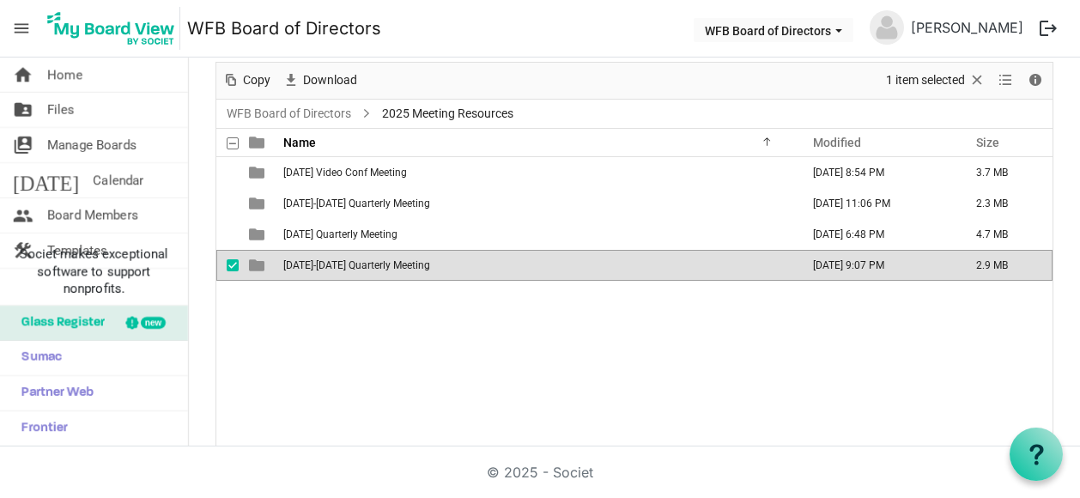
click at [340, 260] on span "September 18-19 Quarterly Meeting" at bounding box center [356, 265] width 147 height 12
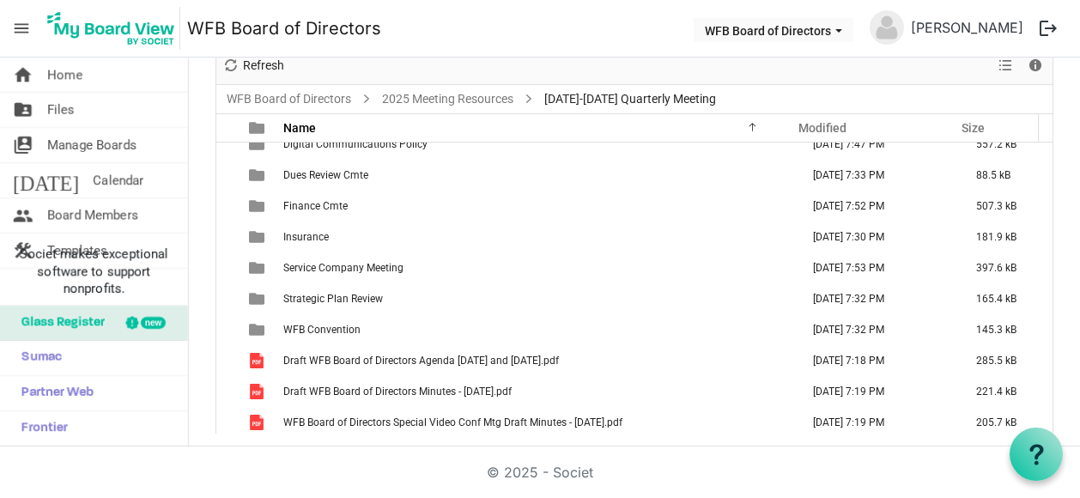
scroll to position [0, 0]
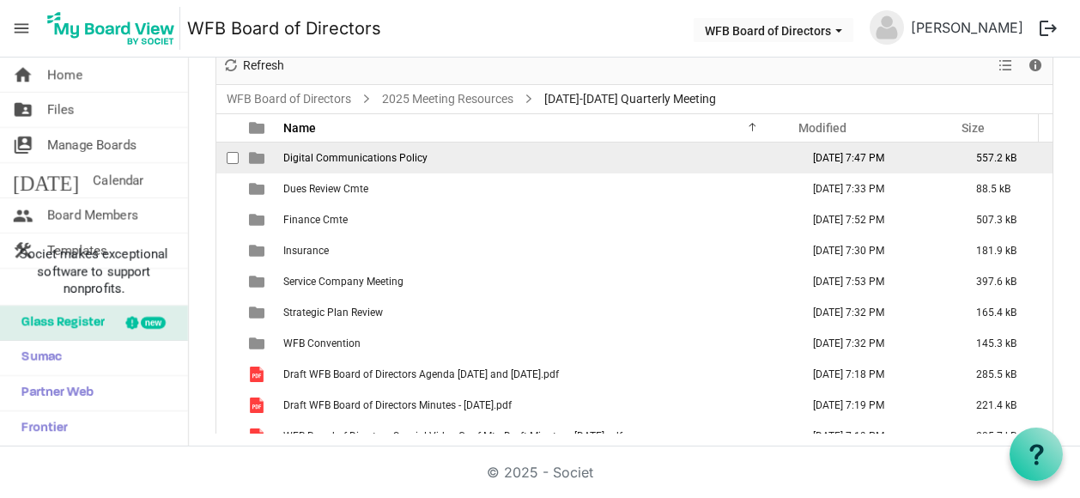
click at [350, 158] on span "Digital Communications Policy" at bounding box center [355, 158] width 144 height 12
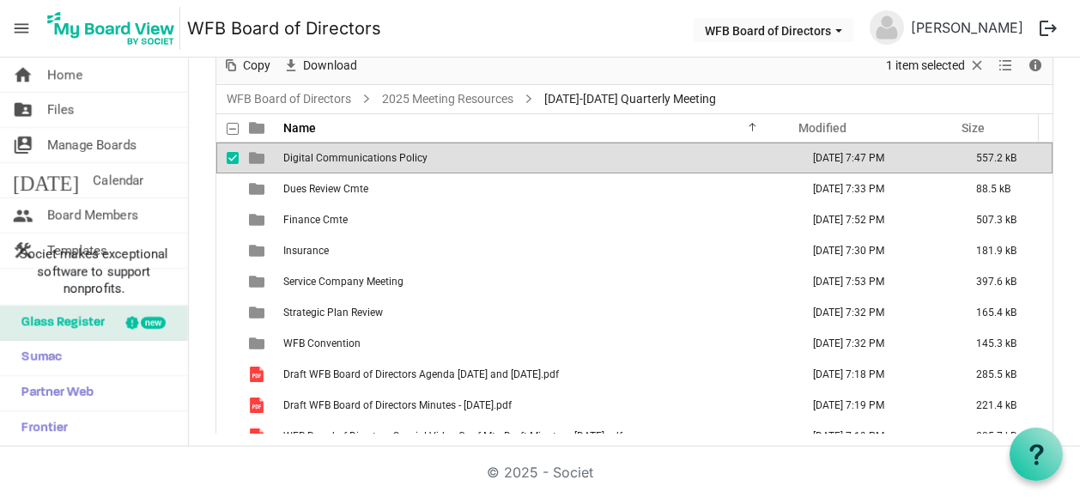
click at [350, 158] on span "Digital Communications Policy" at bounding box center [355, 158] width 144 height 12
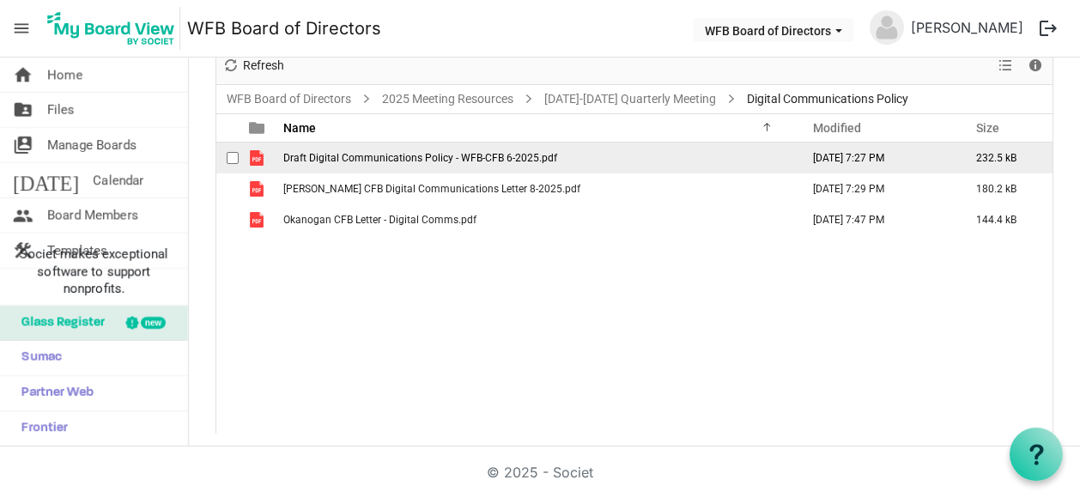
click at [361, 153] on span "Draft Digital Communications Policy - WFB-CFB 6-2025.pdf" at bounding box center [420, 158] width 274 height 12
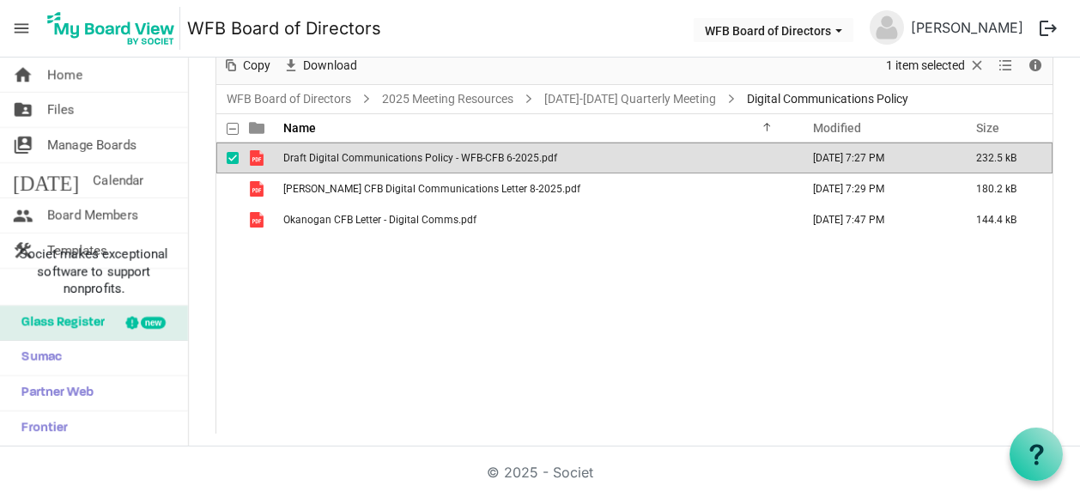
click at [361, 153] on span "Draft Digital Communications Policy - WFB-CFB 6-2025.pdf" at bounding box center [420, 158] width 274 height 12
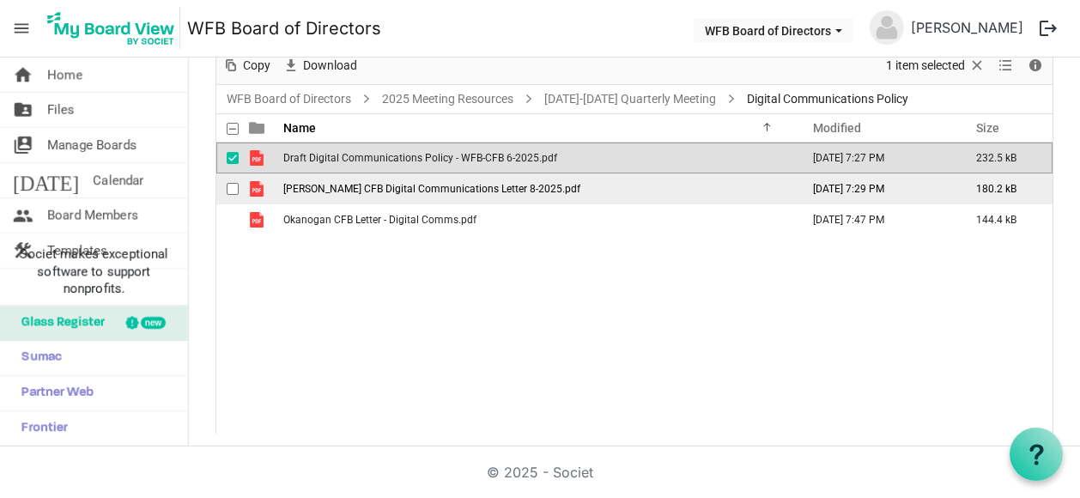
click at [360, 183] on span "Lewis CFB Digital Communications Letter 8-2025.pdf" at bounding box center [431, 189] width 297 height 12
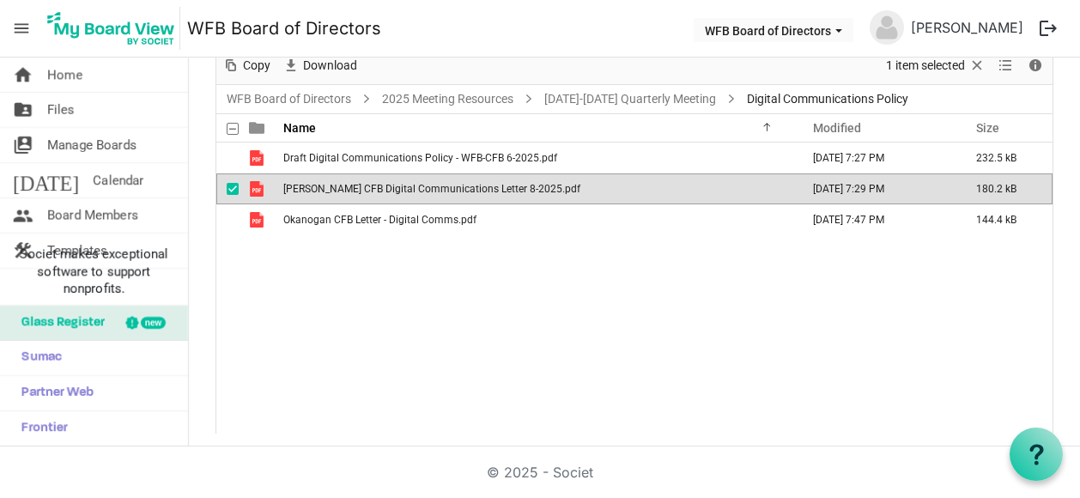
click at [360, 183] on span "Lewis CFB Digital Communications Letter 8-2025.pdf" at bounding box center [431, 189] width 297 height 12
click at [373, 189] on span "Lewis CFB Digital Communications Letter 8-2025.pdf" at bounding box center [431, 189] width 297 height 12
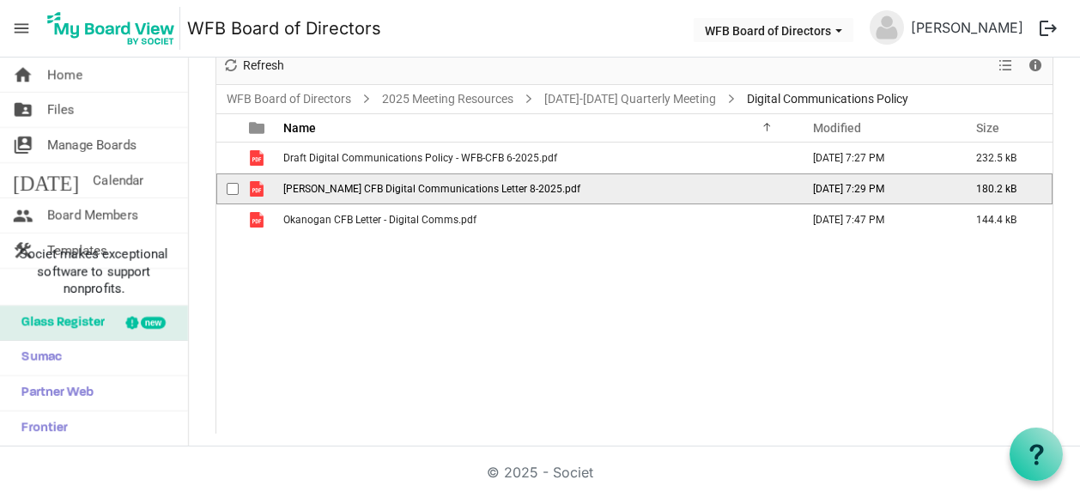
click at [373, 189] on span "Lewis CFB Digital Communications Letter 8-2025.pdf" at bounding box center [431, 189] width 297 height 12
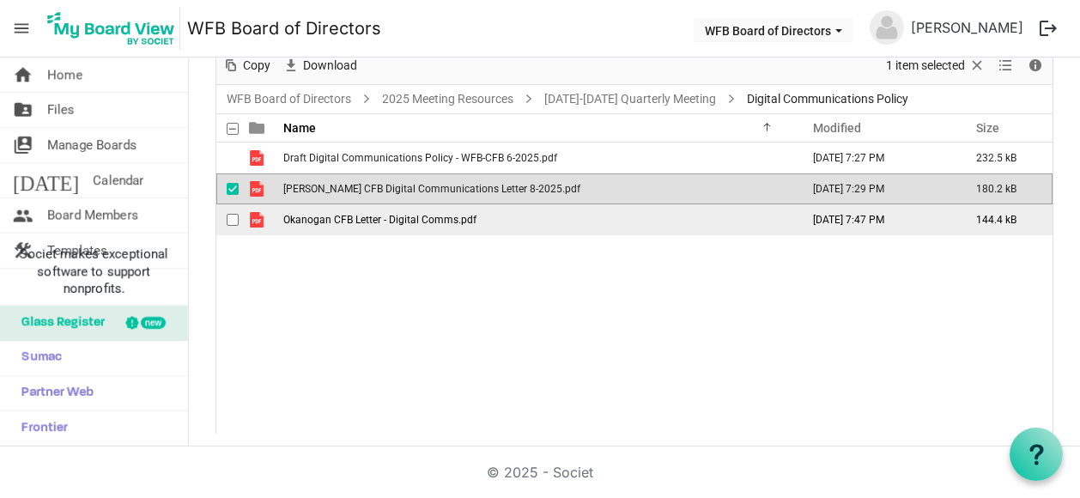
click at [346, 216] on span "Okanogan CFB Letter - Digital Comms.pdf" at bounding box center [379, 220] width 193 height 12
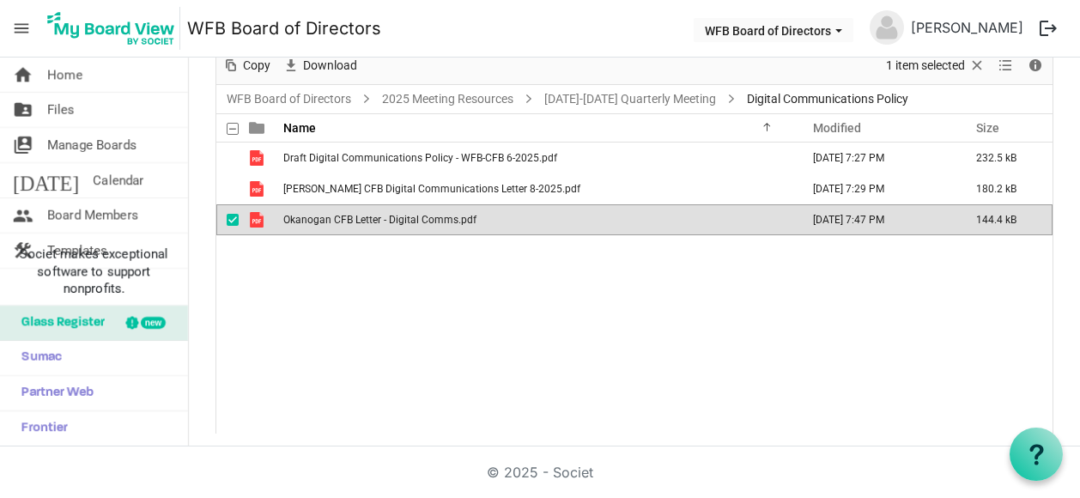
click at [346, 216] on span "Okanogan CFB Letter - Digital Comms.pdf" at bounding box center [379, 220] width 193 height 12
